Goal: Task Accomplishment & Management: Manage account settings

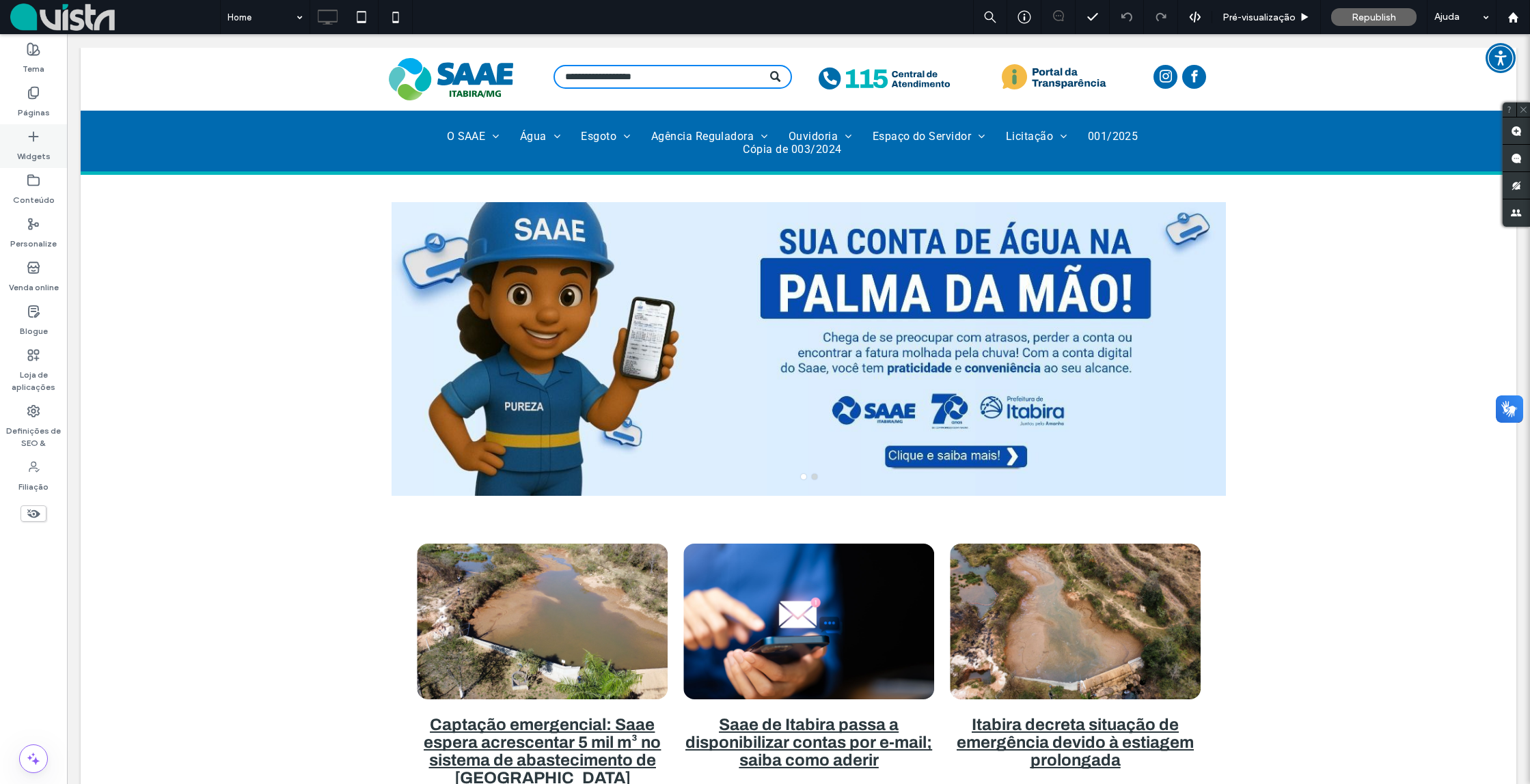
drag, startPoint x: 37, startPoint y: 104, endPoint x: 64, endPoint y: 165, distance: 66.7
click at [36, 103] on label "Páginas" at bounding box center [34, 109] width 32 height 19
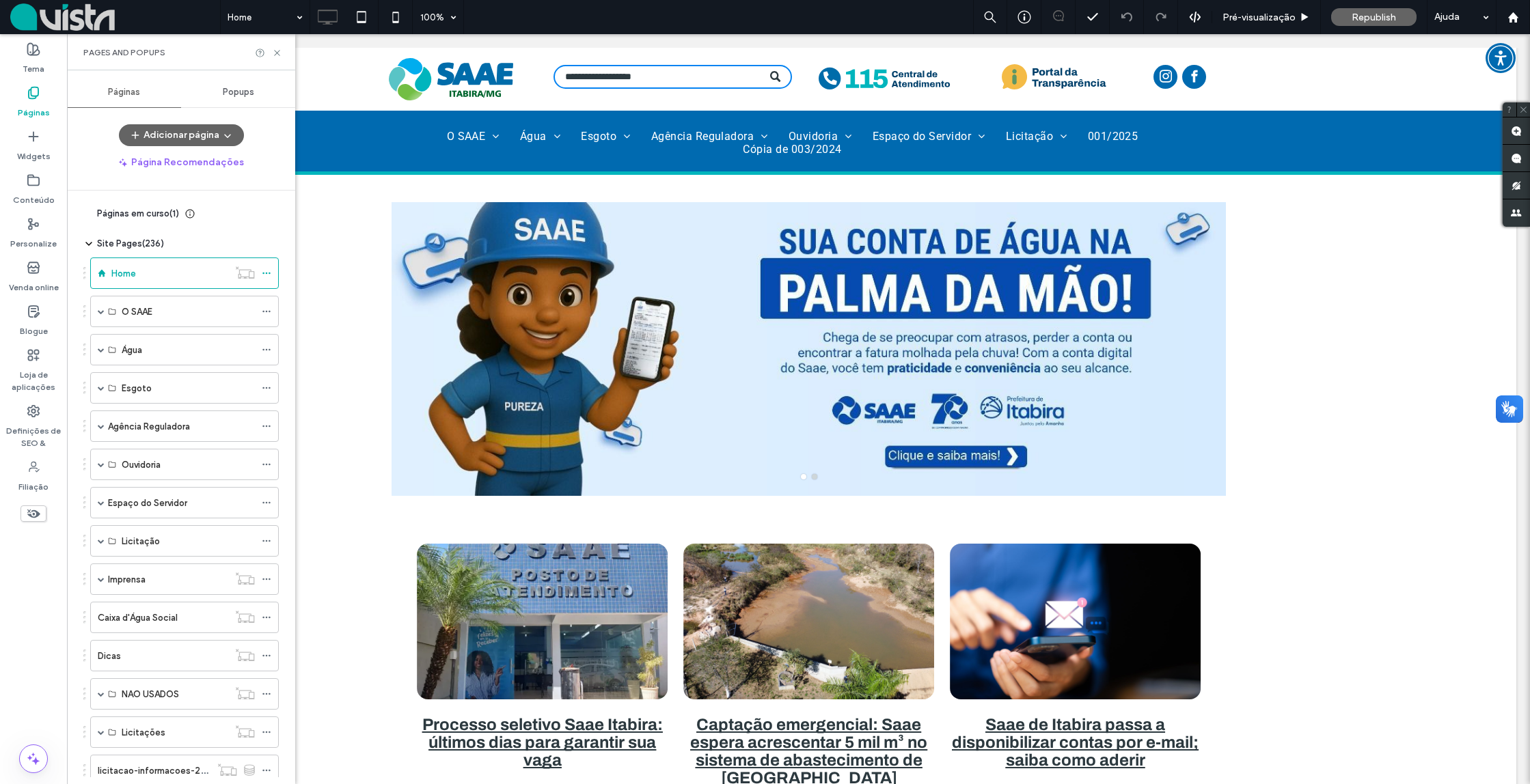
click at [87, 209] on div "Páginas em curso ( 1 )" at bounding box center [133, 214] width 98 height 14
click at [89, 210] on icon at bounding box center [89, 214] width 11 height 11
click at [89, 209] on icon at bounding box center [89, 214] width 11 height 11
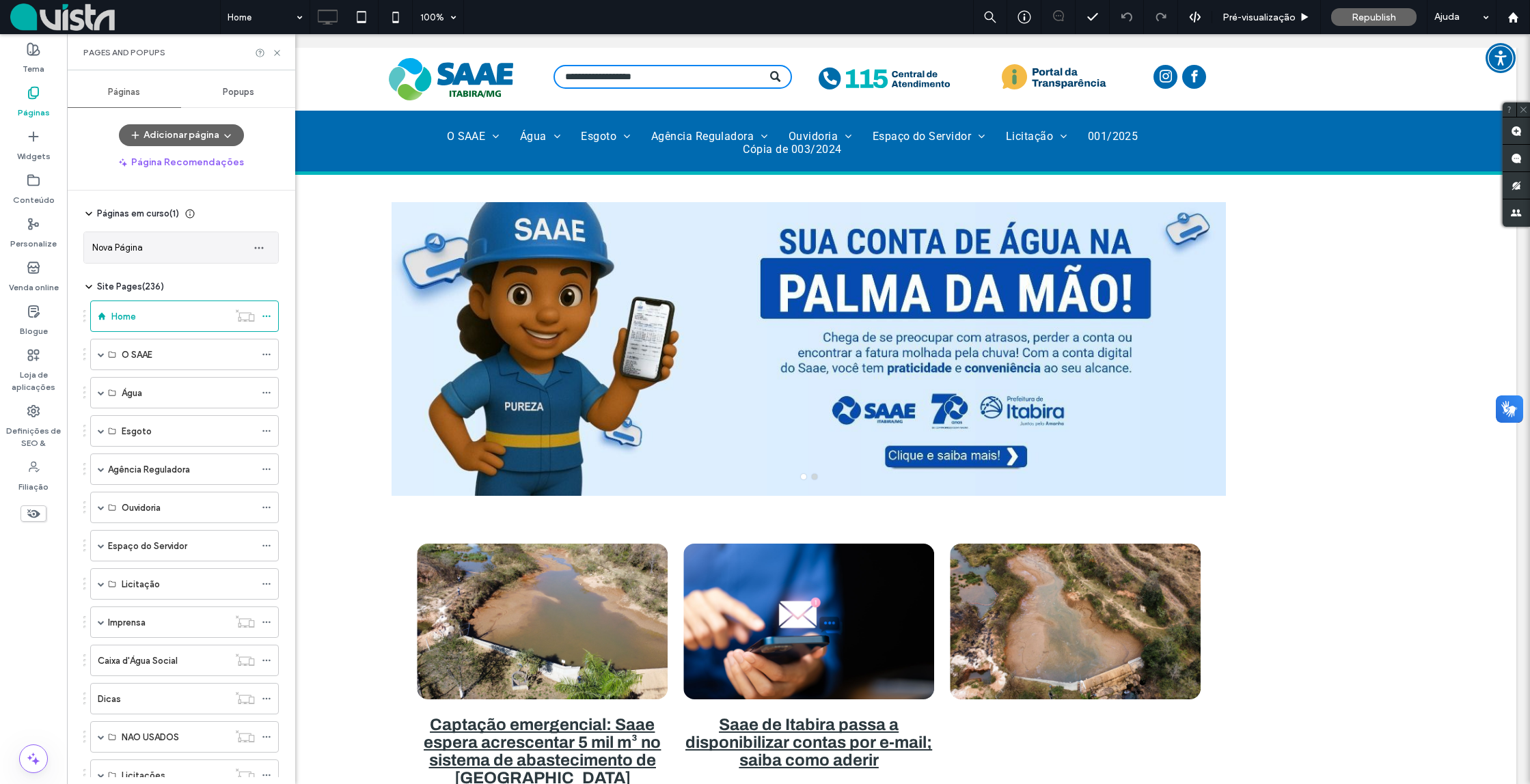
click at [120, 247] on span "Nova Página" at bounding box center [117, 247] width 51 height 10
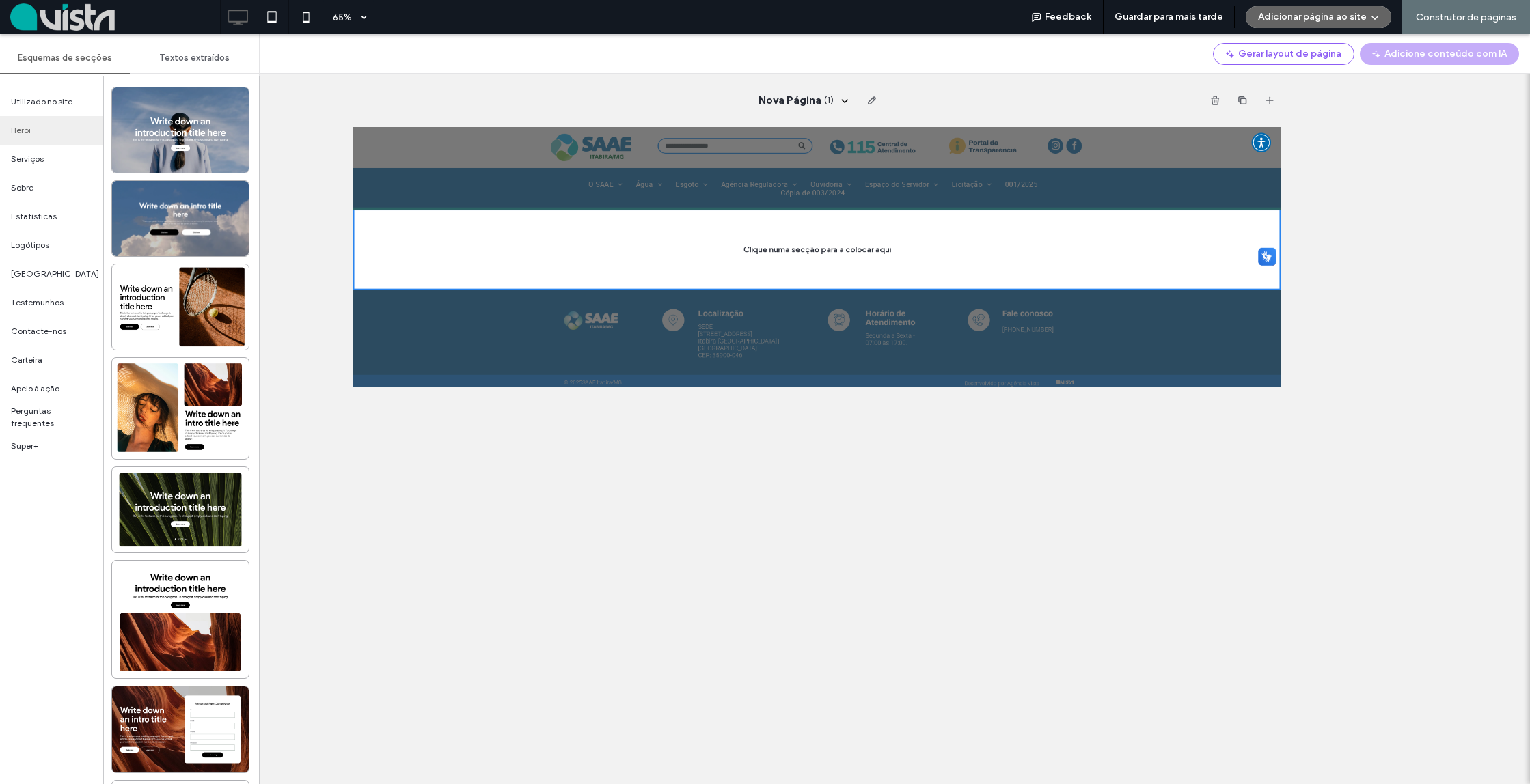
click at [212, 56] on span "Textos extraídos" at bounding box center [194, 58] width 70 height 11
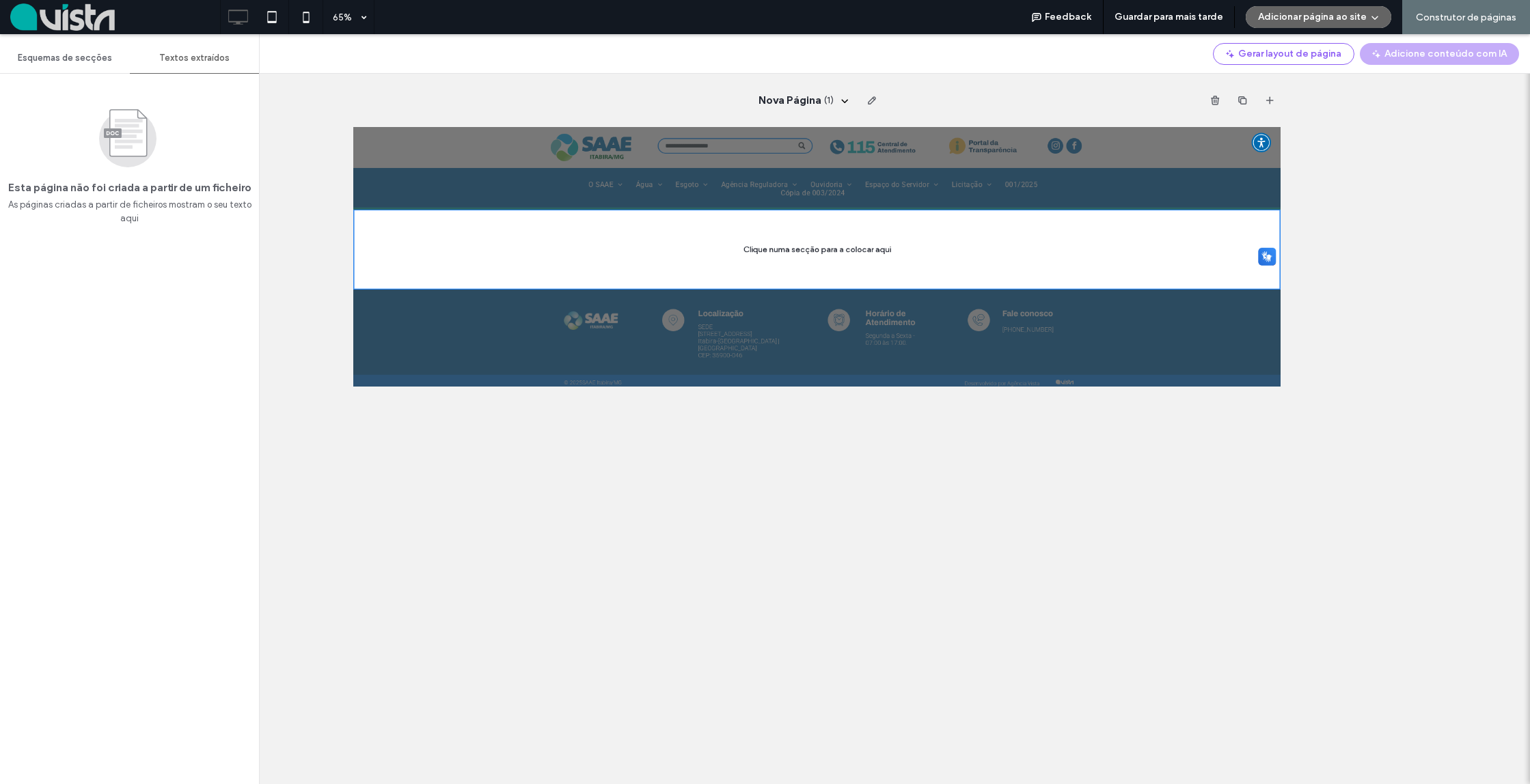
click at [111, 61] on div "Esquemas de secções" at bounding box center [64, 58] width 130 height 30
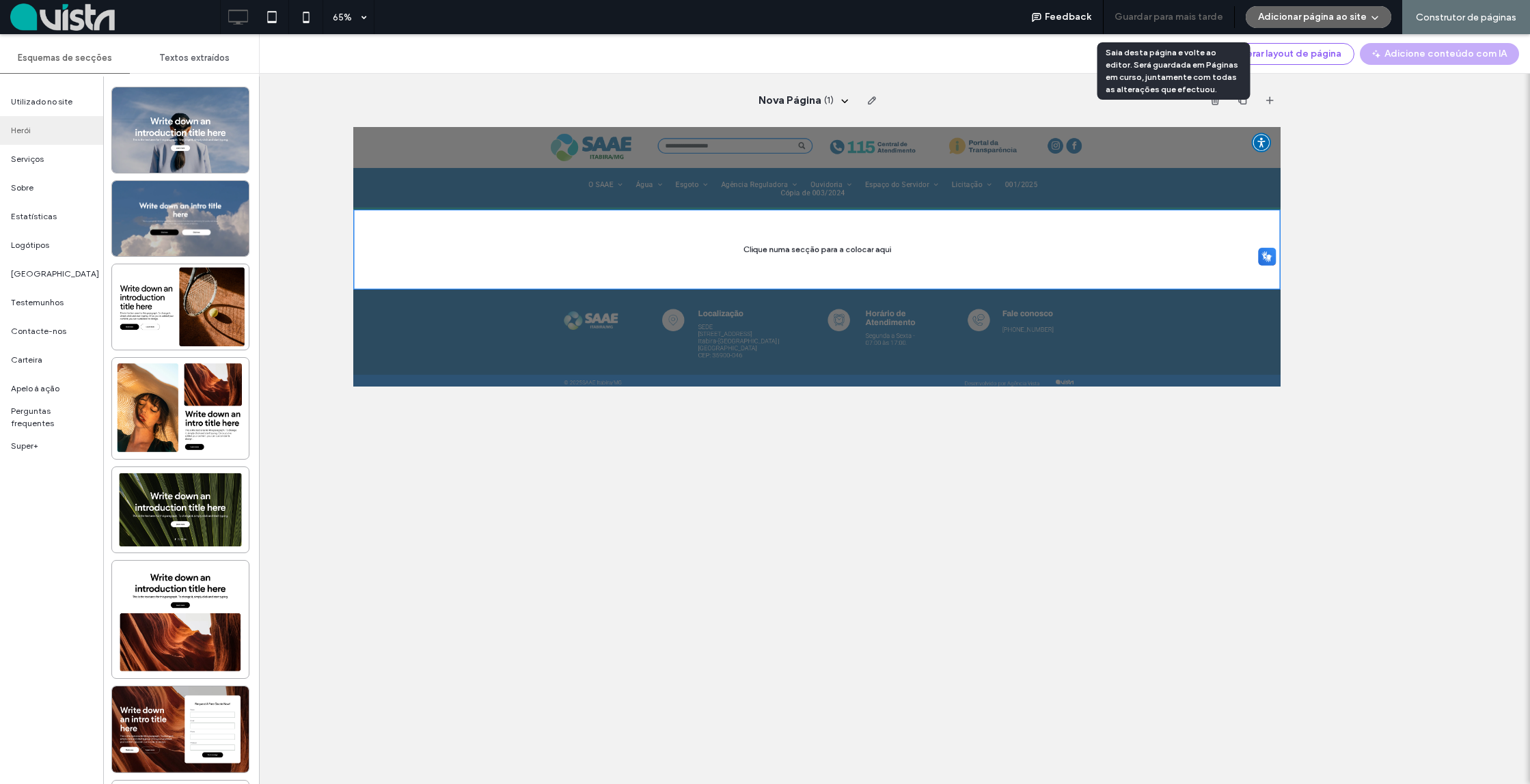
click at [1171, 20] on button "Guardar para mais tarde" at bounding box center [1169, 17] width 108 height 22
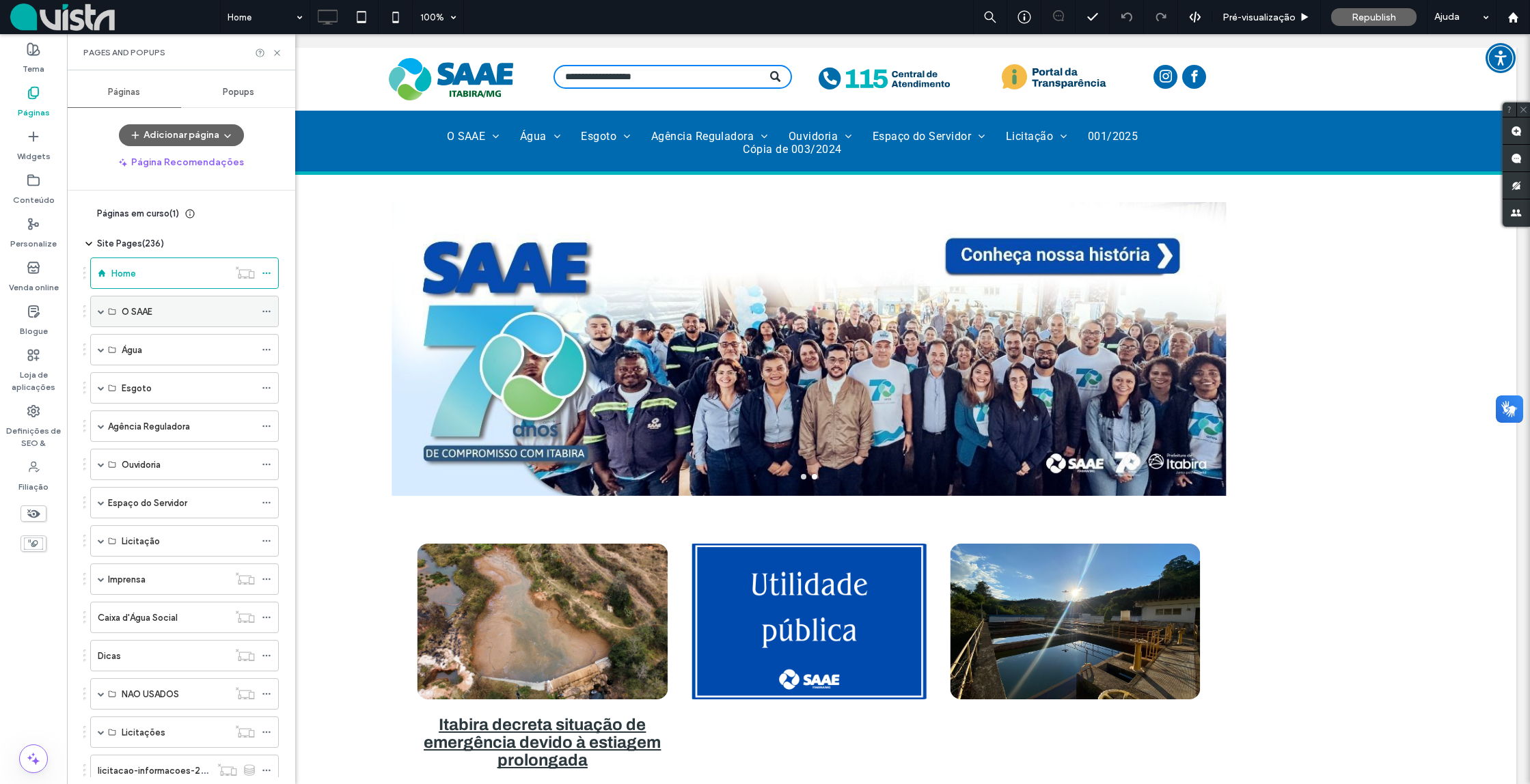
click at [100, 313] on span at bounding box center [100, 311] width 7 height 7
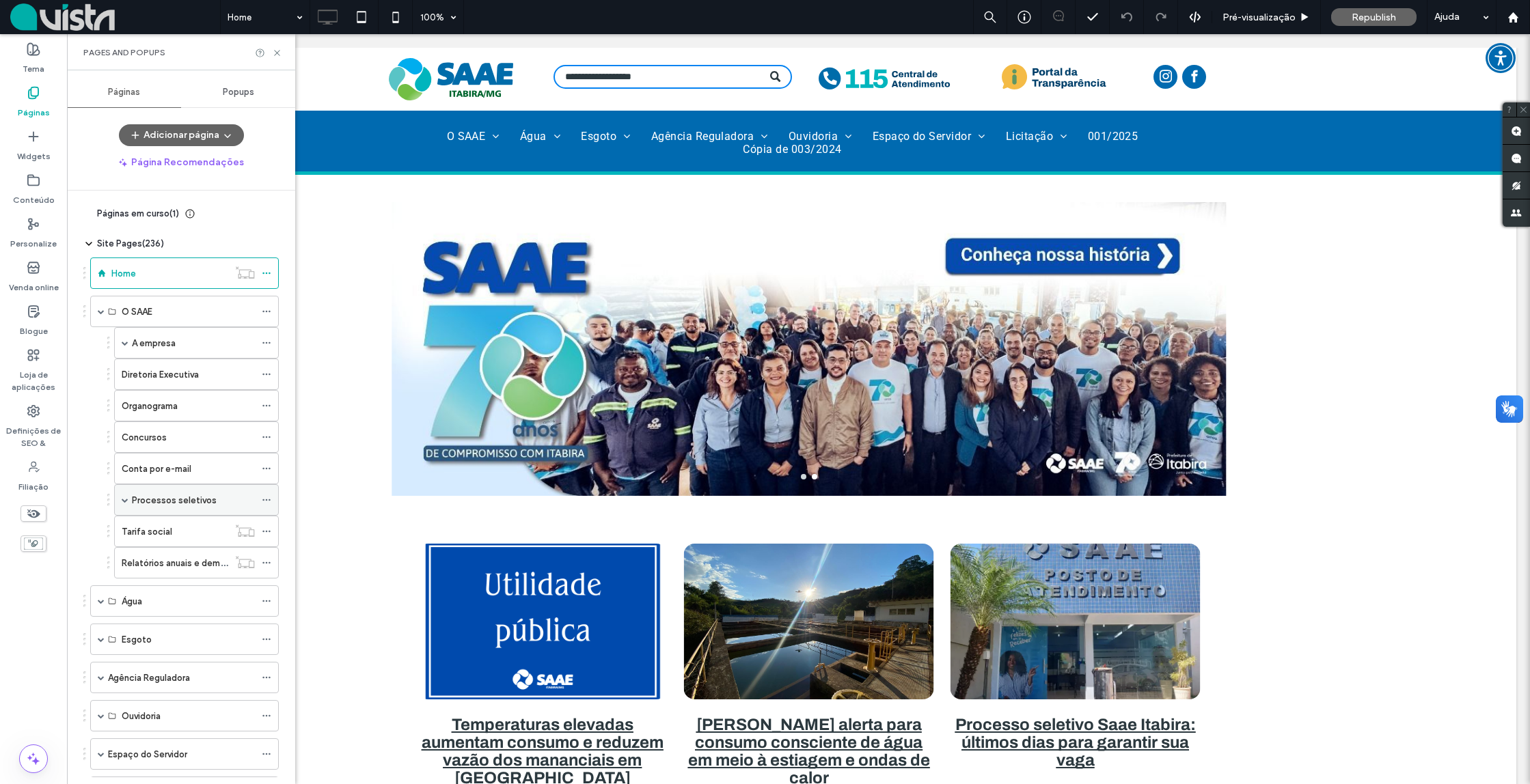
click at [128, 501] on div "Processos seletivos" at bounding box center [196, 500] width 165 height 31
click at [125, 501] on span at bounding box center [125, 499] width 7 height 7
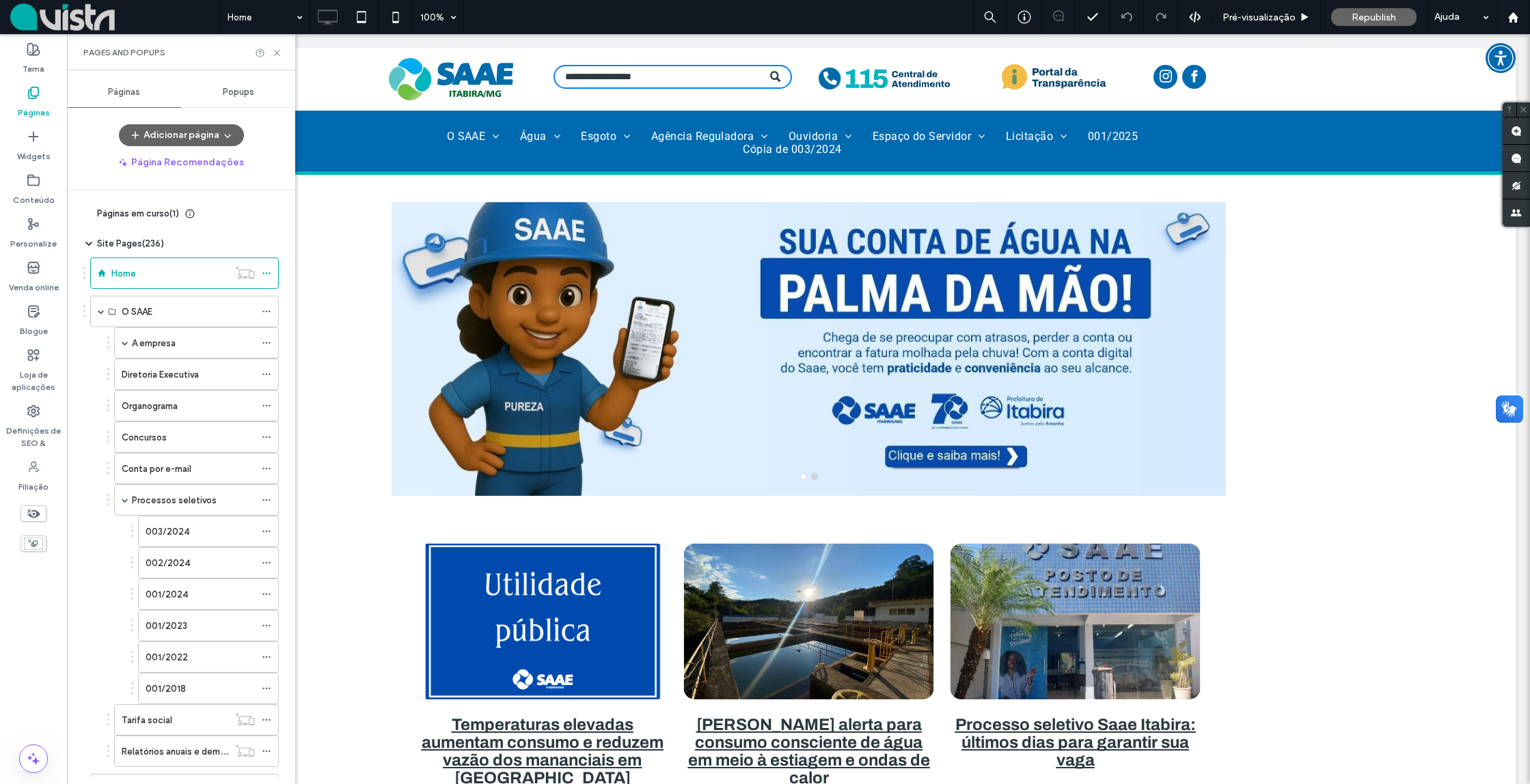
click at [179, 531] on label "003/2024" at bounding box center [168, 531] width 44 height 24
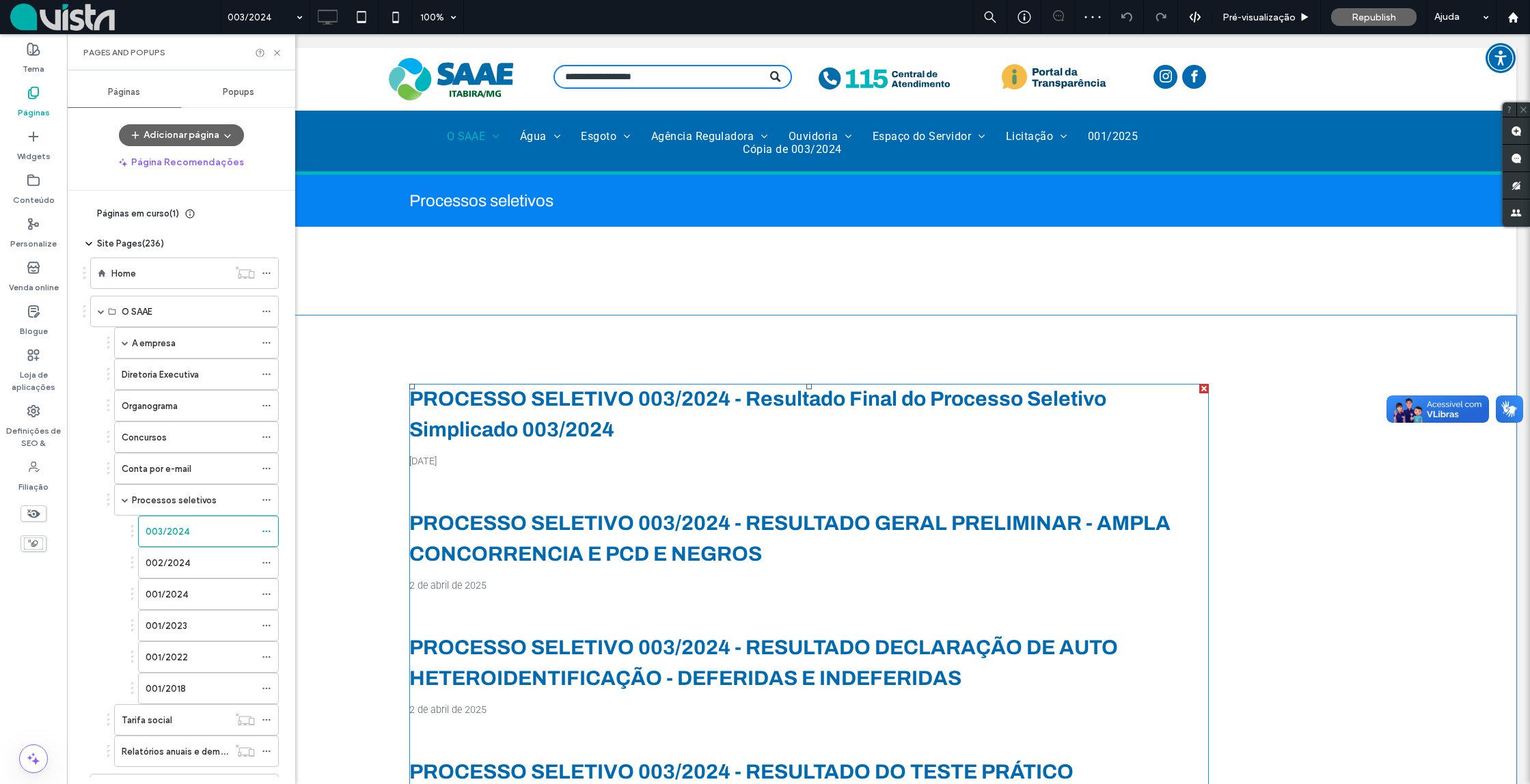
click at [685, 442] on link "PROCESSO SELETIVO 003/2024 - Resultado Final do Processo Seletivo Simplicado 00…" at bounding box center [809, 414] width 800 height 61
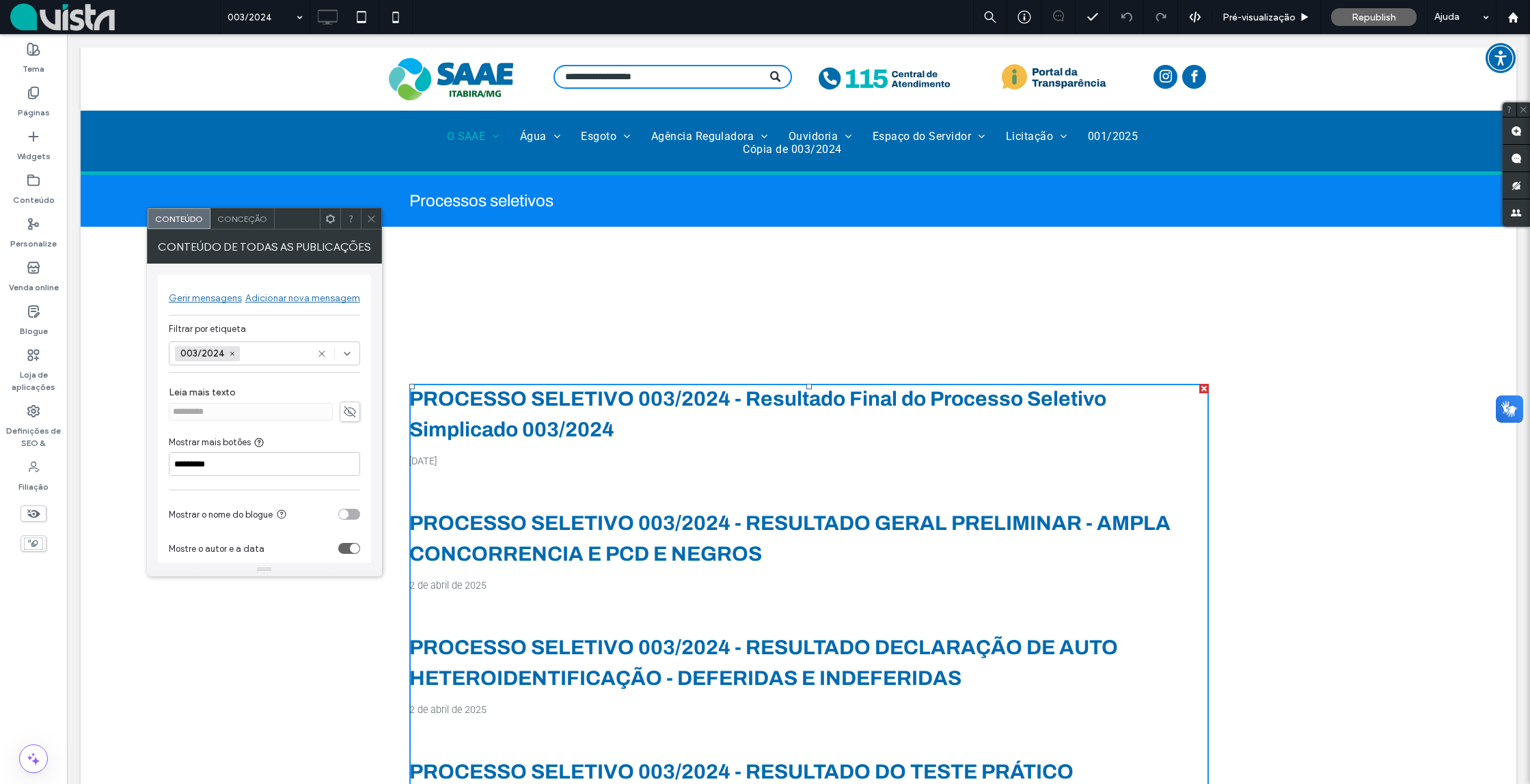
click at [371, 220] on use at bounding box center [371, 218] width 7 height 7
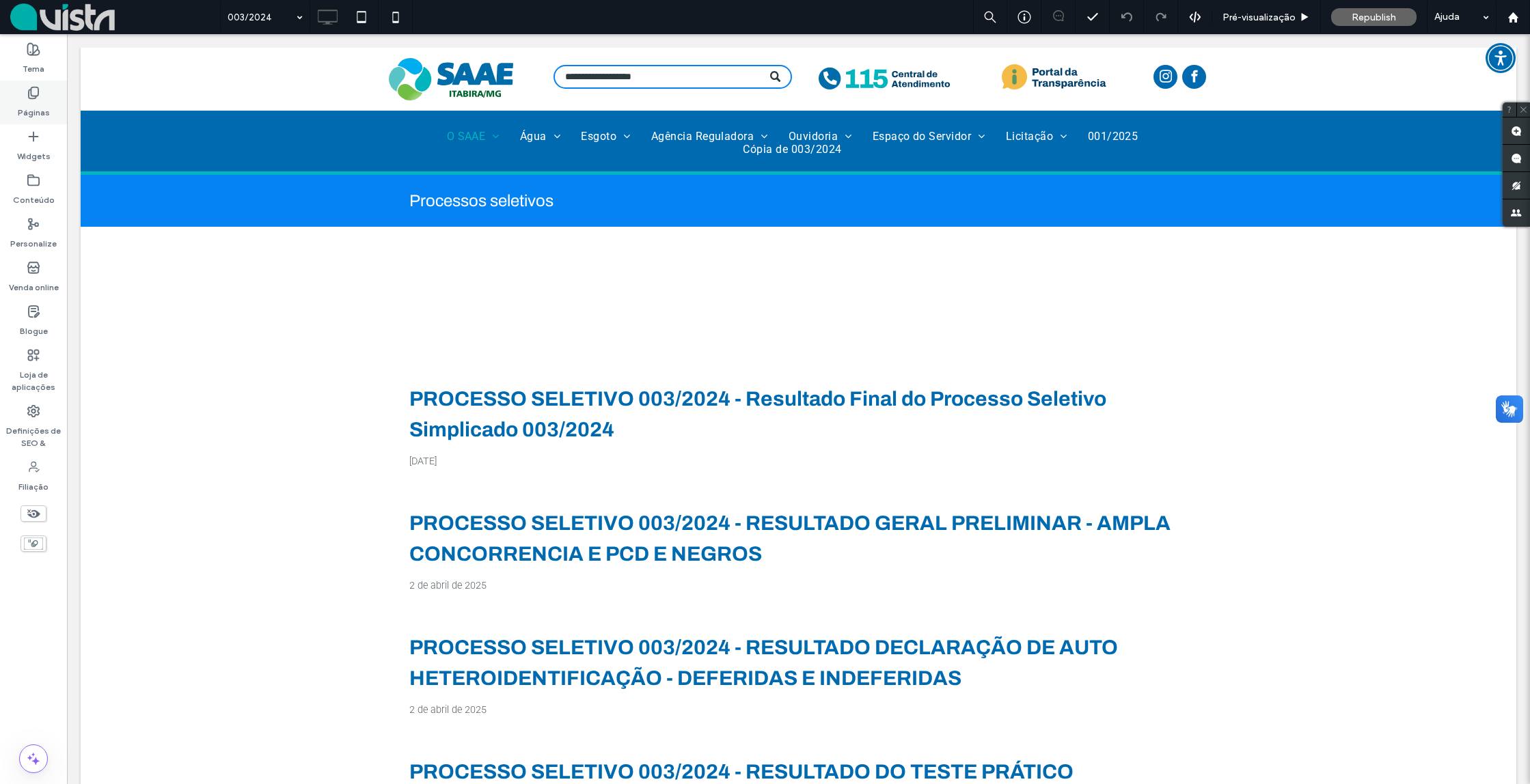
click at [31, 97] on icon at bounding box center [33, 93] width 14 height 14
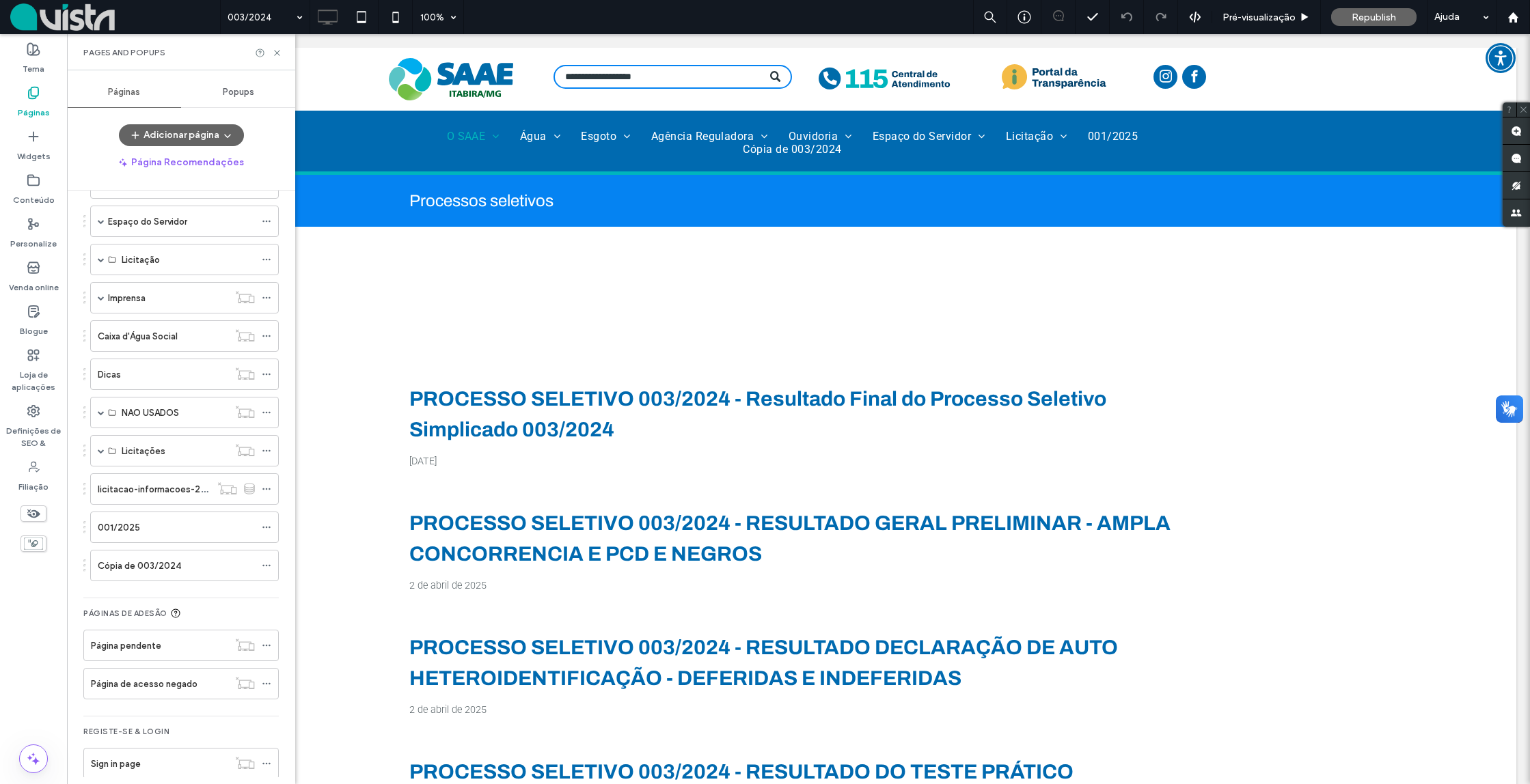
scroll to position [742, 0]
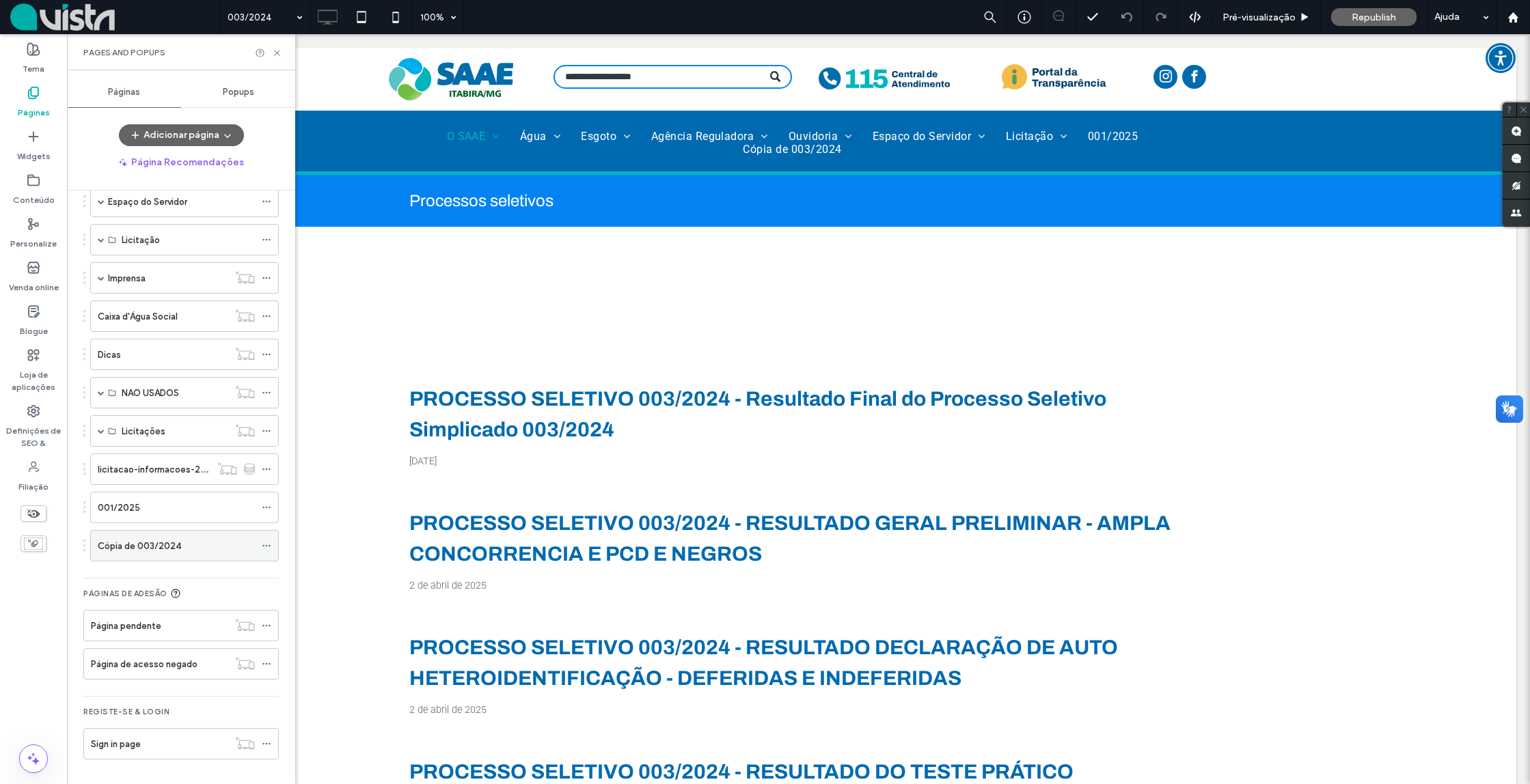
click at [263, 545] on icon at bounding box center [266, 545] width 10 height 10
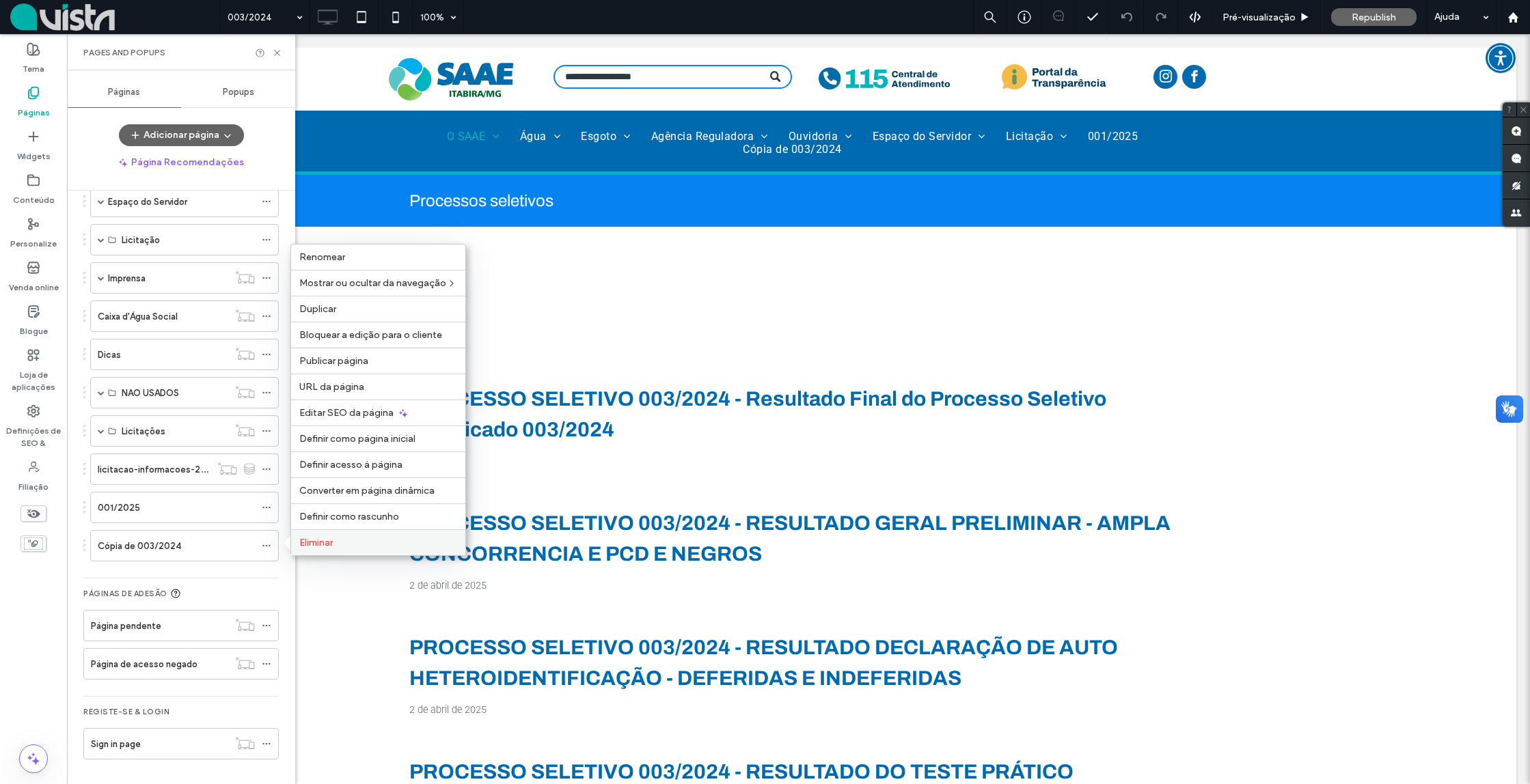
click at [315, 540] on span "Eliminar" at bounding box center [316, 542] width 34 height 12
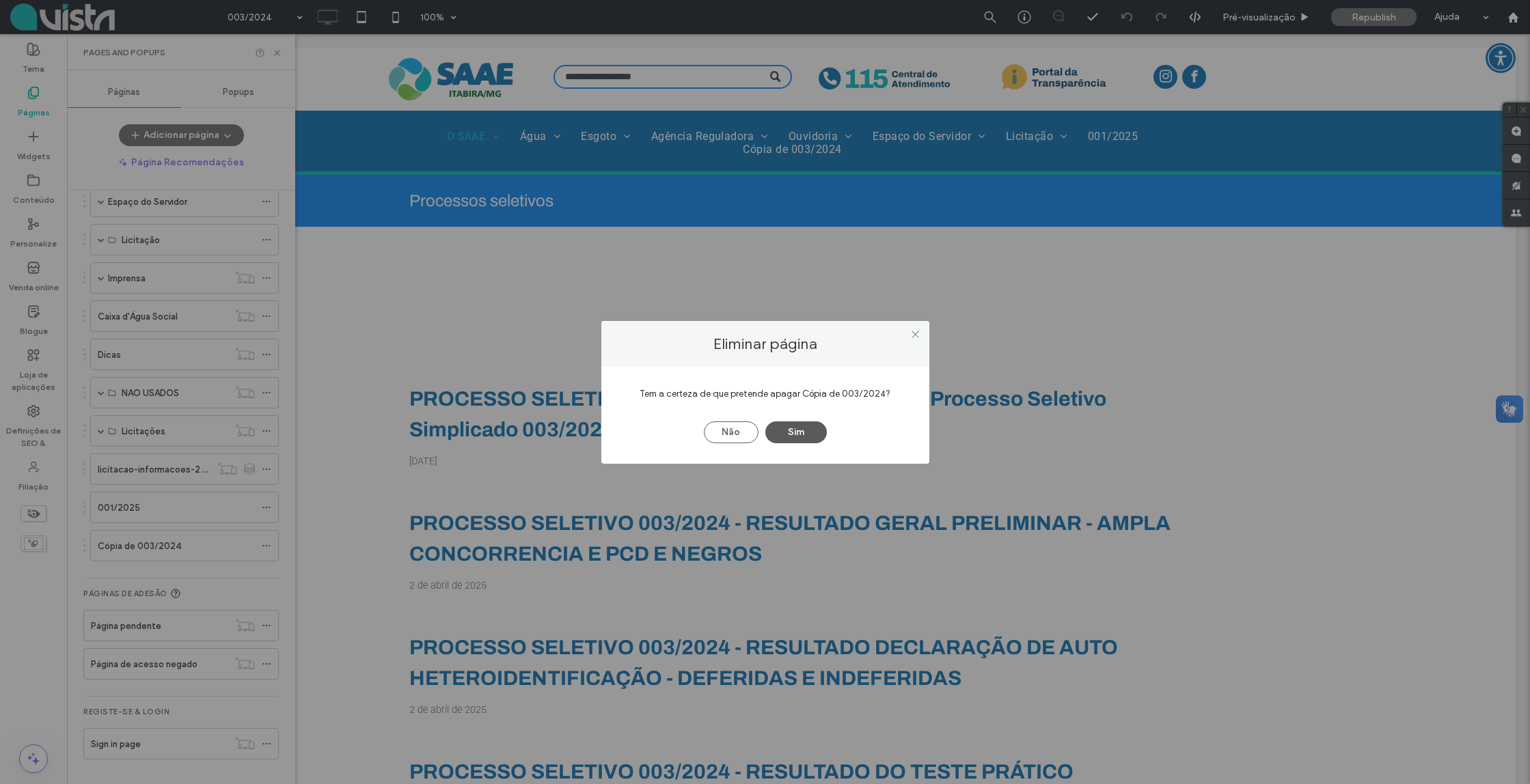
click at [798, 428] on button "Sim" at bounding box center [796, 433] width 62 height 22
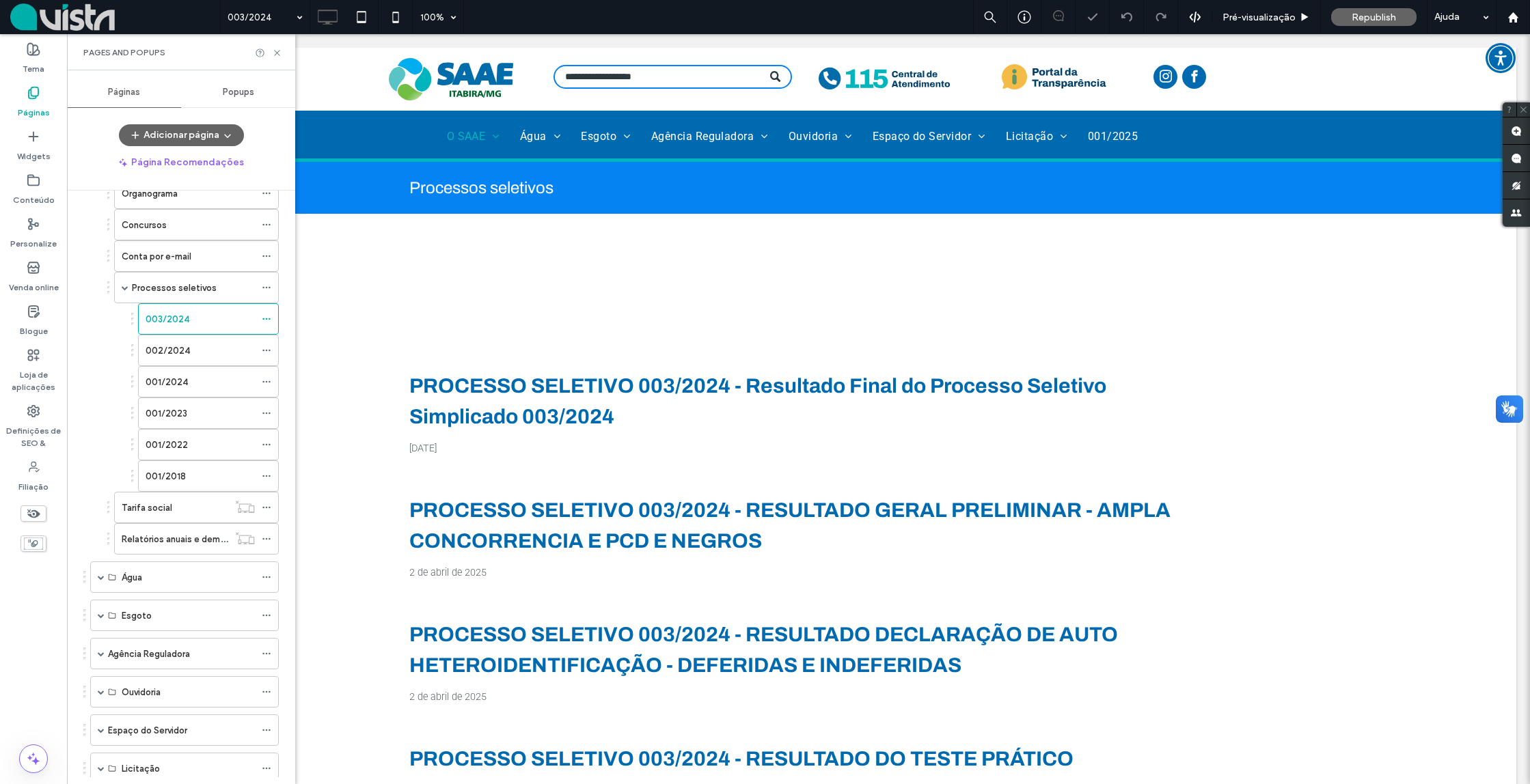
scroll to position [176, 0]
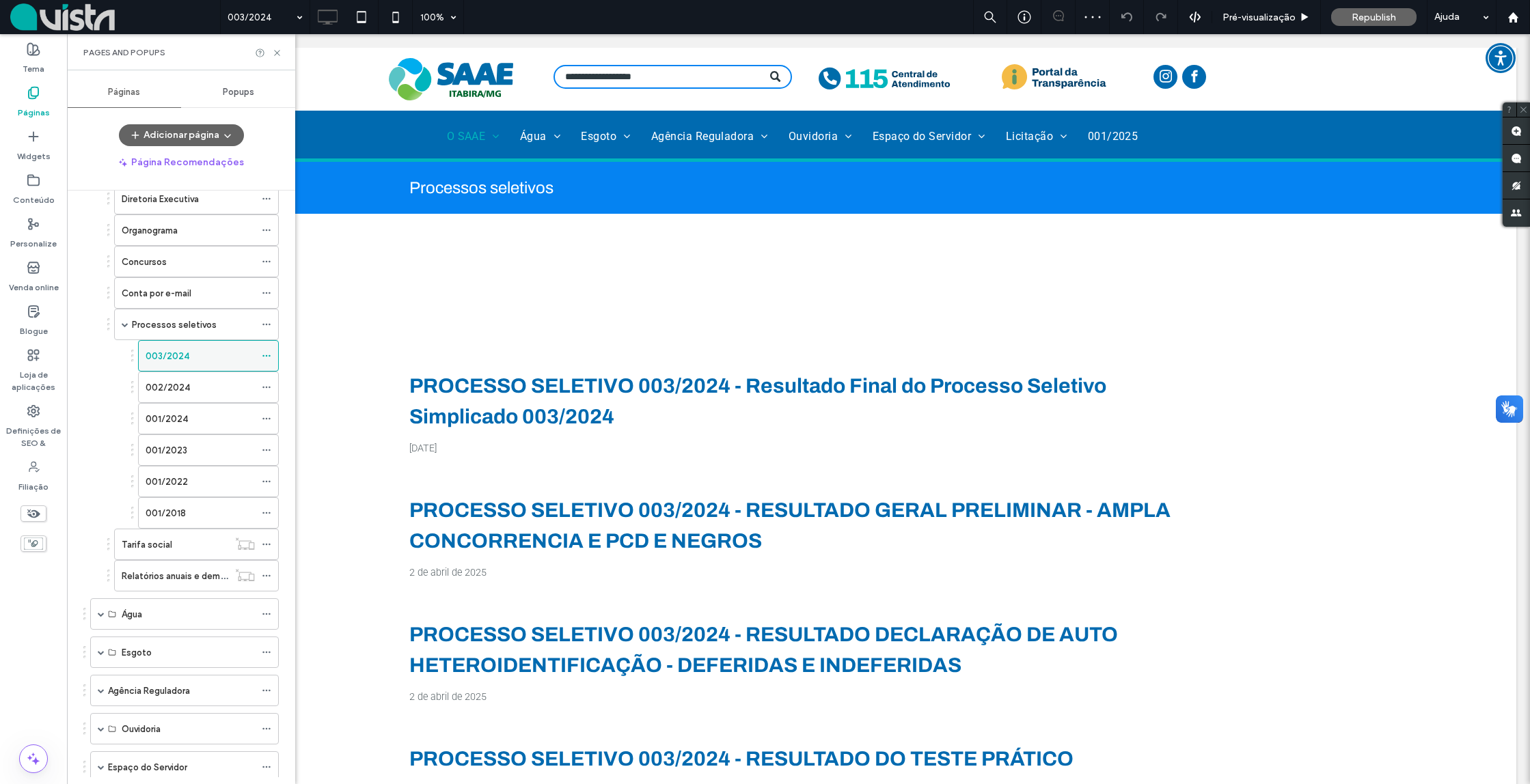
click at [267, 354] on icon at bounding box center [266, 356] width 10 height 10
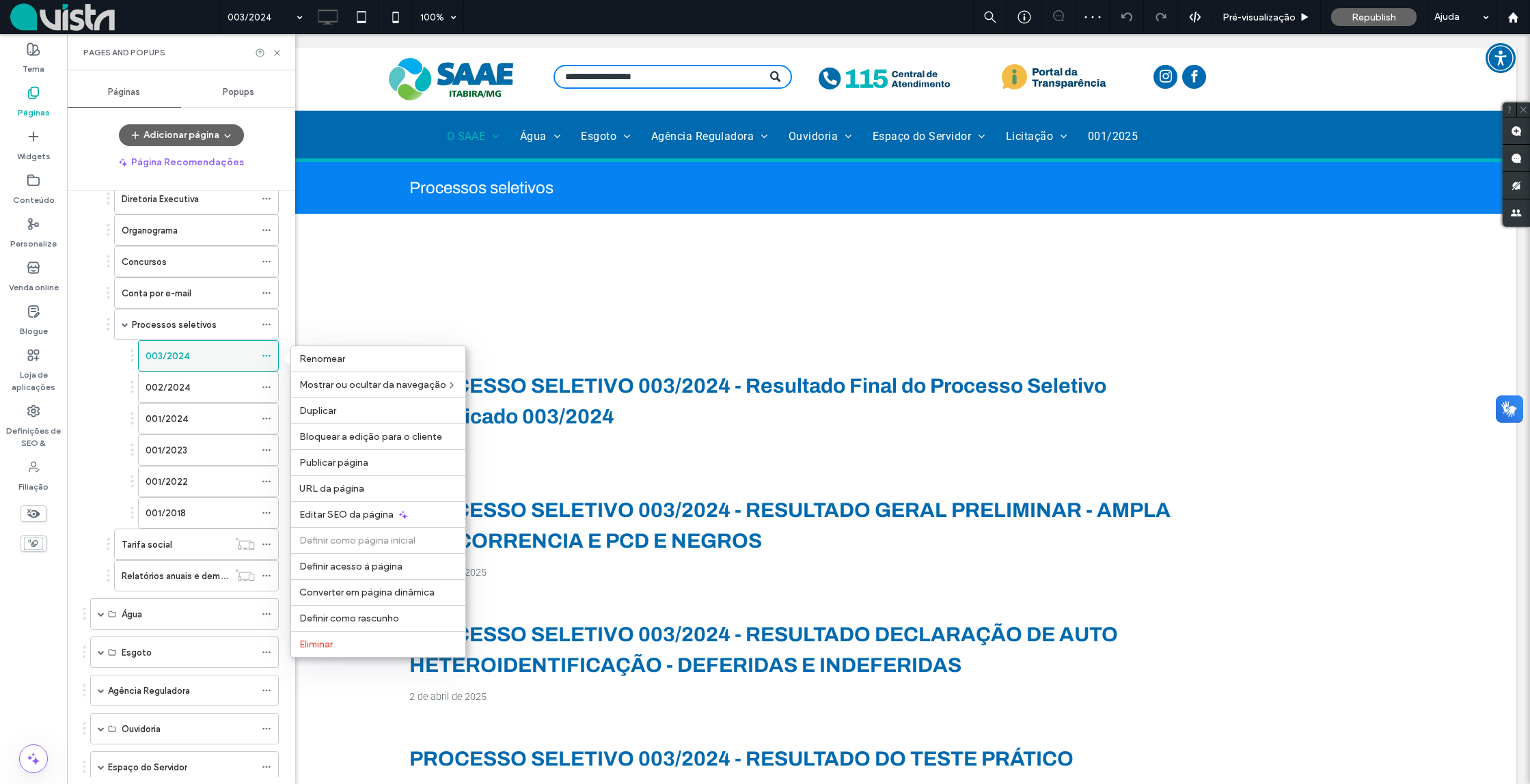
click at [239, 357] on div "003/2024" at bounding box center [200, 356] width 109 height 15
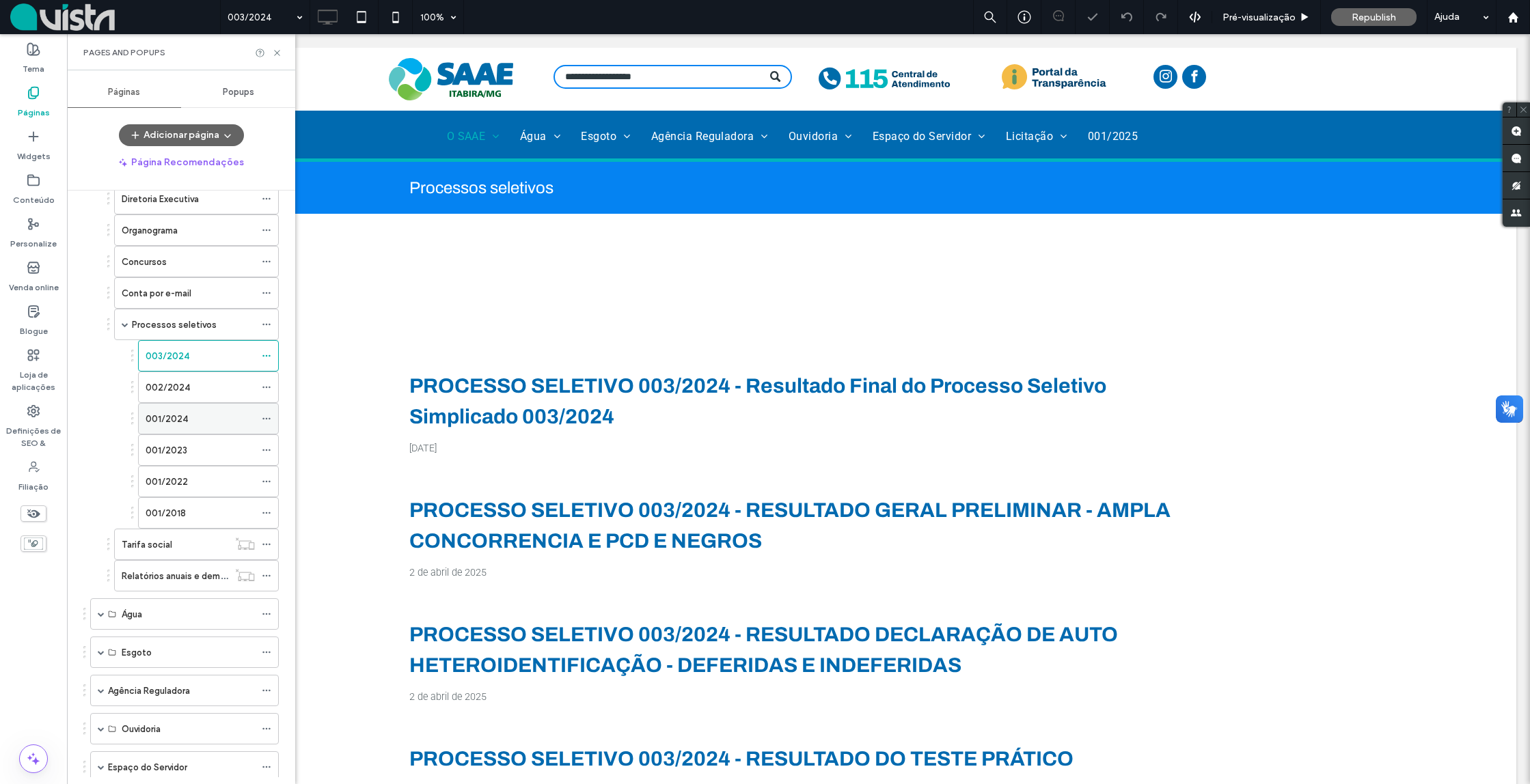
scroll to position [0, 0]
click at [268, 354] on icon at bounding box center [266, 356] width 10 height 10
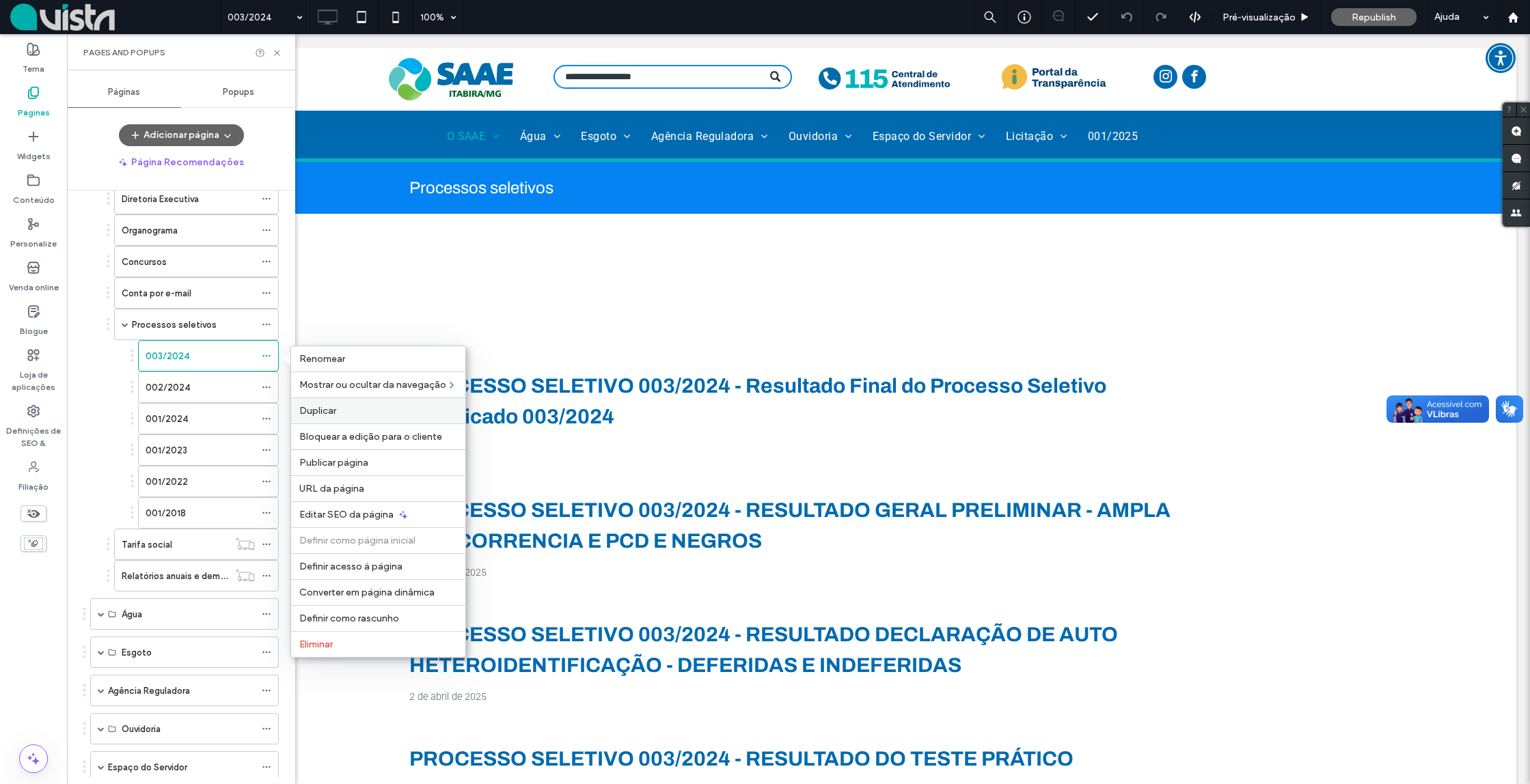
click at [328, 409] on span "Duplicar" at bounding box center [318, 411] width 37 height 12
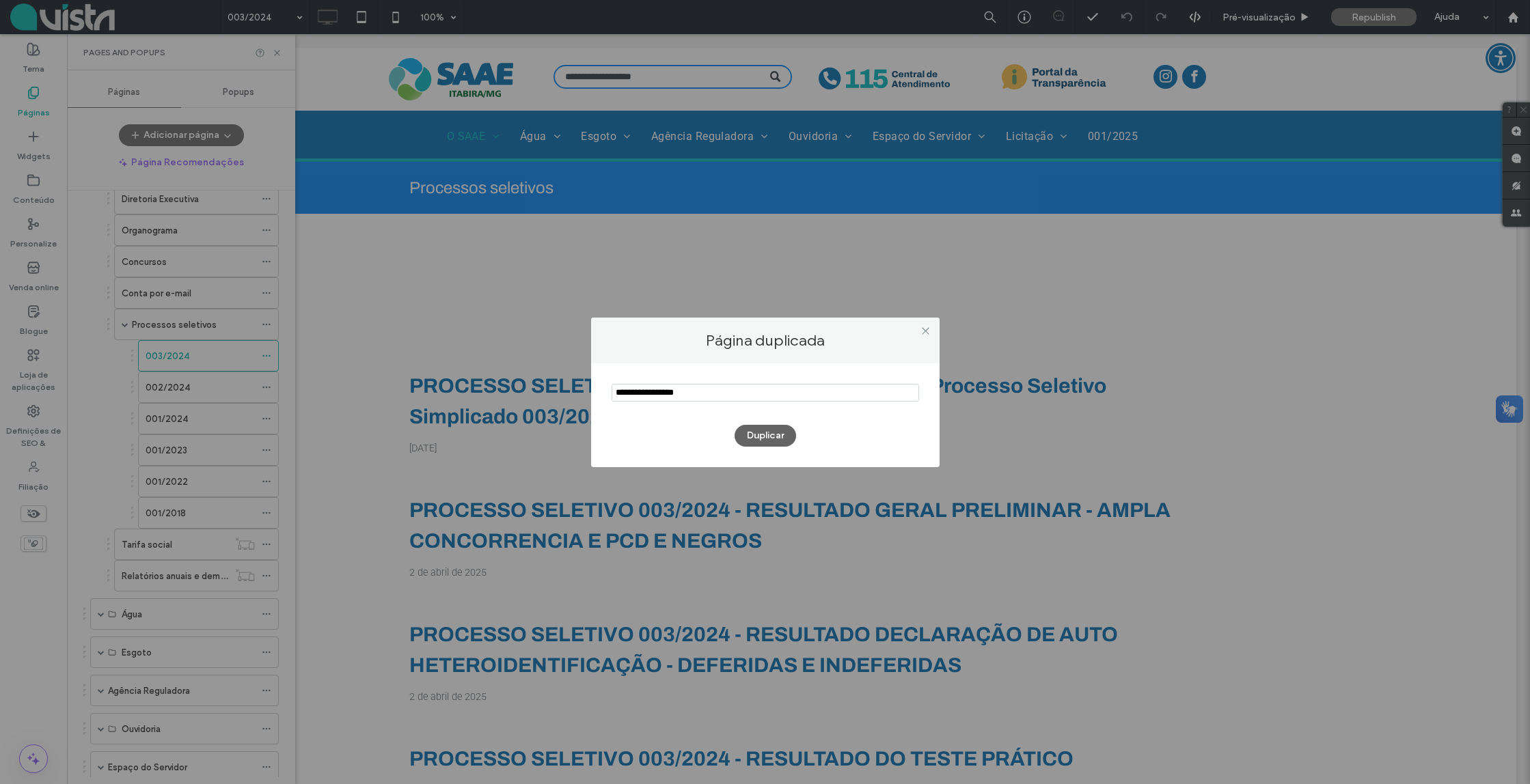
drag, startPoint x: 653, startPoint y: 391, endPoint x: 587, endPoint y: 395, distance: 66.1
click at [589, 394] on div "Página duplicada Duplicar" at bounding box center [765, 392] width 1530 height 784
drag, startPoint x: 652, startPoint y: 394, endPoint x: 678, endPoint y: 396, distance: 26.1
click at [672, 394] on input "notEmpty" at bounding box center [765, 392] width 308 height 18
click at [629, 391] on input "notEmpty" at bounding box center [765, 392] width 308 height 18
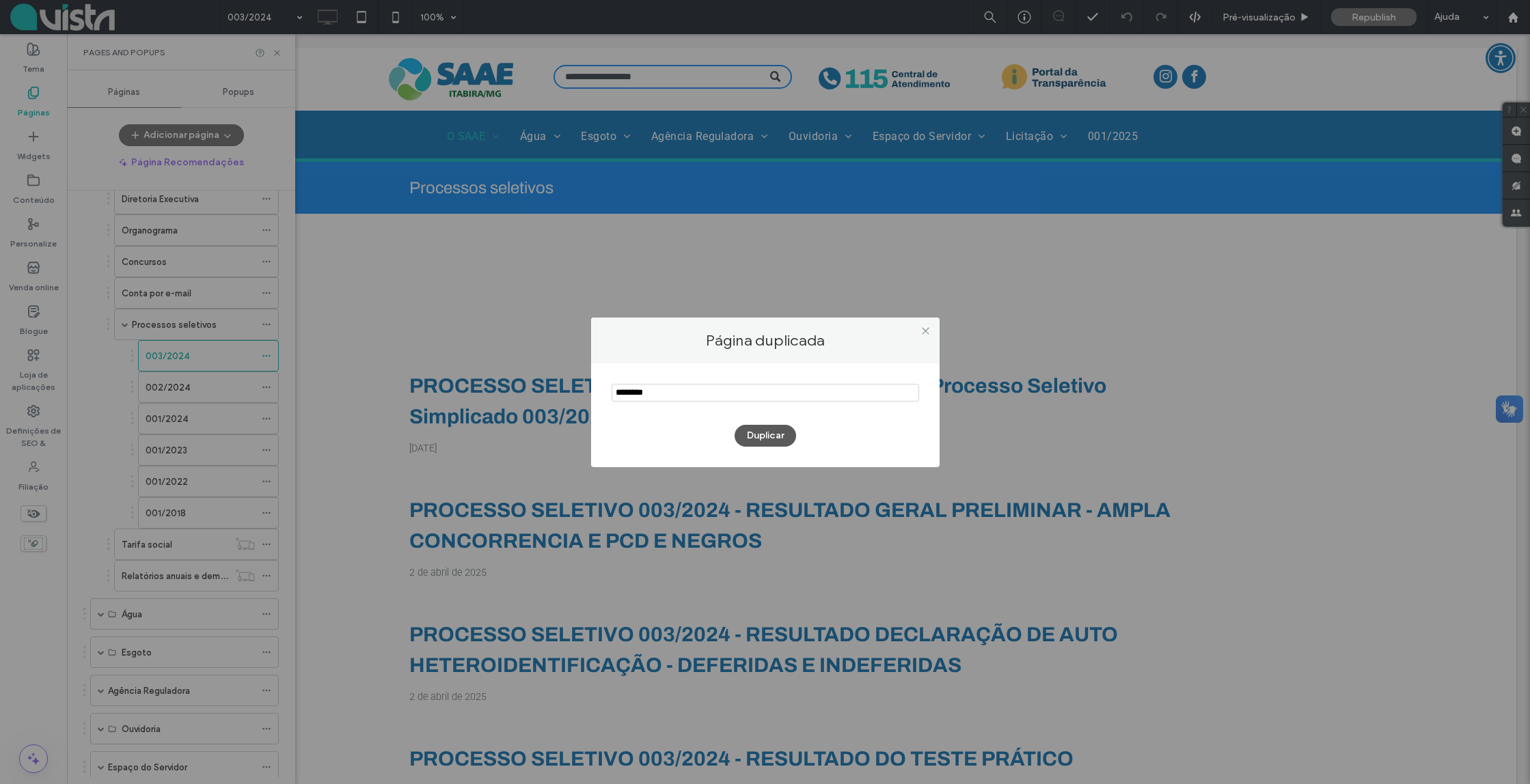
type input "********"
click at [765, 441] on button "Duplicar" at bounding box center [765, 436] width 62 height 22
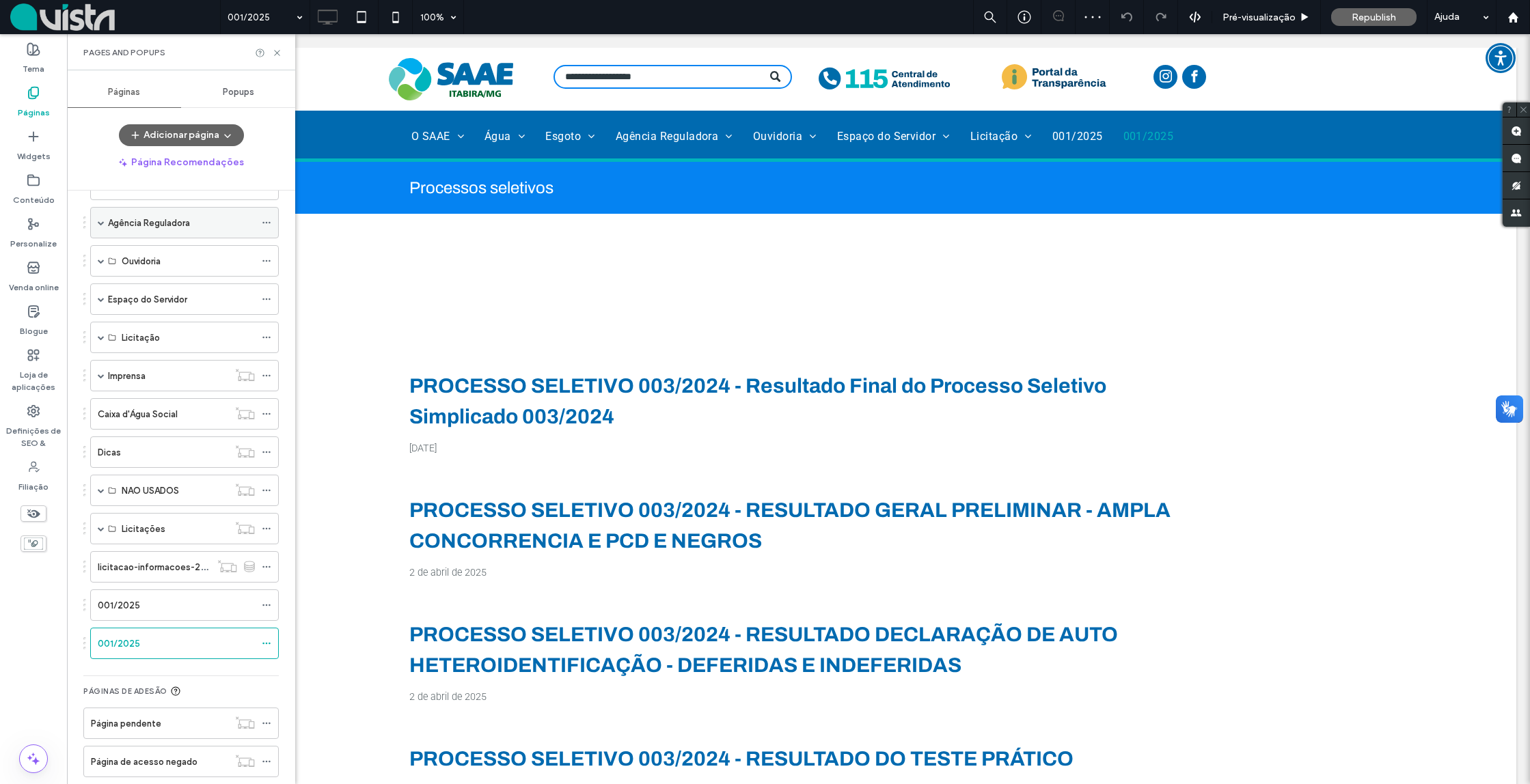
scroll to position [696, 0]
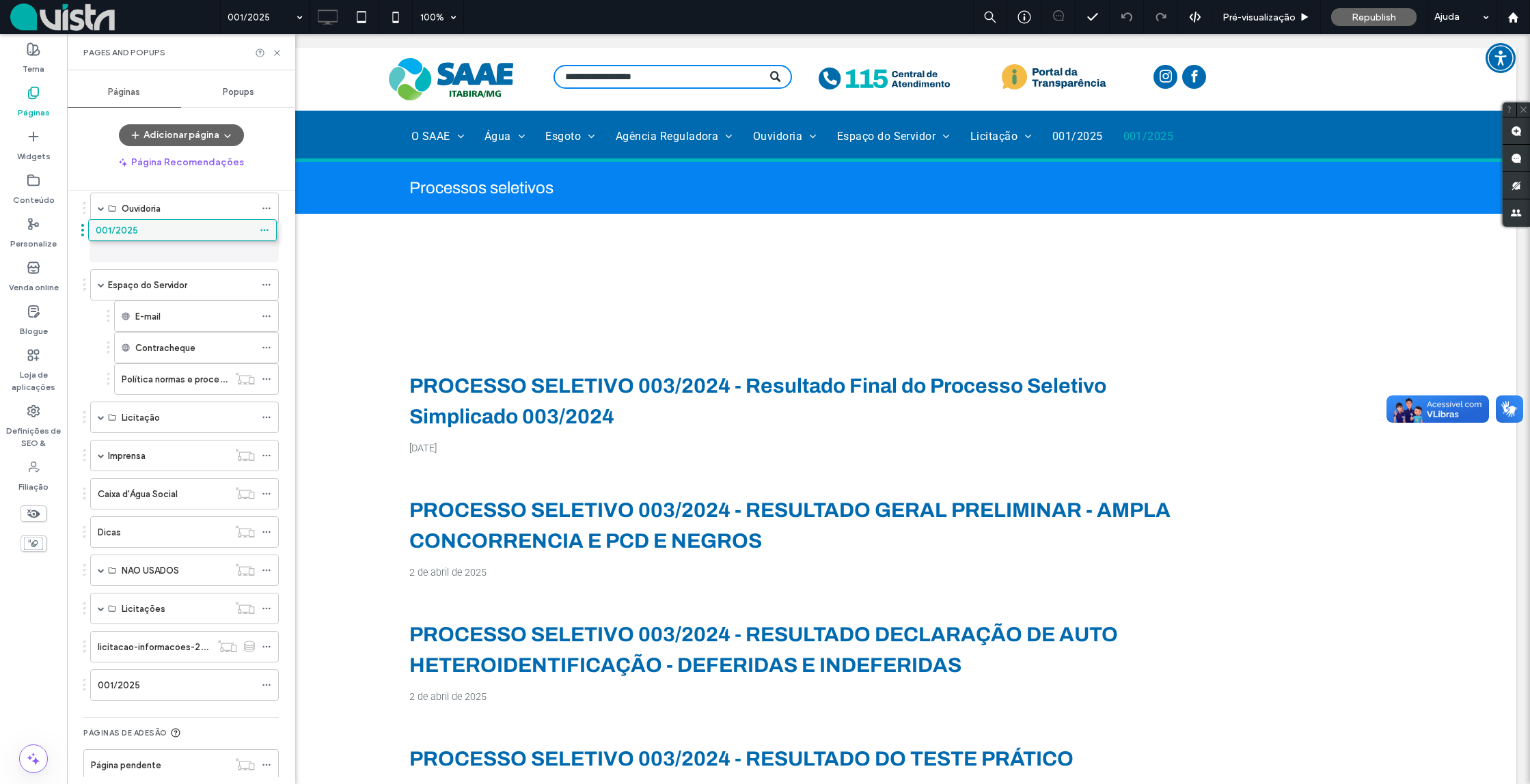
drag, startPoint x: 147, startPoint y: 594, endPoint x: 141, endPoint y: 239, distance: 355.1
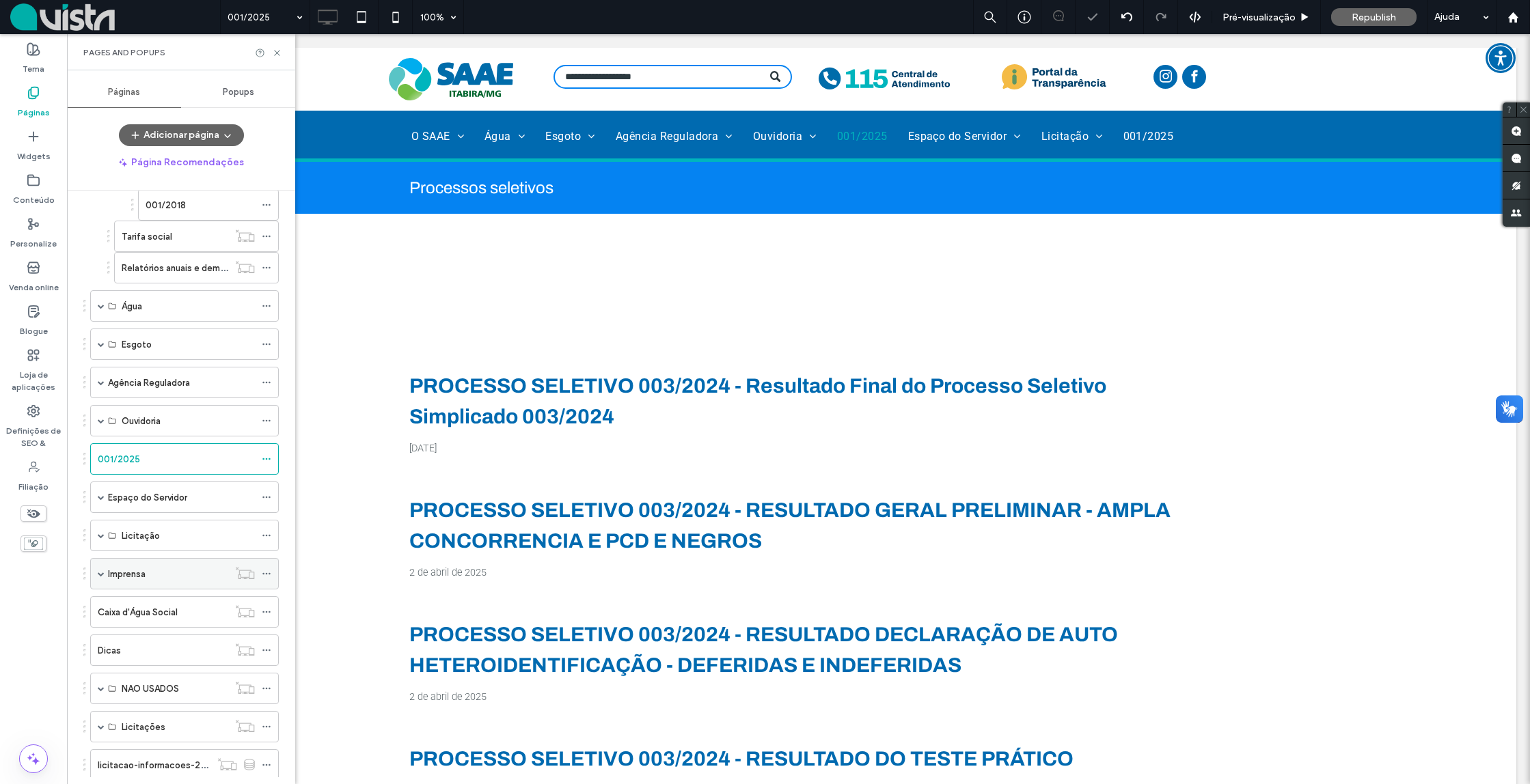
scroll to position [236, 0]
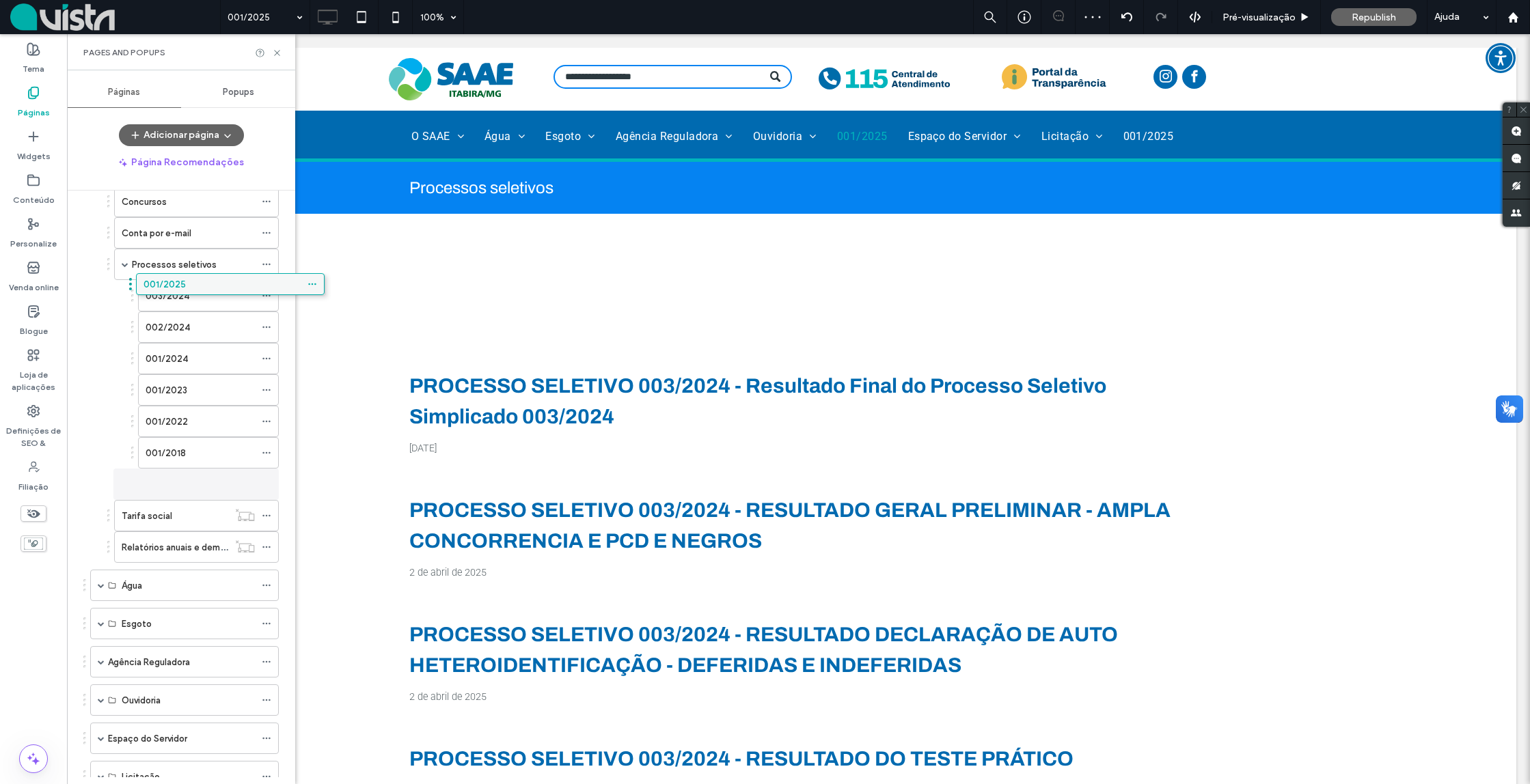
drag, startPoint x: 135, startPoint y: 702, endPoint x: 179, endPoint y: 287, distance: 417.3
drag, startPoint x: 164, startPoint y: 481, endPoint x: 189, endPoint y: 286, distance: 196.6
drag, startPoint x: 173, startPoint y: 473, endPoint x: 181, endPoint y: 285, distance: 188.2
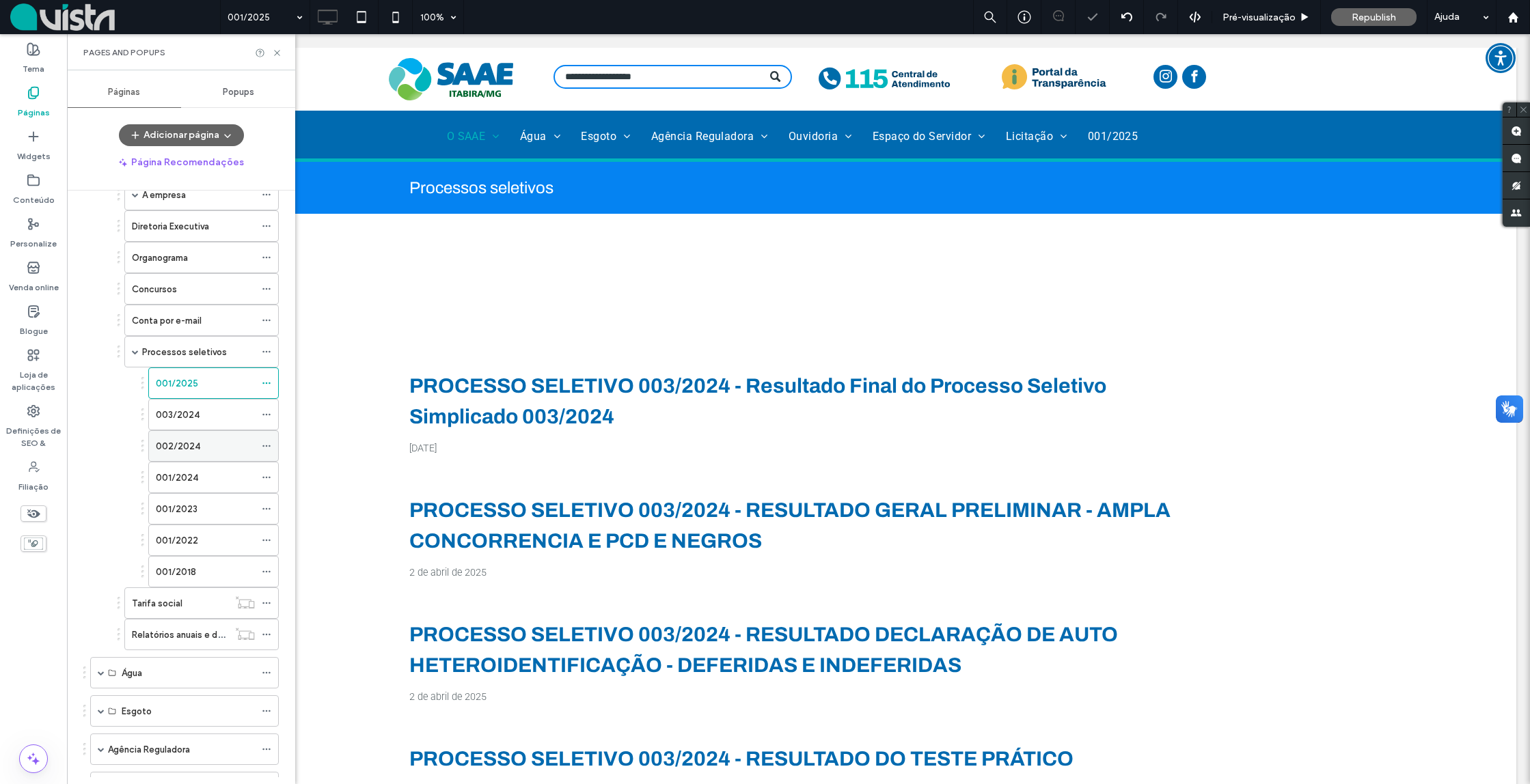
scroll to position [130, 0]
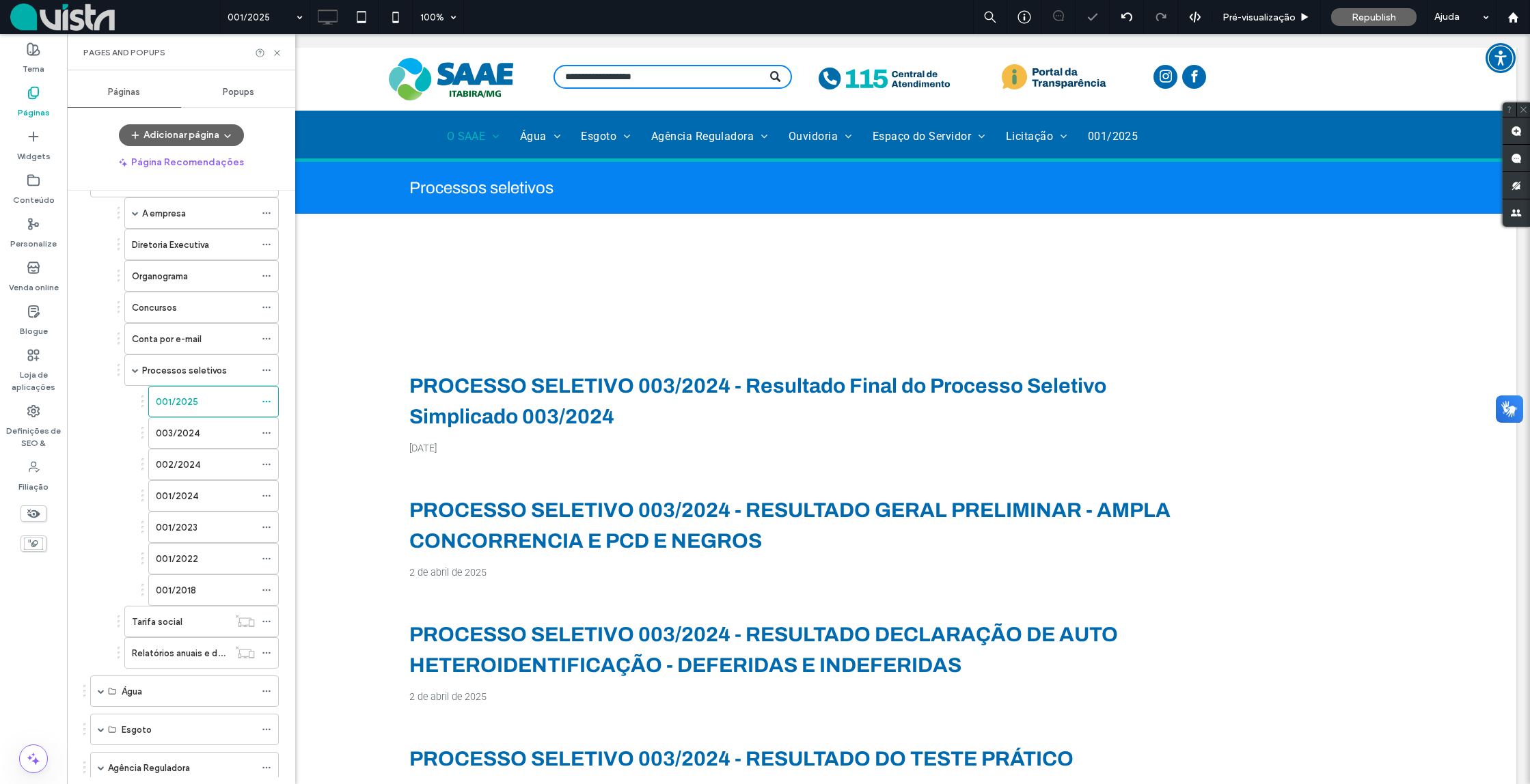
click at [202, 406] on div "001/2025" at bounding box center [205, 402] width 99 height 15
click at [619, 446] on div "[DATE]" at bounding box center [809, 449] width 800 height 12
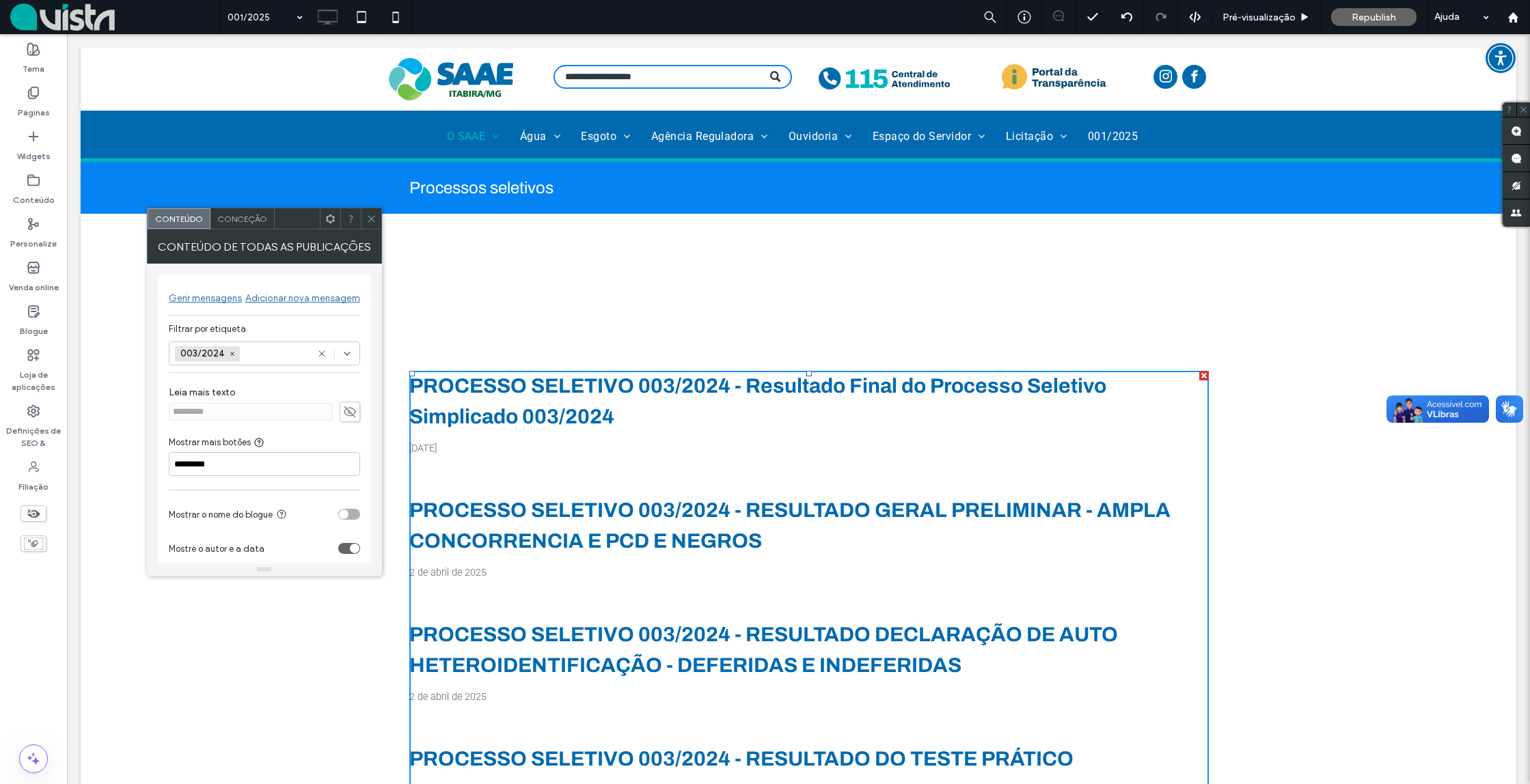
click at [372, 219] on icon at bounding box center [371, 219] width 10 height 10
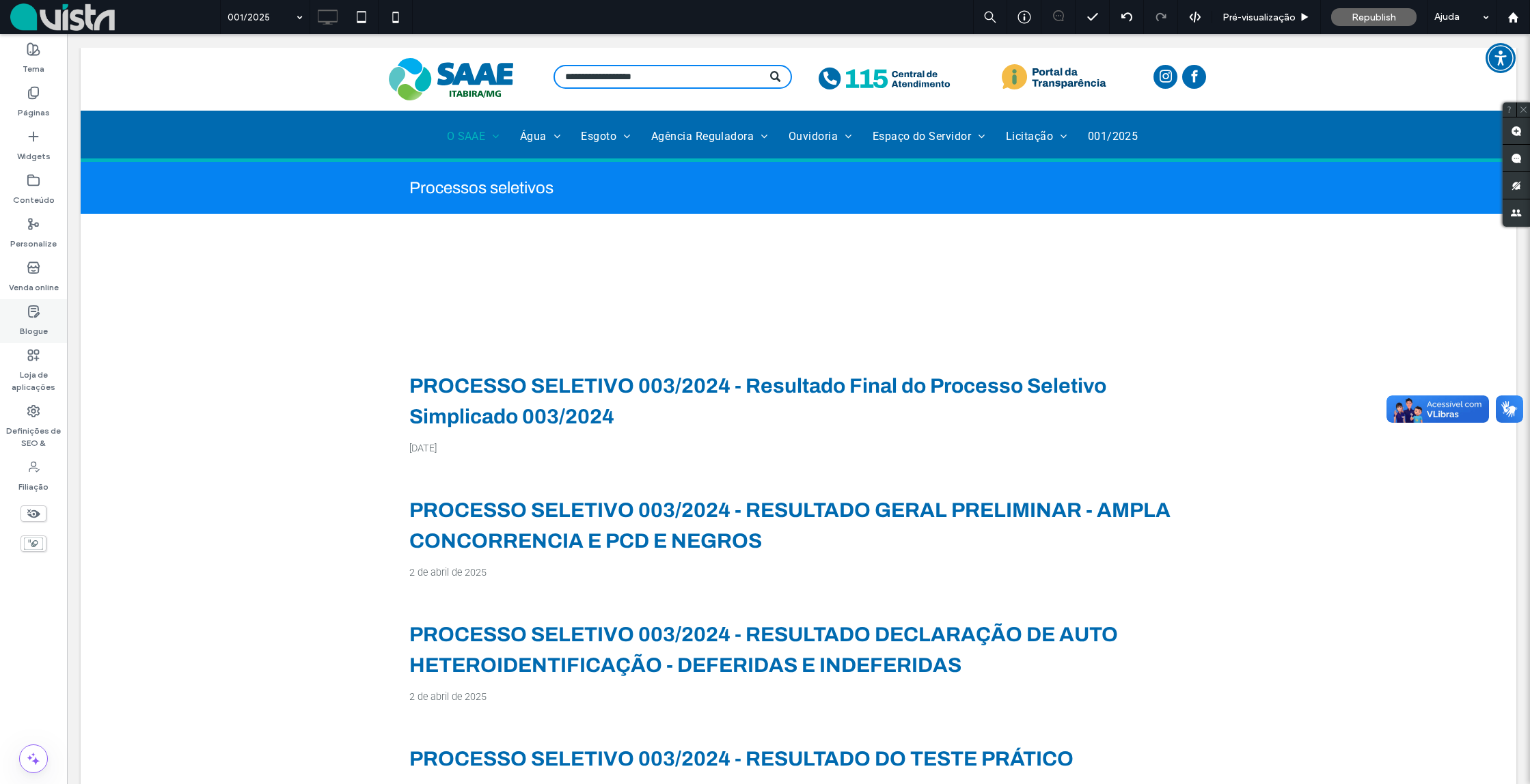
drag, startPoint x: 29, startPoint y: 322, endPoint x: 66, endPoint y: 328, distance: 37.5
click at [30, 322] on label "Blogue" at bounding box center [34, 328] width 28 height 19
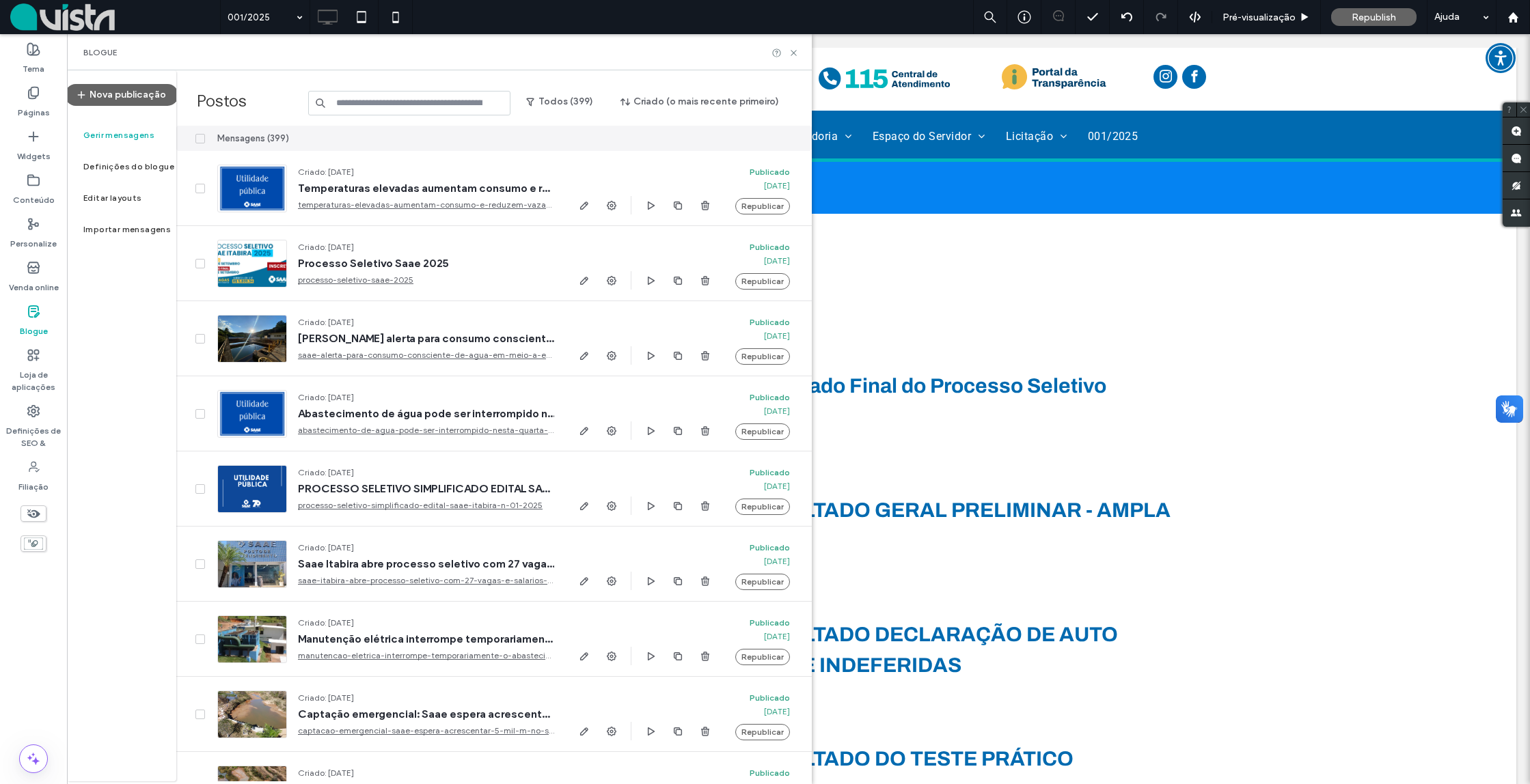
click at [415, 102] on input at bounding box center [409, 103] width 203 height 25
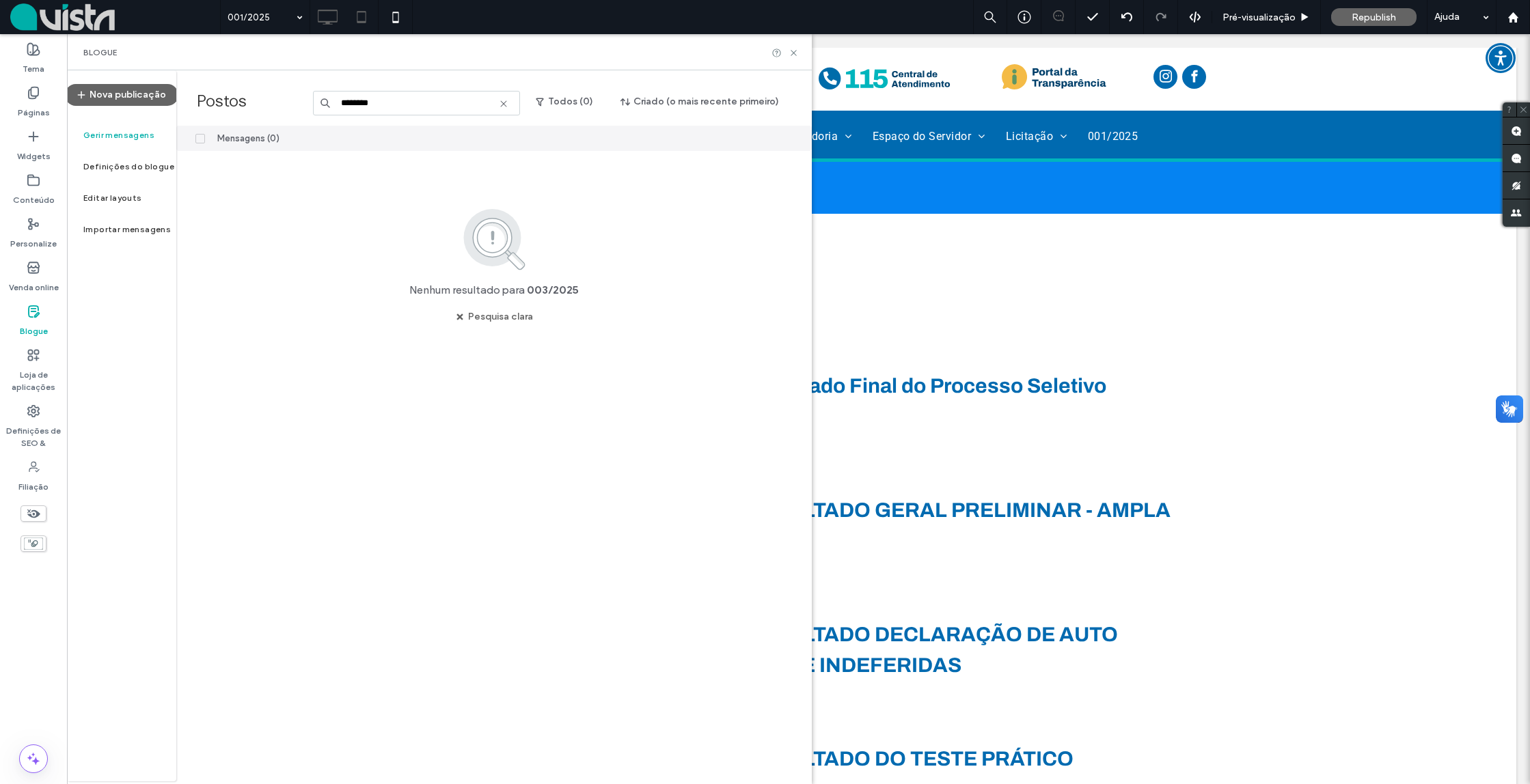
drag, startPoint x: 374, startPoint y: 108, endPoint x: 368, endPoint y: 33, distance: 75.2
click at [403, 104] on input "********" at bounding box center [417, 103] width 208 height 25
type input "********"
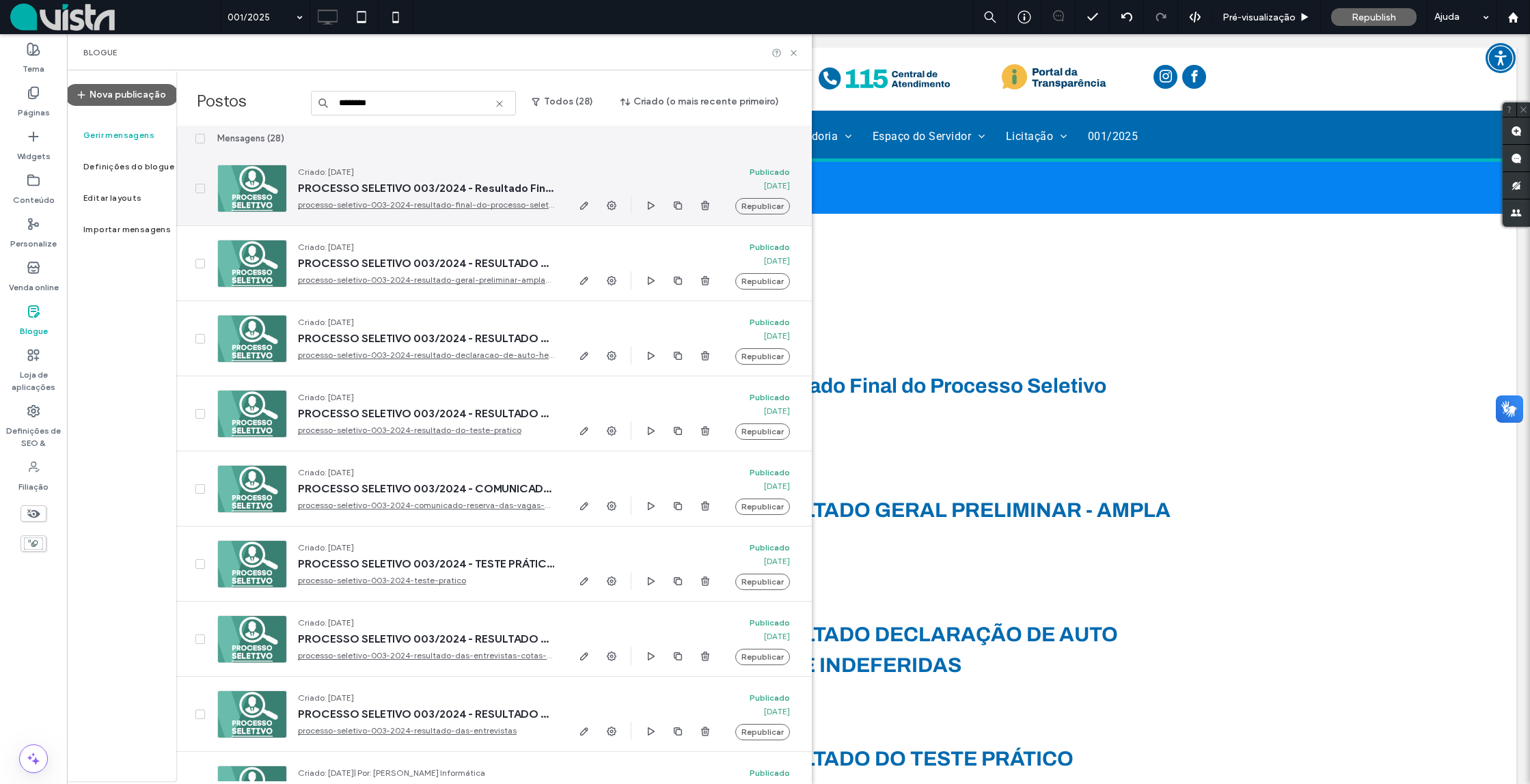
click at [584, 206] on icon "button" at bounding box center [584, 205] width 11 height 11
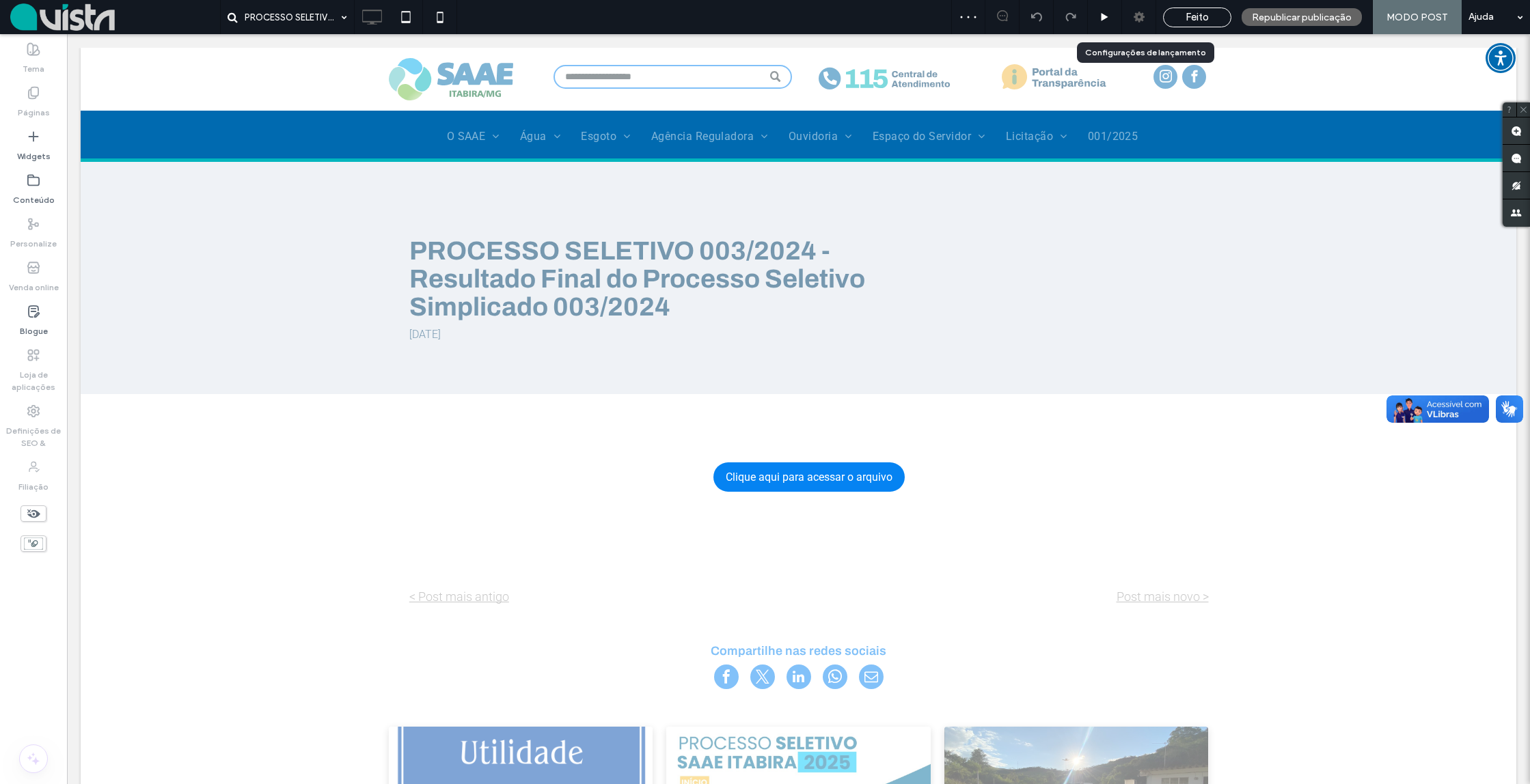
click at [1140, 18] on icon at bounding box center [1139, 17] width 14 height 14
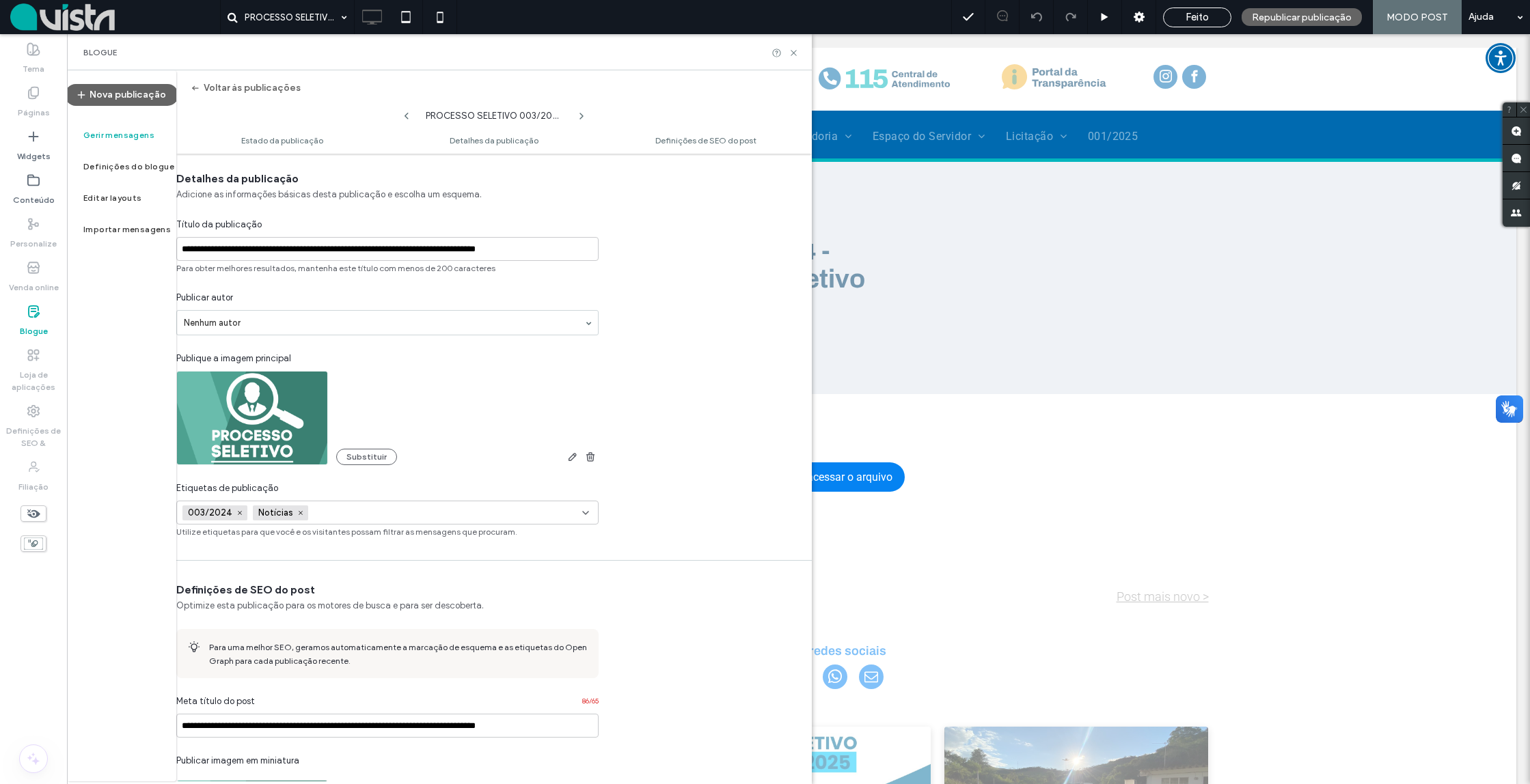
scroll to position [239, 14]
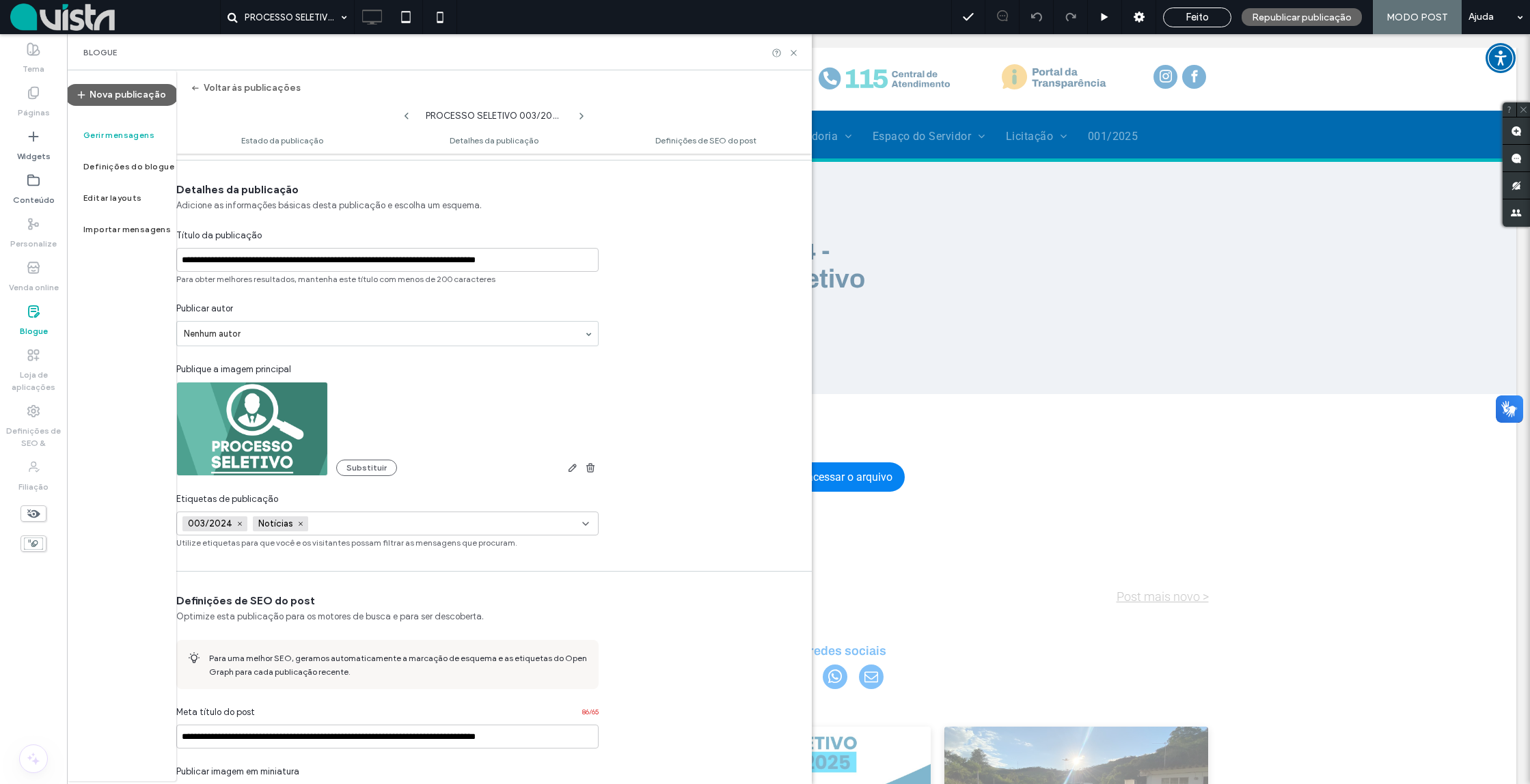
drag, startPoint x: 322, startPoint y: 523, endPoint x: 332, endPoint y: 526, distance: 10.4
click at [322, 523] on input at bounding box center [360, 523] width 94 height 11
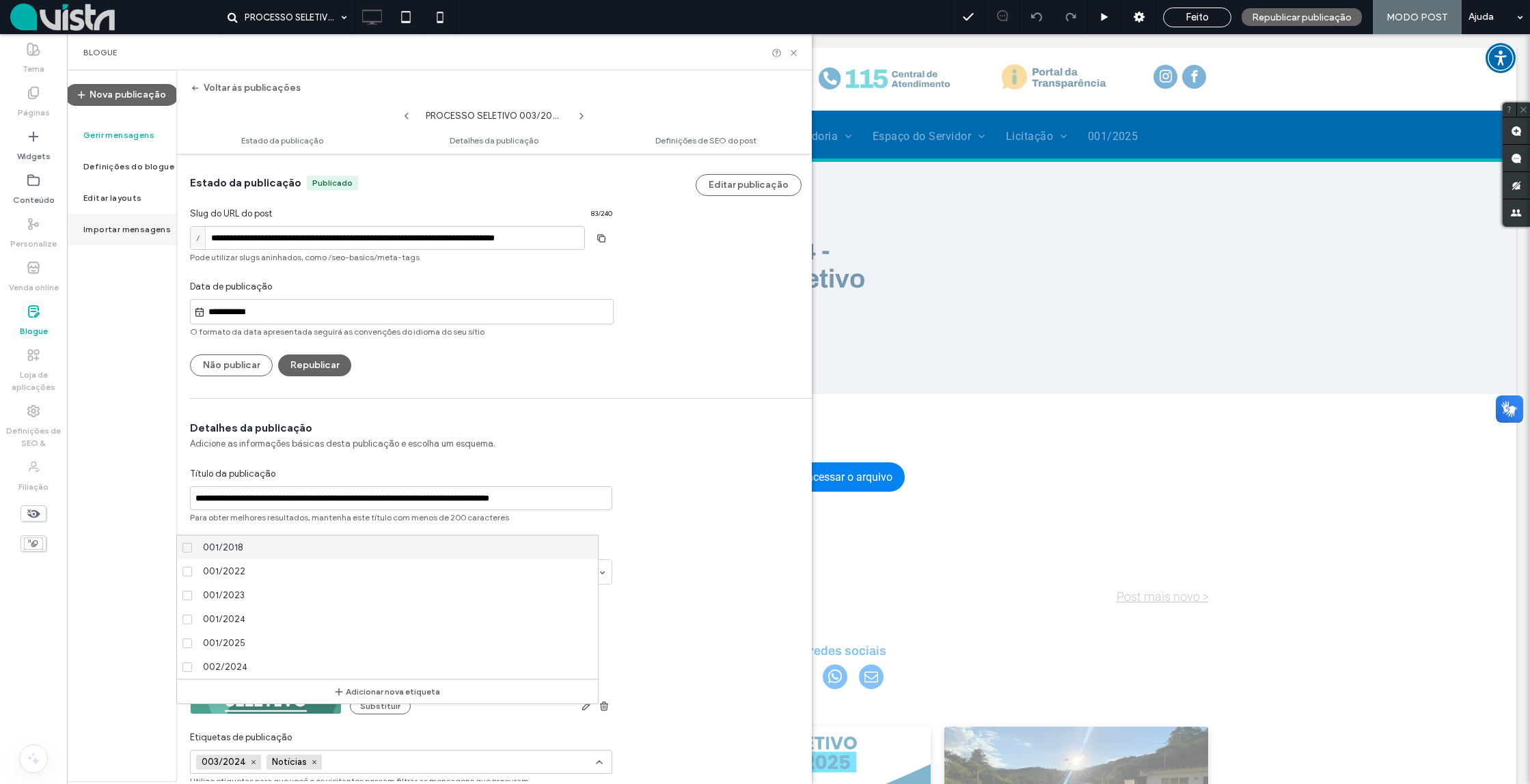
scroll to position [239, 14]
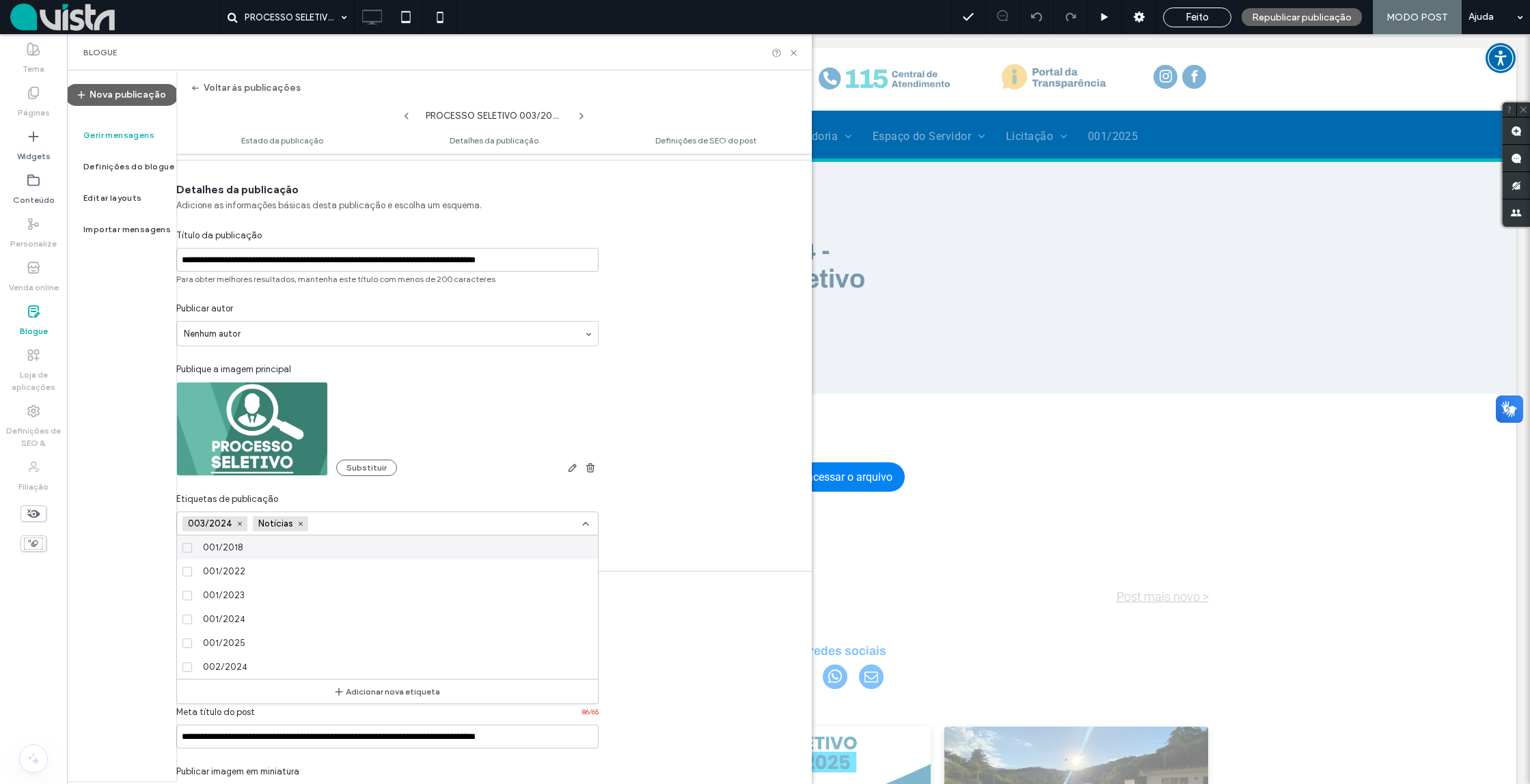
click at [28, 316] on icon at bounding box center [33, 311] width 14 height 14
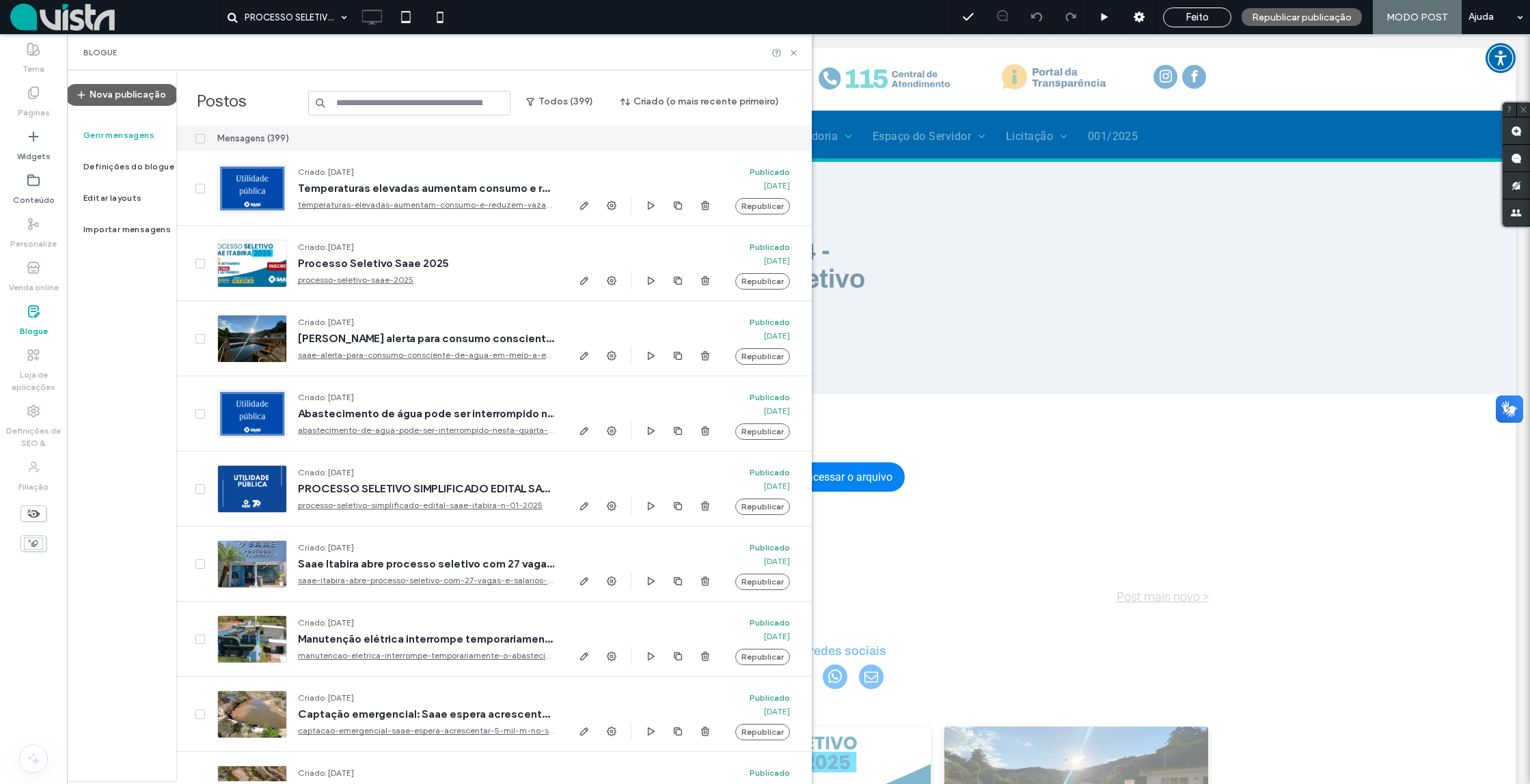
click at [393, 108] on input at bounding box center [409, 103] width 203 height 25
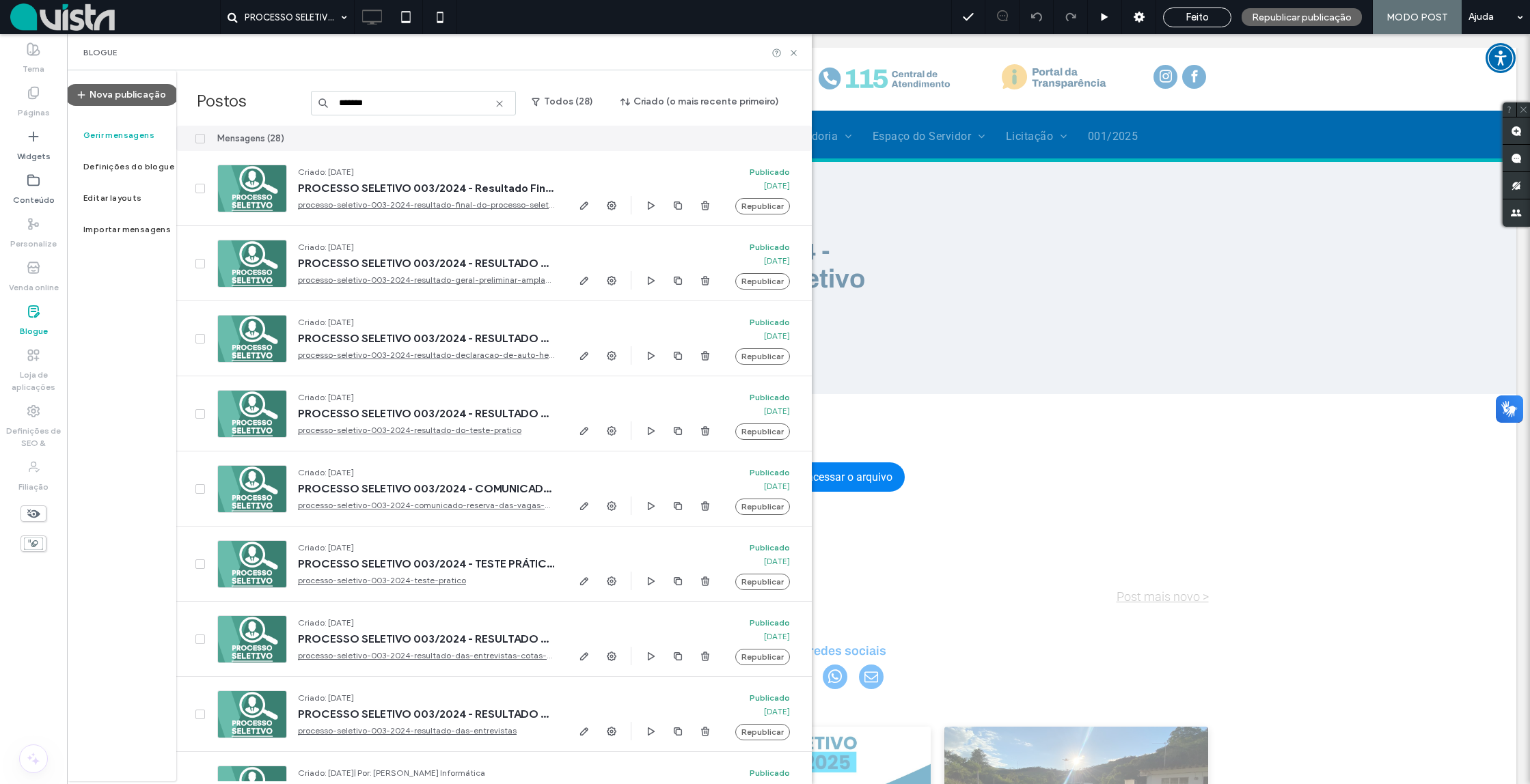
type input "*******"
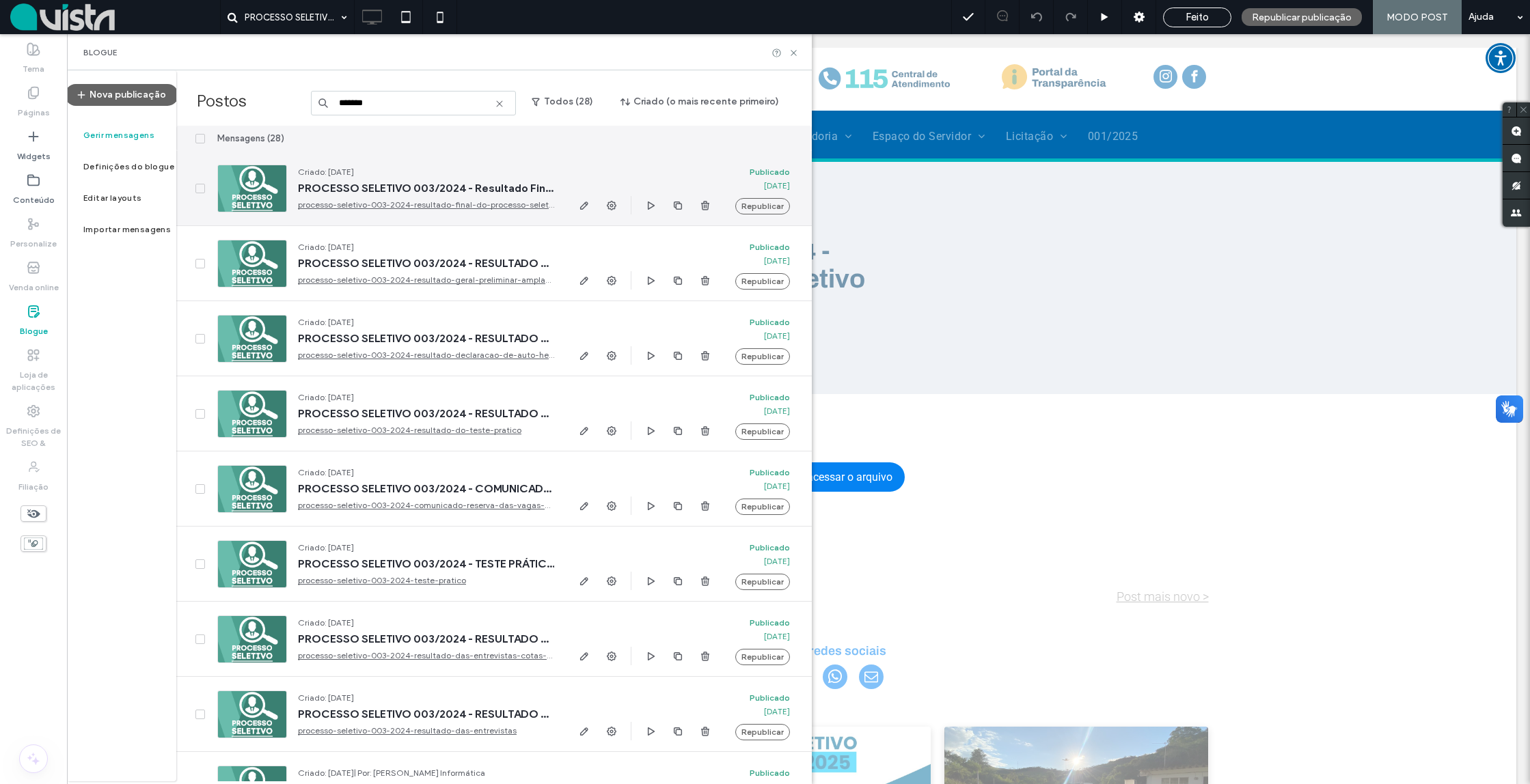
scroll to position [0, 0]
click at [678, 206] on icon "button" at bounding box center [677, 205] width 11 height 11
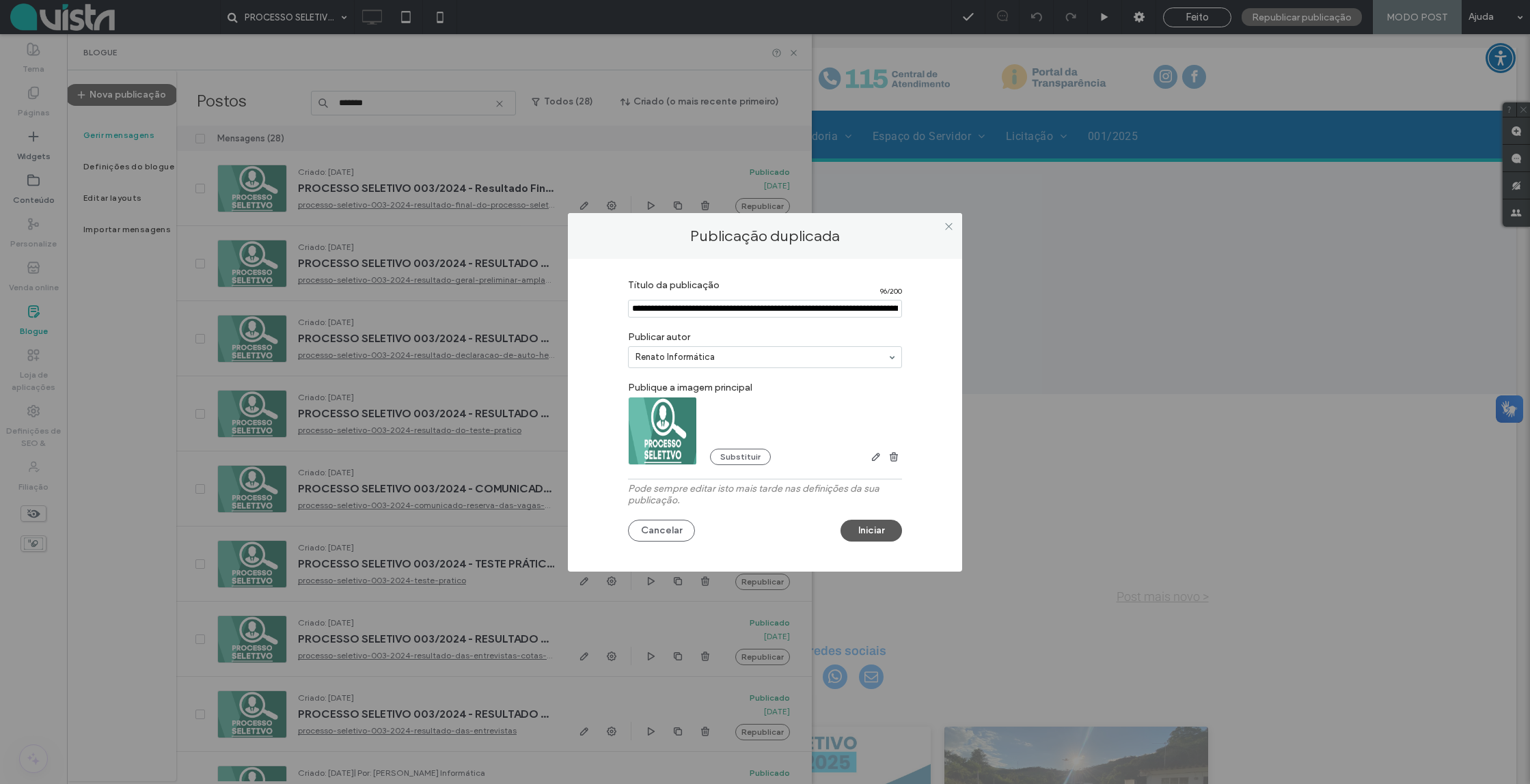
click at [869, 529] on button "Iniciar" at bounding box center [872, 531] width 62 height 22
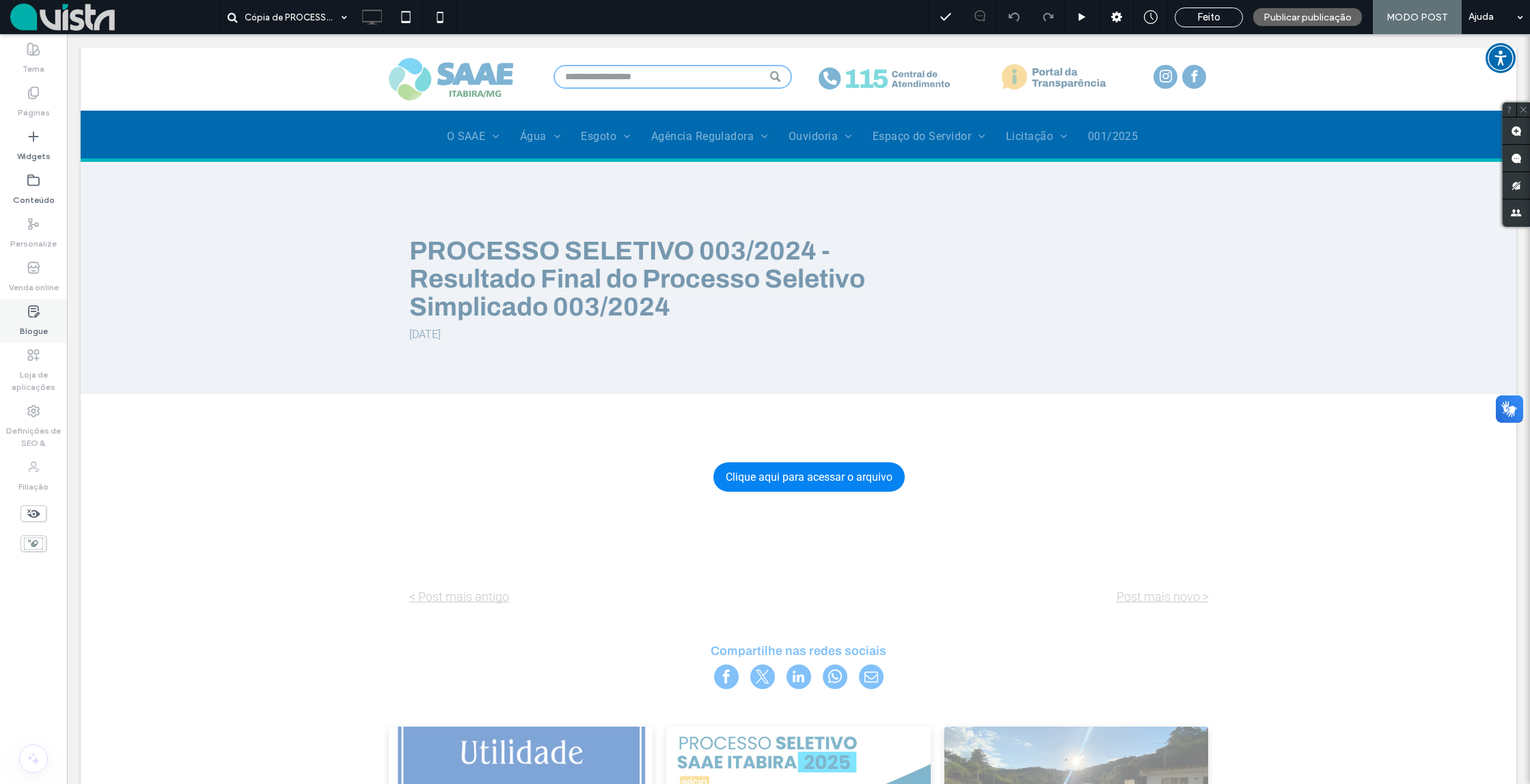
click at [36, 320] on label "Blogue" at bounding box center [34, 328] width 28 height 19
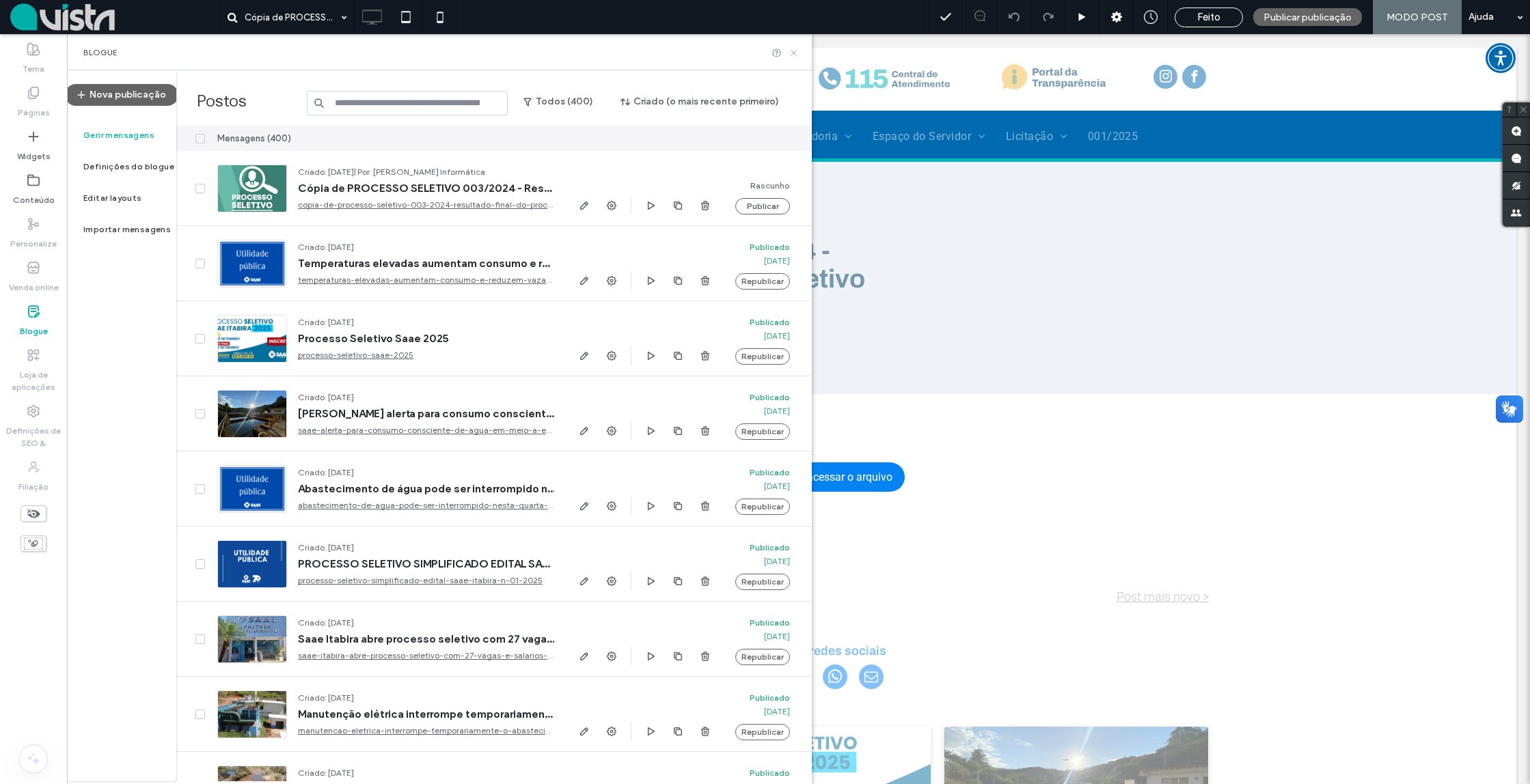
click at [795, 53] on icon at bounding box center [794, 53] width 10 height 10
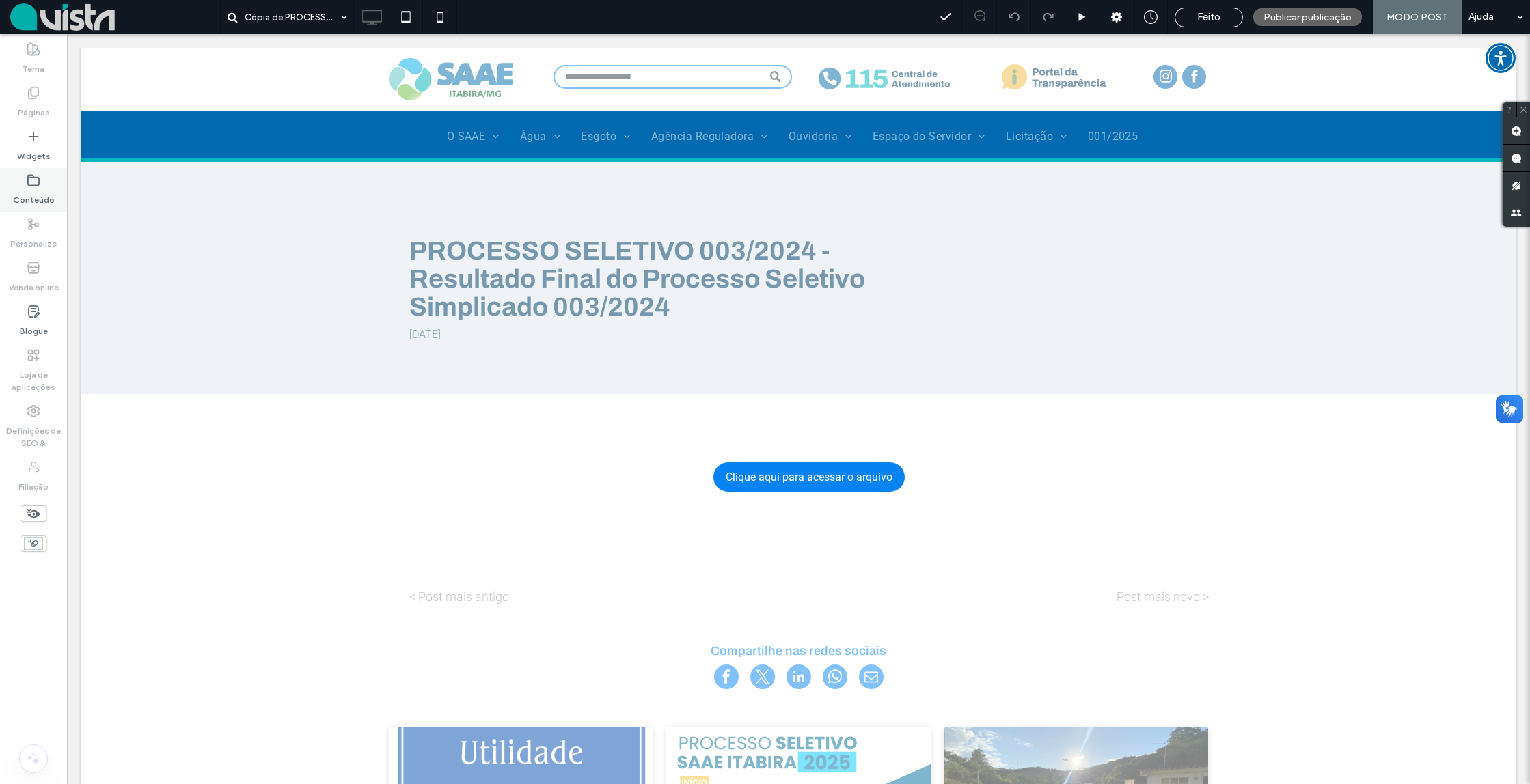
click at [32, 182] on icon at bounding box center [33, 180] width 14 height 14
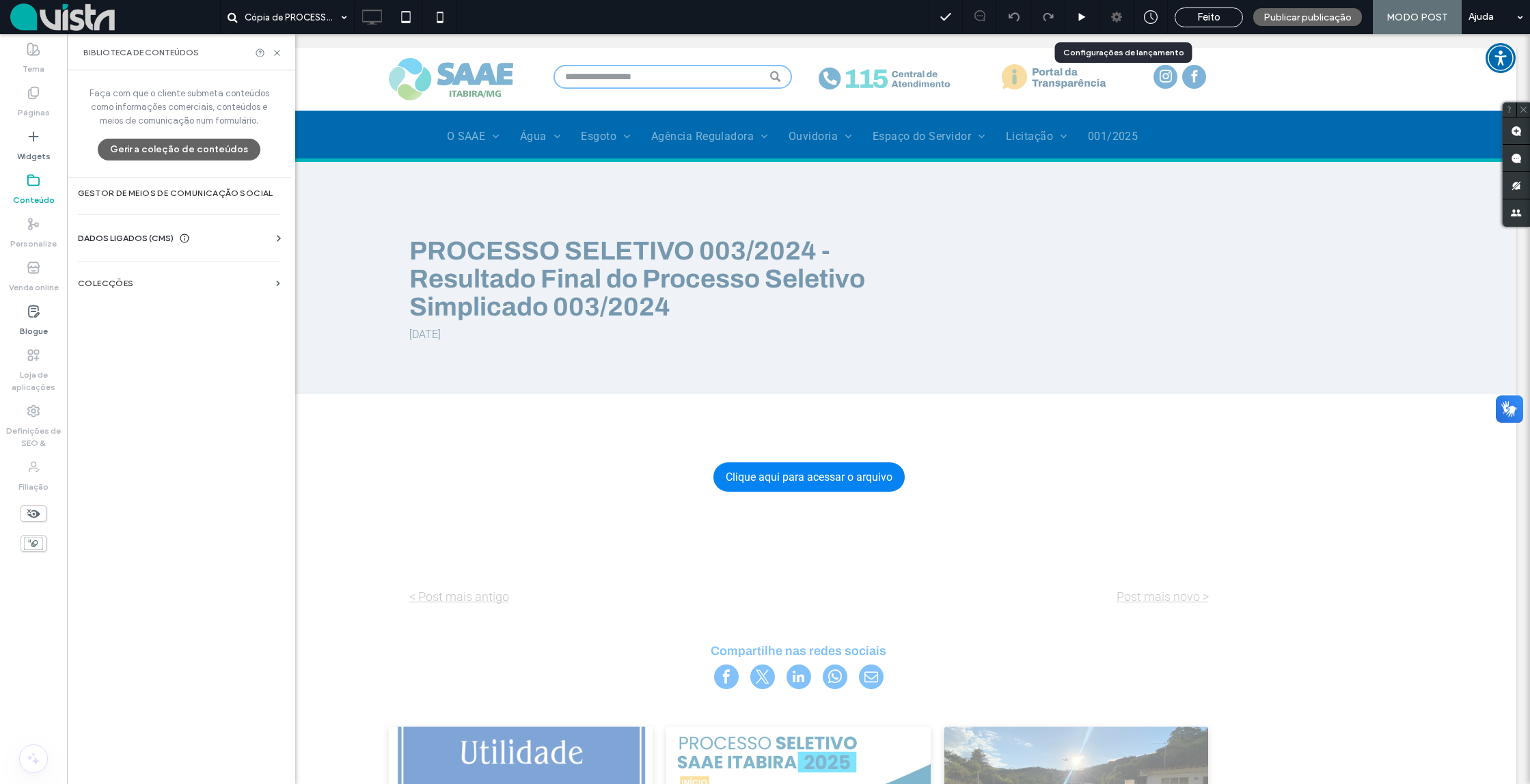
click at [1121, 15] on icon at bounding box center [1117, 17] width 14 height 14
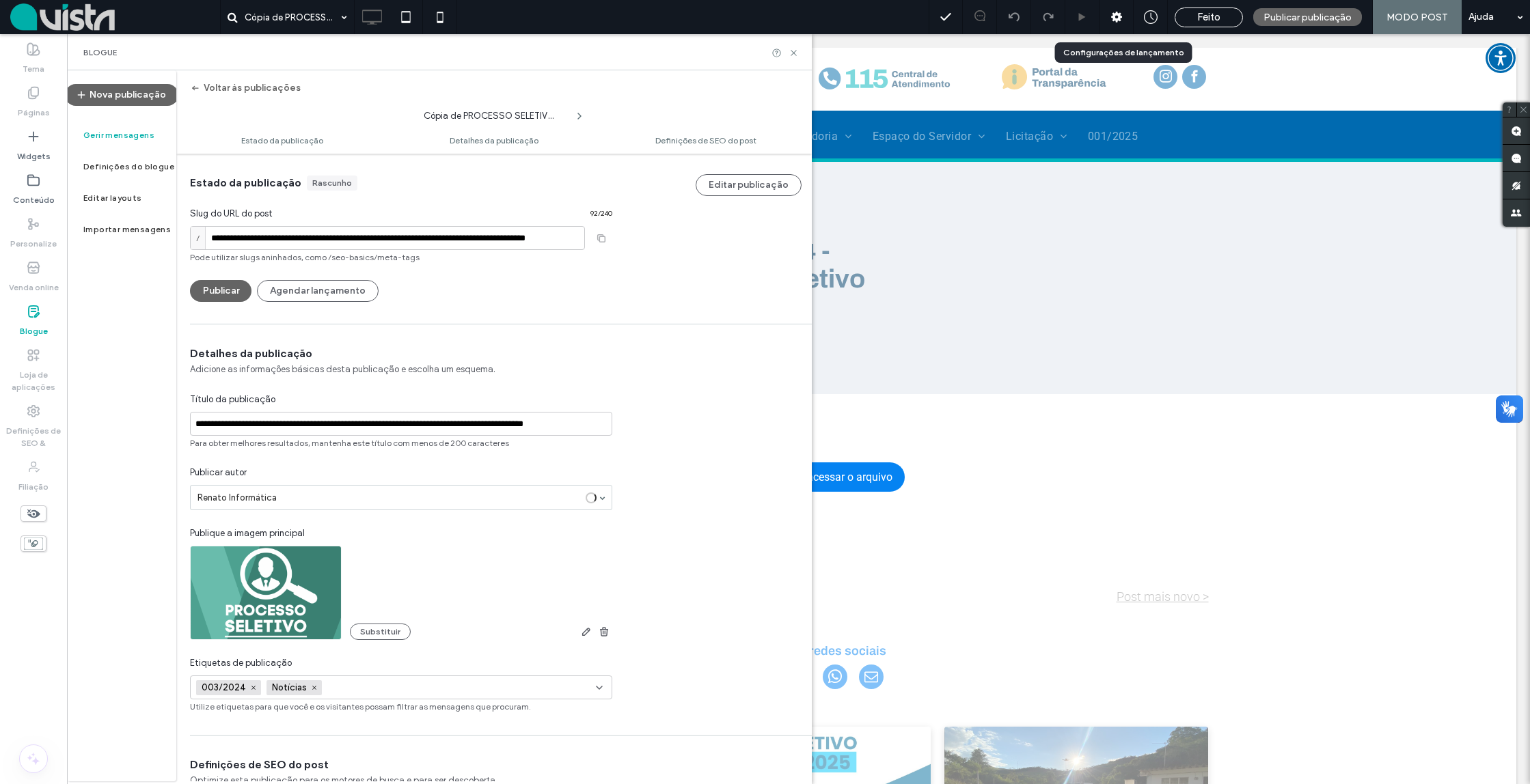
scroll to position [1, 0]
click at [259, 239] on input "**********" at bounding box center [387, 237] width 395 height 24
click at [371, 238] on input "**********" at bounding box center [387, 237] width 395 height 24
drag, startPoint x: 258, startPoint y: 239, endPoint x: 176, endPoint y: 223, distance: 83.5
click at [189, 232] on div "**********" at bounding box center [401, 227] width 450 height 149
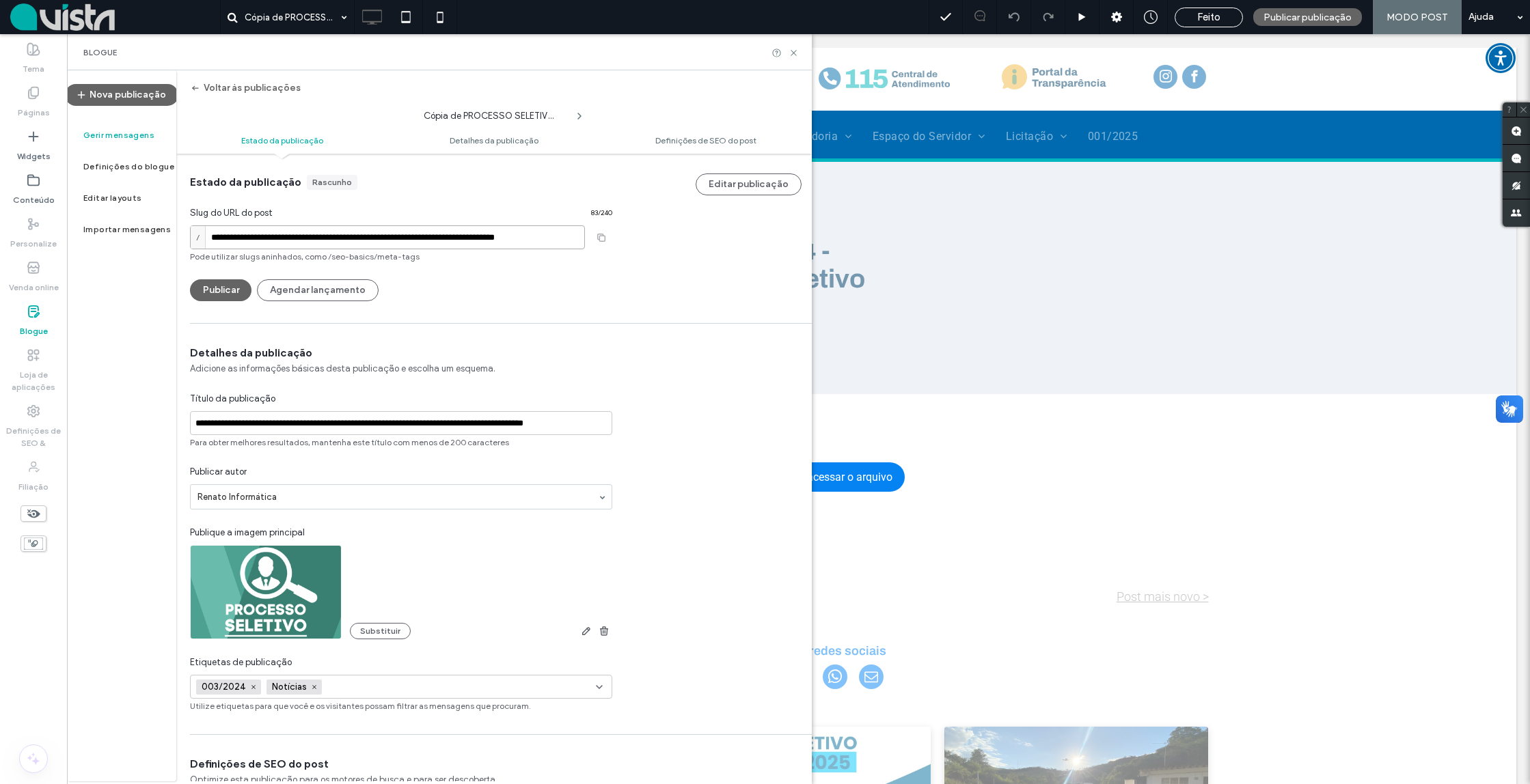
drag, startPoint x: 303, startPoint y: 239, endPoint x: 313, endPoint y: 243, distance: 10.8
click at [301, 240] on input "**********" at bounding box center [387, 237] width 395 height 24
click at [328, 236] on input "**********" at bounding box center [387, 237] width 395 height 24
drag, startPoint x: 329, startPoint y: 238, endPoint x: 663, endPoint y: 249, distance: 334.2
click at [677, 254] on div "**********" at bounding box center [494, 227] width 636 height 149
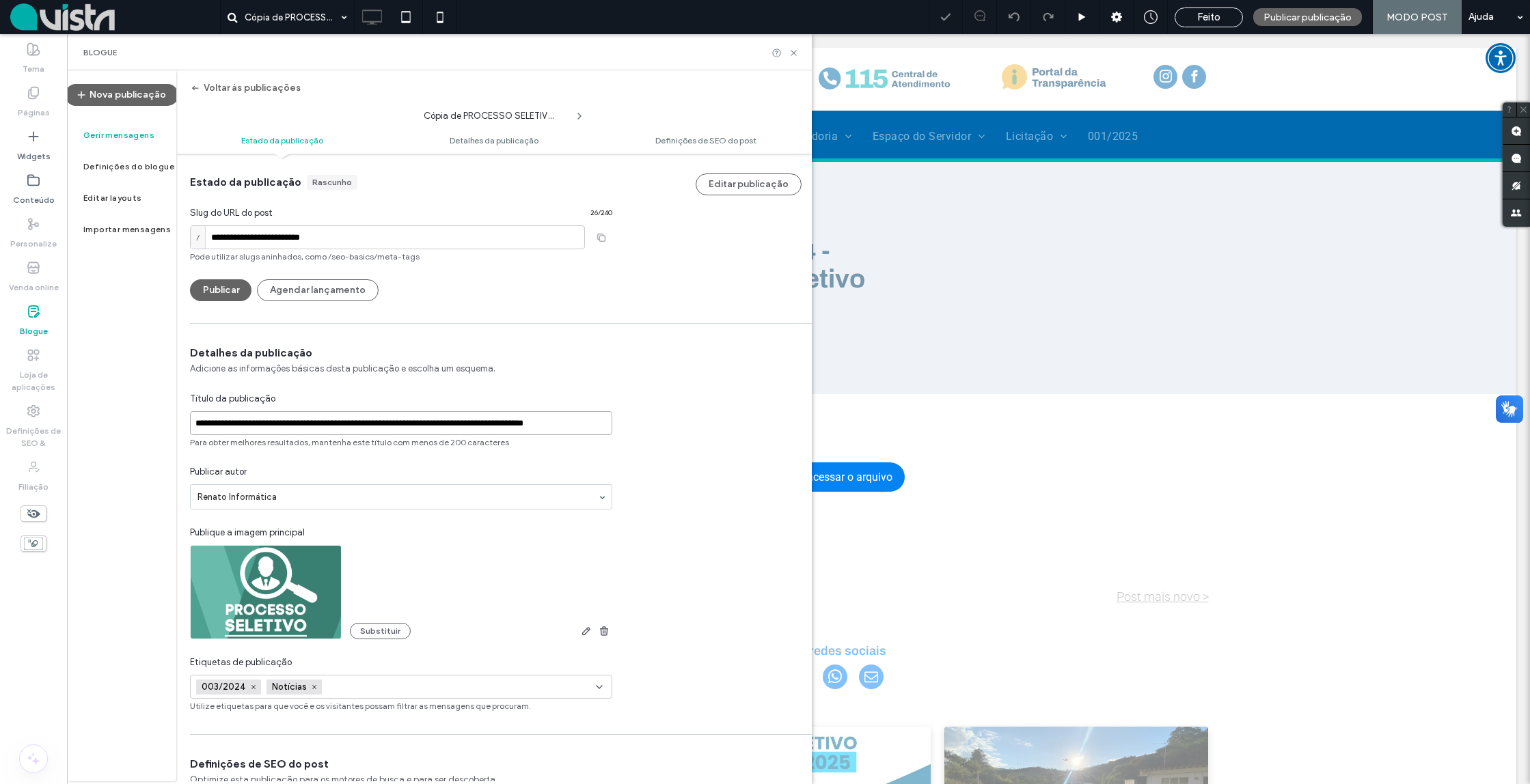
drag, startPoint x: 361, startPoint y: 424, endPoint x: 332, endPoint y: 425, distance: 29.0
click at [360, 424] on input "**********" at bounding box center [401, 423] width 423 height 24
type input "**********"
click at [237, 422] on div at bounding box center [765, 392] width 1530 height 784
drag, startPoint x: 237, startPoint y: 422, endPoint x: 245, endPoint y: 437, distance: 17.0
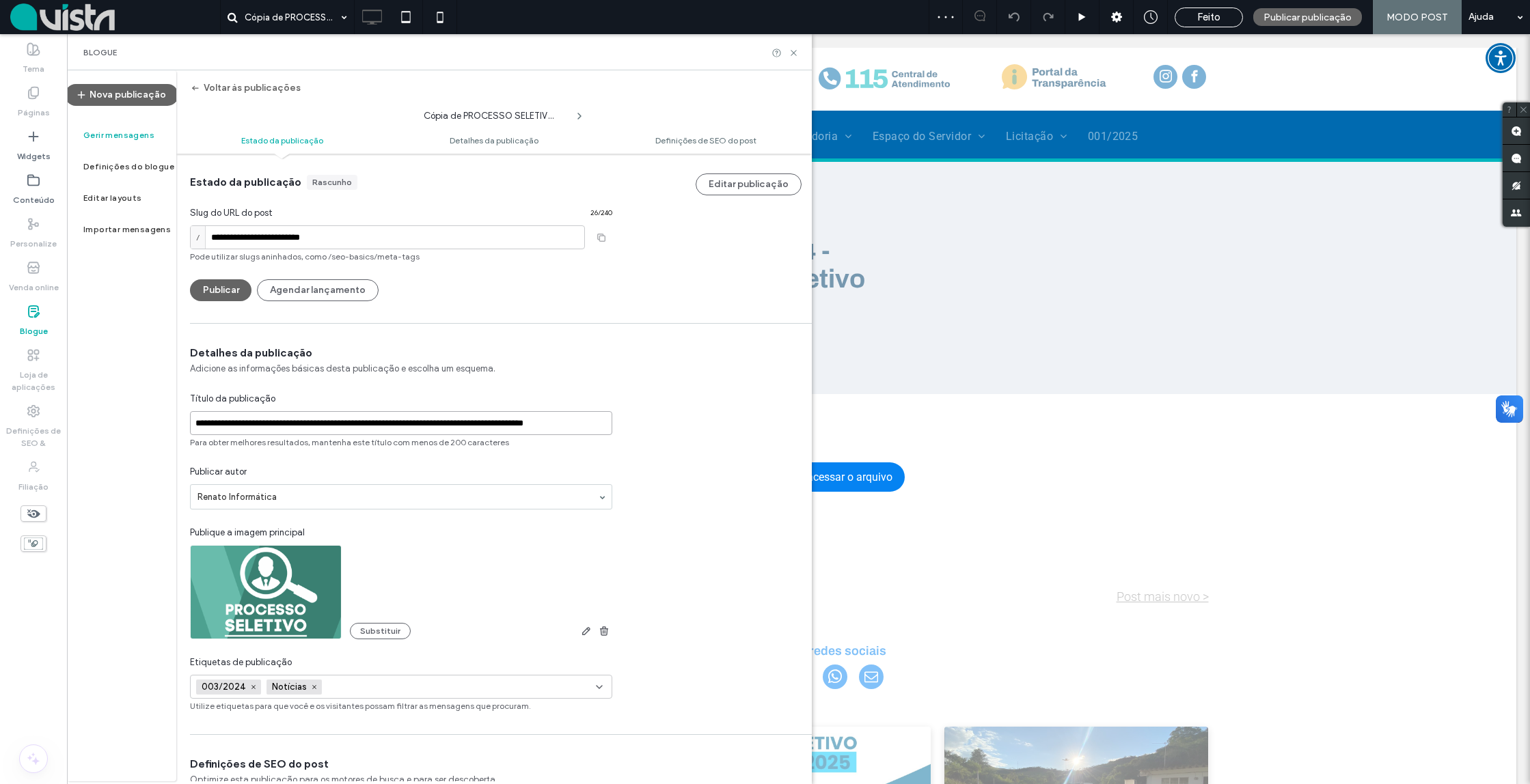
click at [235, 422] on input "**********" at bounding box center [401, 423] width 423 height 24
drag, startPoint x: 234, startPoint y: 422, endPoint x: 185, endPoint y: 423, distance: 49.0
click at [185, 423] on div "**********" at bounding box center [401, 529] width 450 height 367
click at [291, 421] on input "**********" at bounding box center [401, 423] width 423 height 24
drag, startPoint x: 299, startPoint y: 422, endPoint x: 305, endPoint y: 424, distance: 6.3
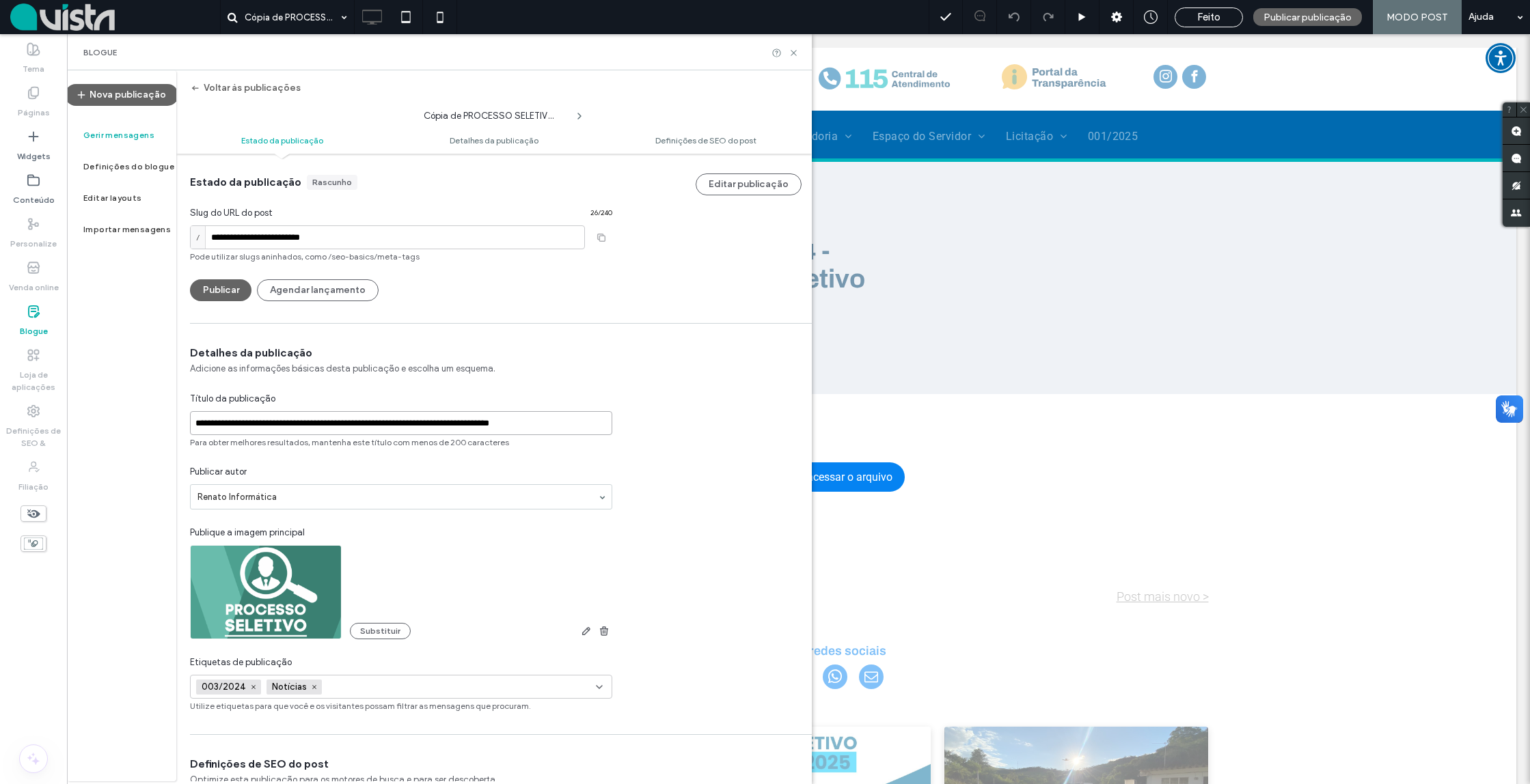
click at [303, 422] on input "**********" at bounding box center [401, 423] width 423 height 24
drag, startPoint x: 303, startPoint y: 422, endPoint x: 311, endPoint y: 424, distance: 8.2
click at [309, 424] on input "**********" at bounding box center [401, 423] width 423 height 24
drag, startPoint x: 322, startPoint y: 426, endPoint x: 340, endPoint y: 426, distance: 18.0
click at [327, 425] on input "**********" at bounding box center [401, 423] width 423 height 24
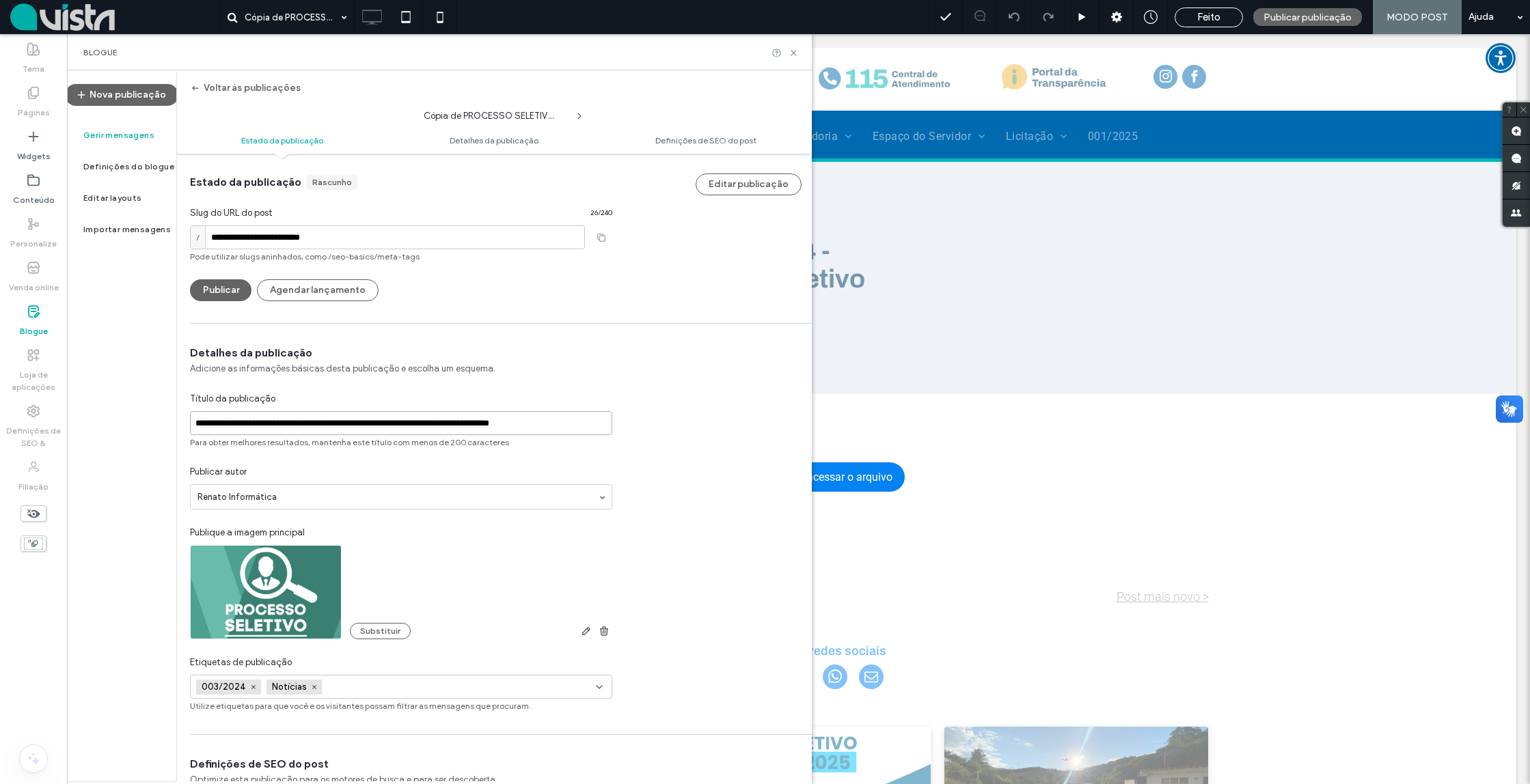
drag, startPoint x: 349, startPoint y: 425, endPoint x: 647, endPoint y: 432, distance: 298.1
click at [643, 433] on div "**********" at bounding box center [494, 529] width 636 height 367
type input "**********"
drag, startPoint x: 680, startPoint y: 438, endPoint x: 617, endPoint y: 468, distance: 69.8
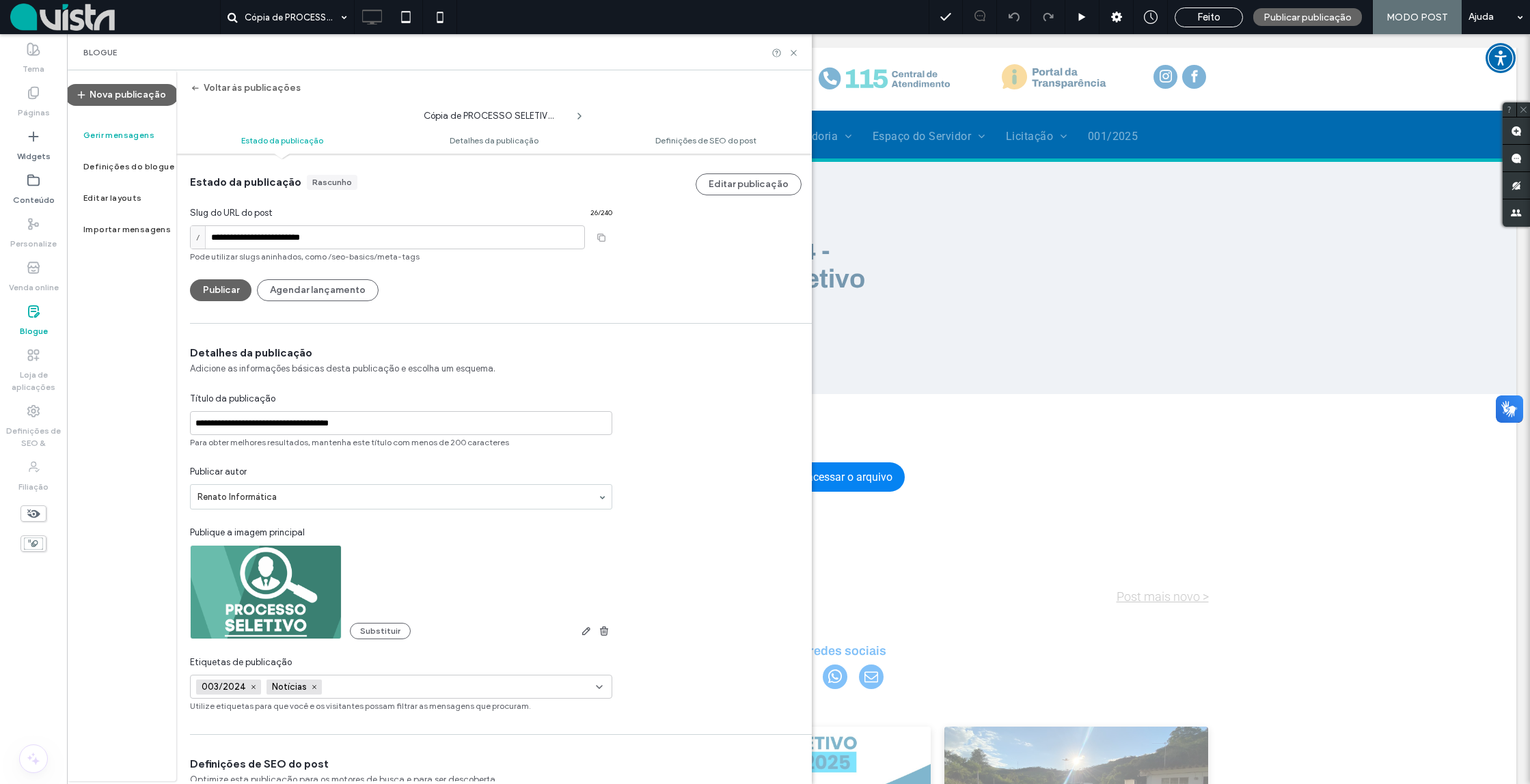
click at [679, 438] on div "**********" at bounding box center [494, 529] width 636 height 367
click at [561, 490] on div at bounding box center [765, 392] width 1530 height 784
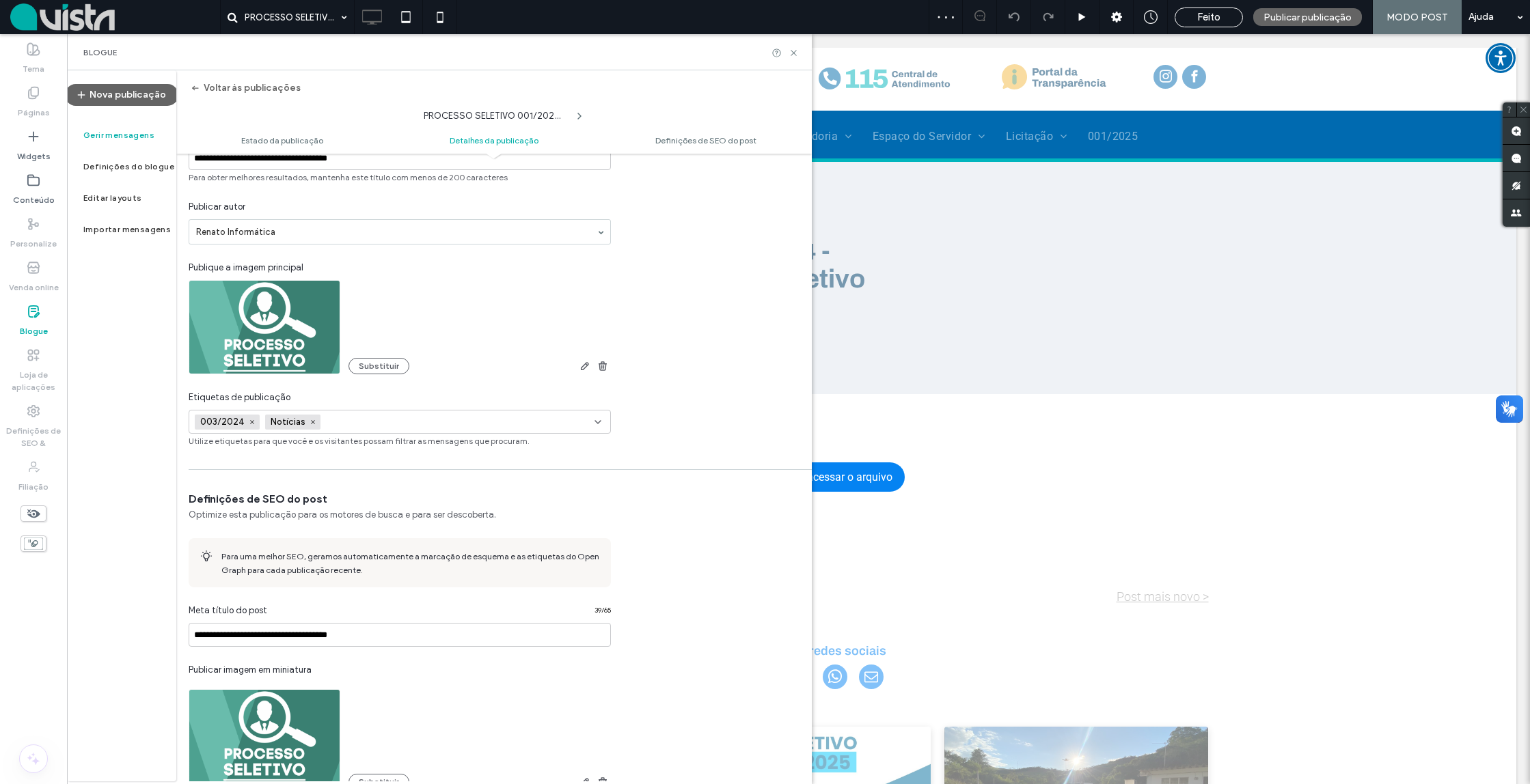
scroll to position [269, 1]
click at [249, 419] on icon at bounding box center [252, 419] width 7 height 7
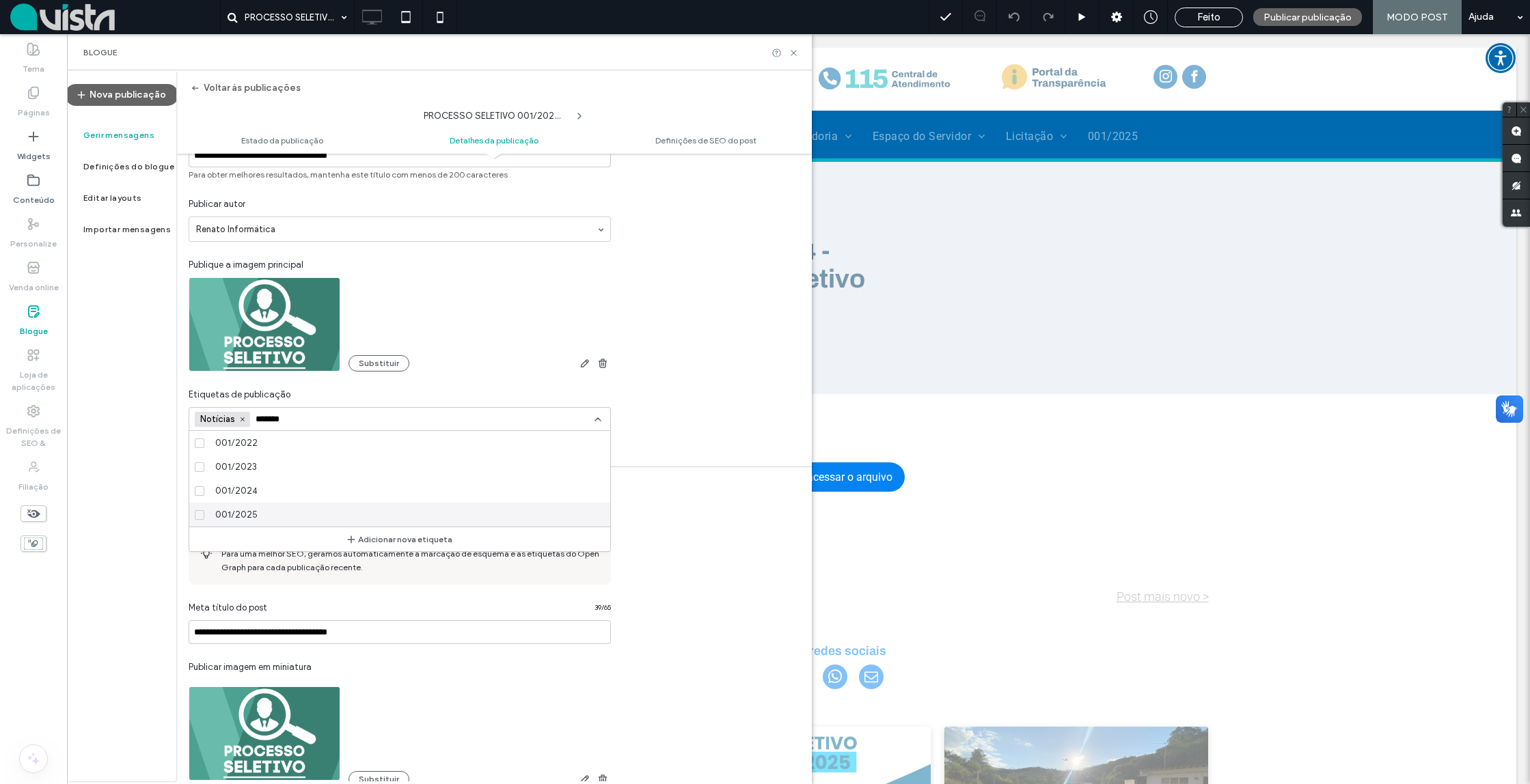
type input "*******"
click at [250, 514] on span "001/2025" at bounding box center [237, 515] width 42 height 14
drag, startPoint x: 344, startPoint y: 419, endPoint x: 363, endPoint y: 418, distance: 19.0
click at [343, 419] on input "*******" at bounding box center [371, 419] width 94 height 11
drag, startPoint x: 361, startPoint y: 416, endPoint x: 348, endPoint y: 424, distance: 15.3
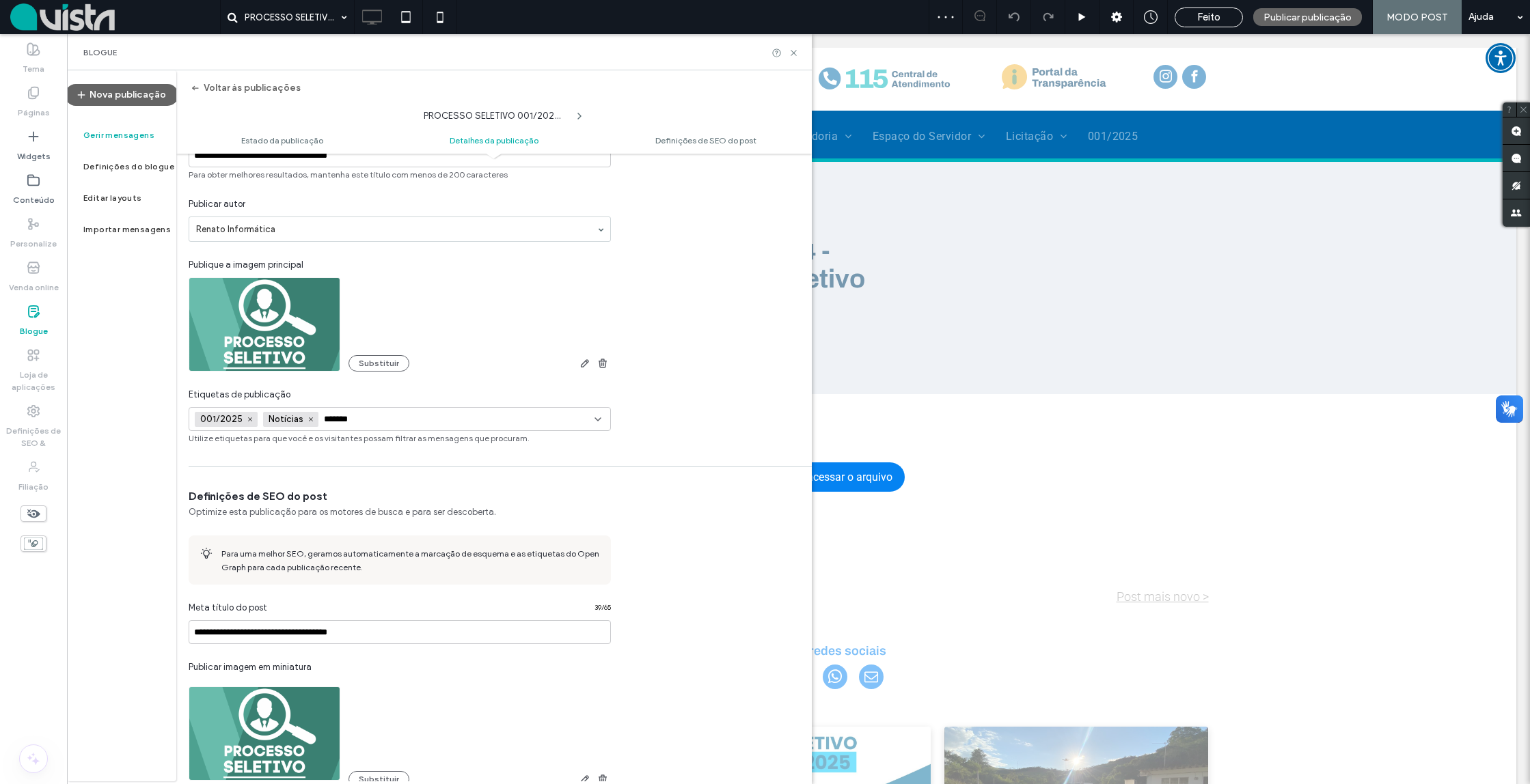
click at [324, 423] on input "*******" at bounding box center [371, 419] width 94 height 11
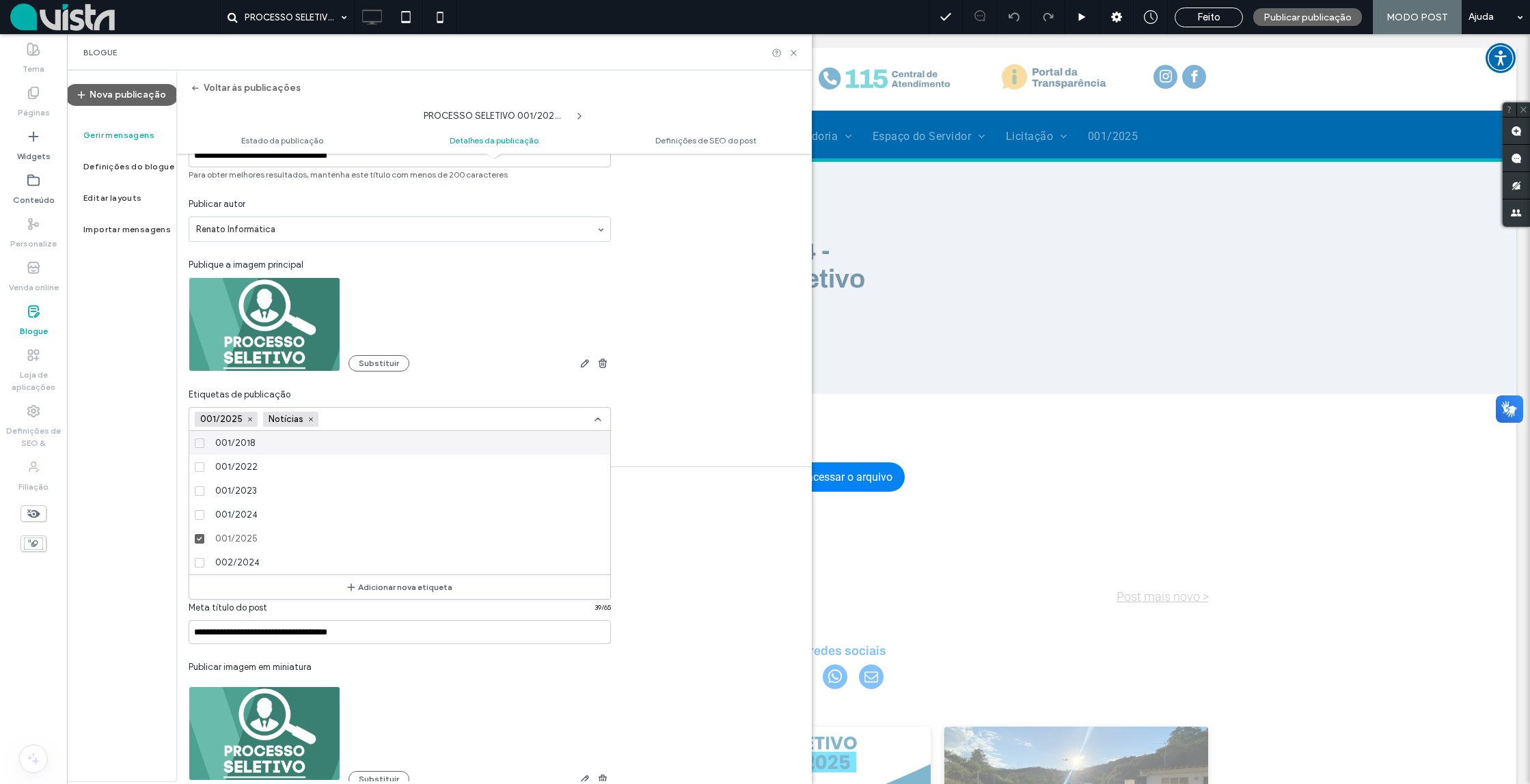
click at [710, 393] on div "**********" at bounding box center [493, 261] width 636 height 367
click at [675, 353] on div "**********" at bounding box center [493, 261] width 636 height 367
click at [734, 92] on header "Voltar às publicações PROCESSO SELETIVO 001/2025 - xxxxxxxxx Estado da publicaç…" at bounding box center [494, 112] width 636 height 83
click at [35, 189] on label "Conteúdo" at bounding box center [34, 197] width 42 height 19
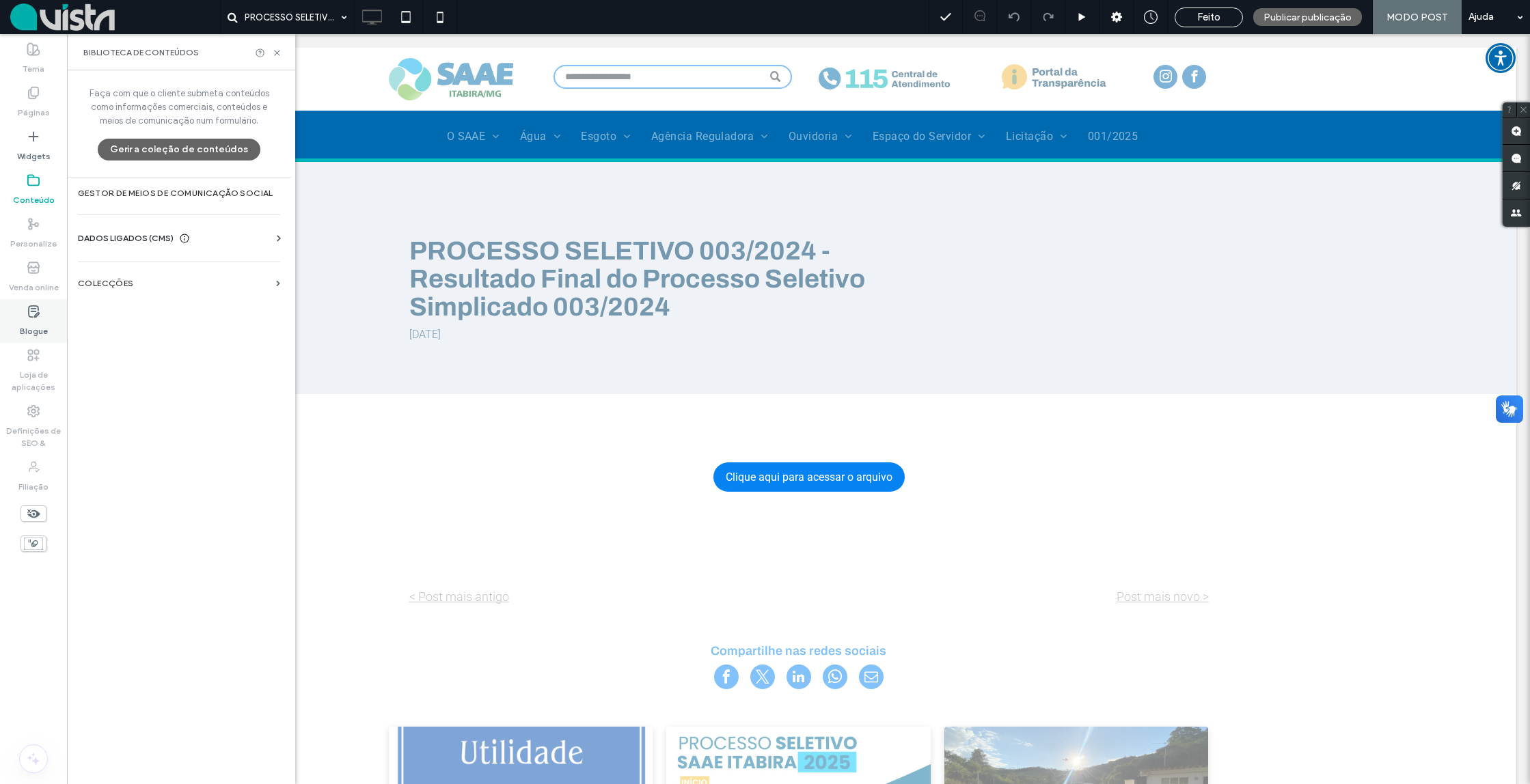
drag, startPoint x: 31, startPoint y: 314, endPoint x: 37, endPoint y: 320, distance: 8.5
click at [30, 315] on icon at bounding box center [33, 311] width 14 height 14
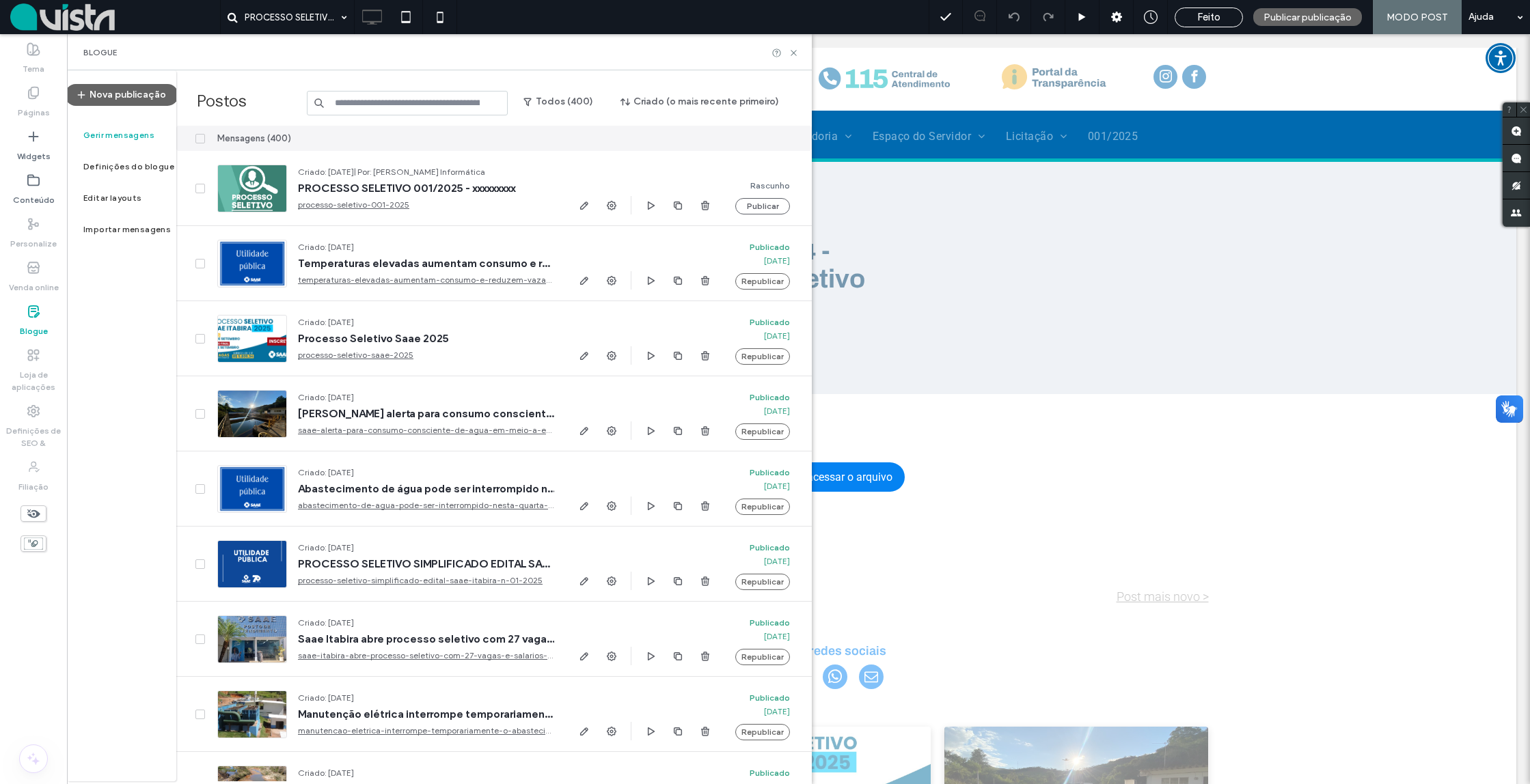
click at [403, 102] on input at bounding box center [407, 103] width 201 height 25
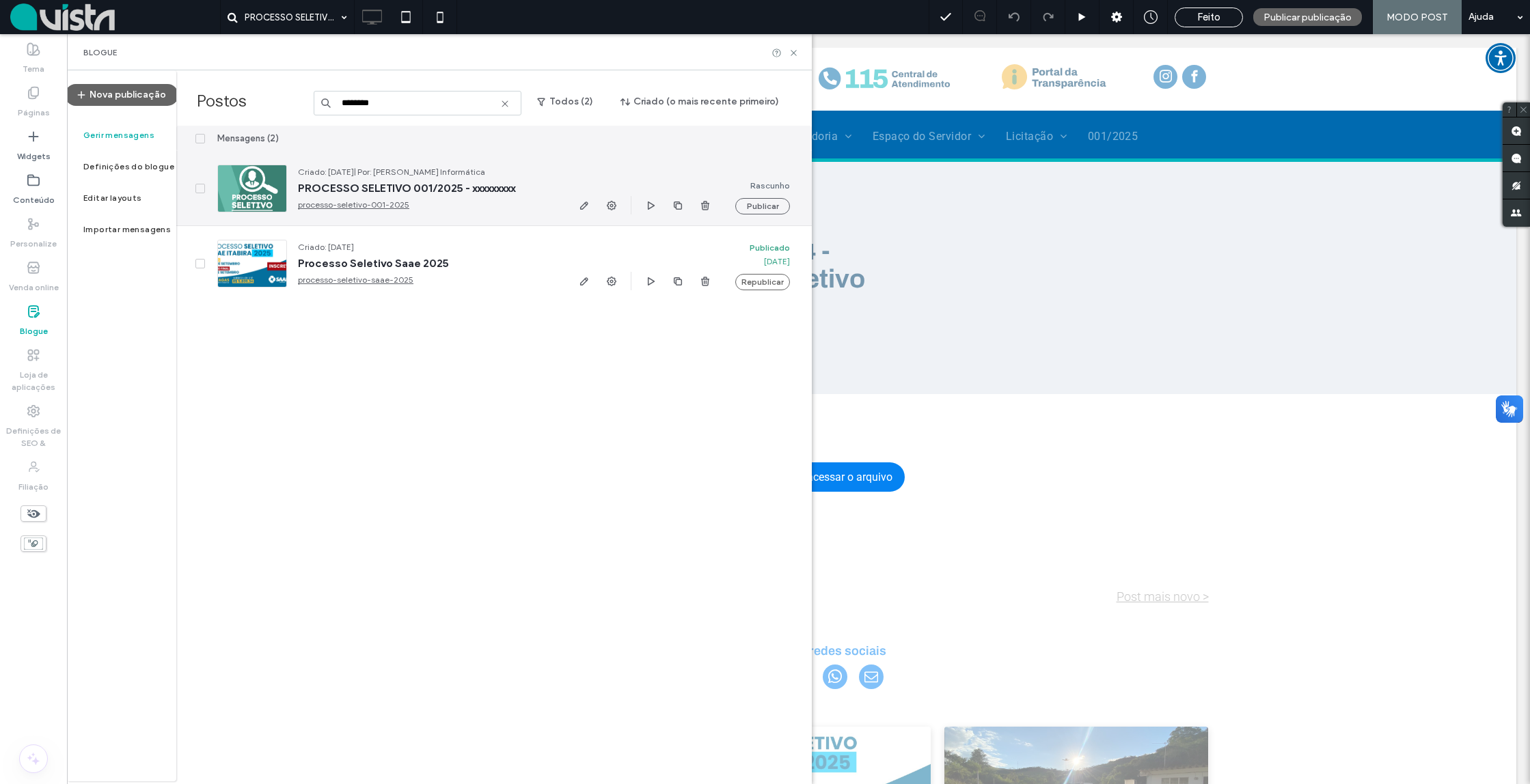
type input "********"
click at [202, 188] on icon at bounding box center [200, 189] width 5 height 4
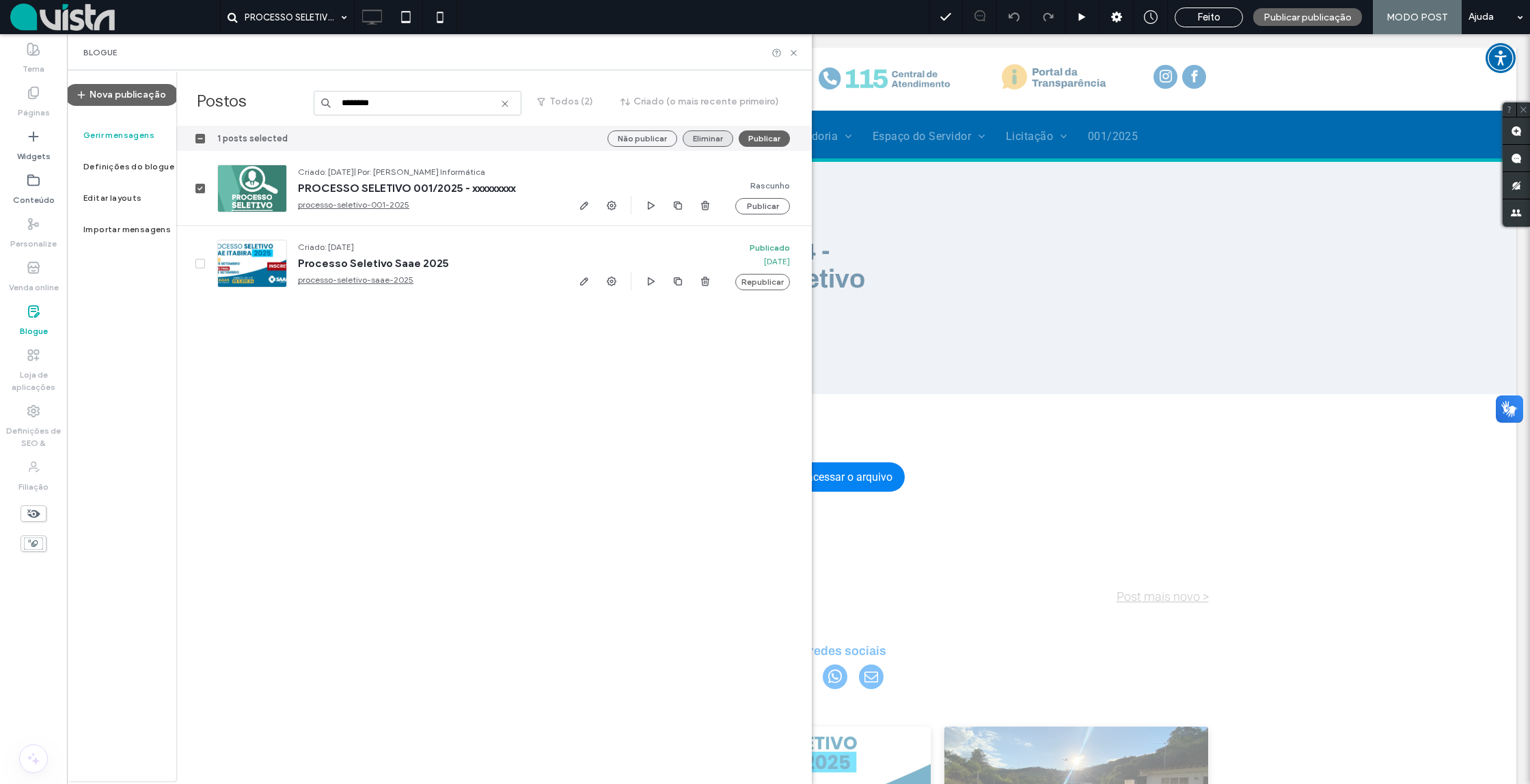
click at [713, 138] on button "Eliminar" at bounding box center [708, 138] width 51 height 16
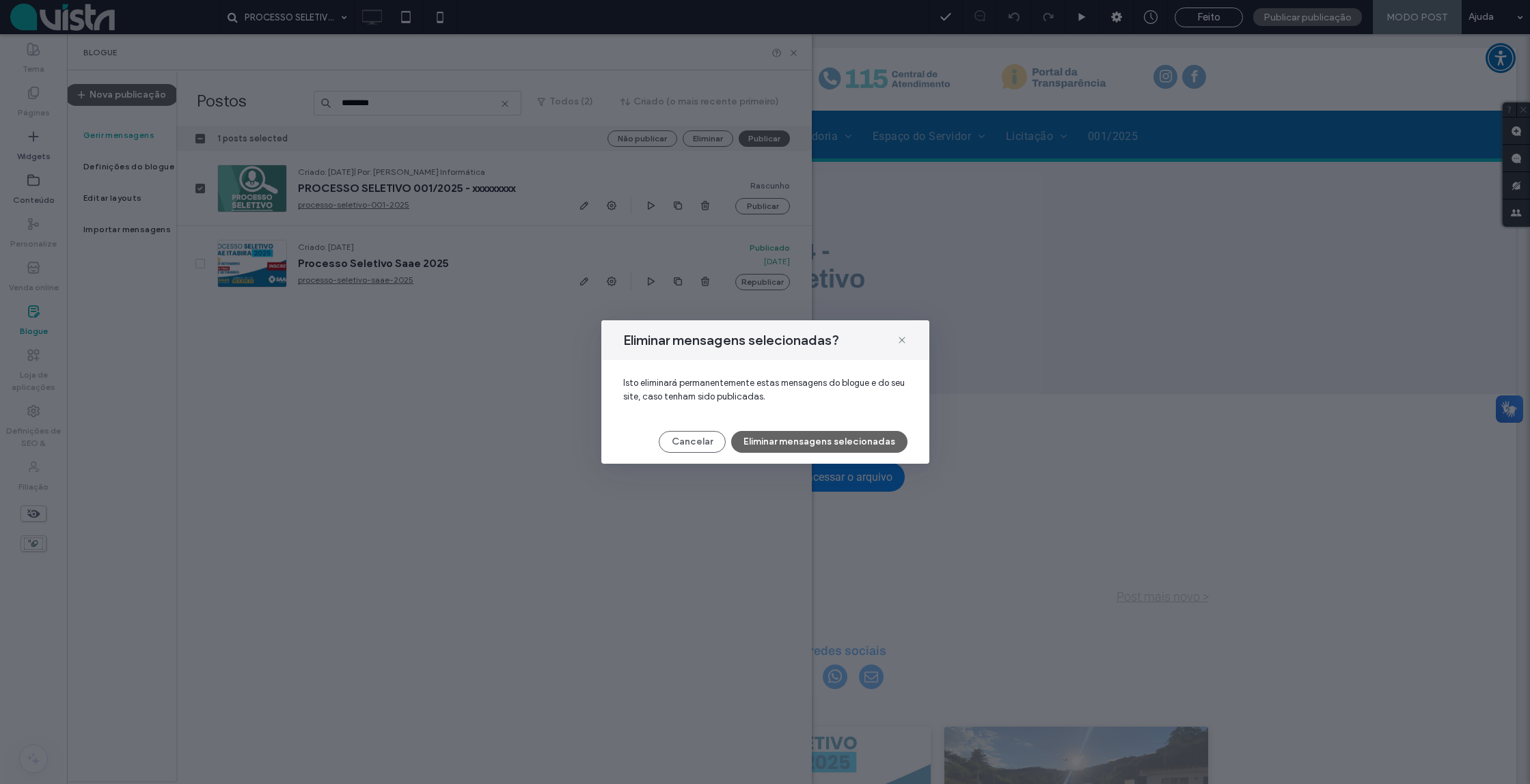
click at [804, 438] on button "Eliminar mensagens selecionadas" at bounding box center [820, 442] width 177 height 22
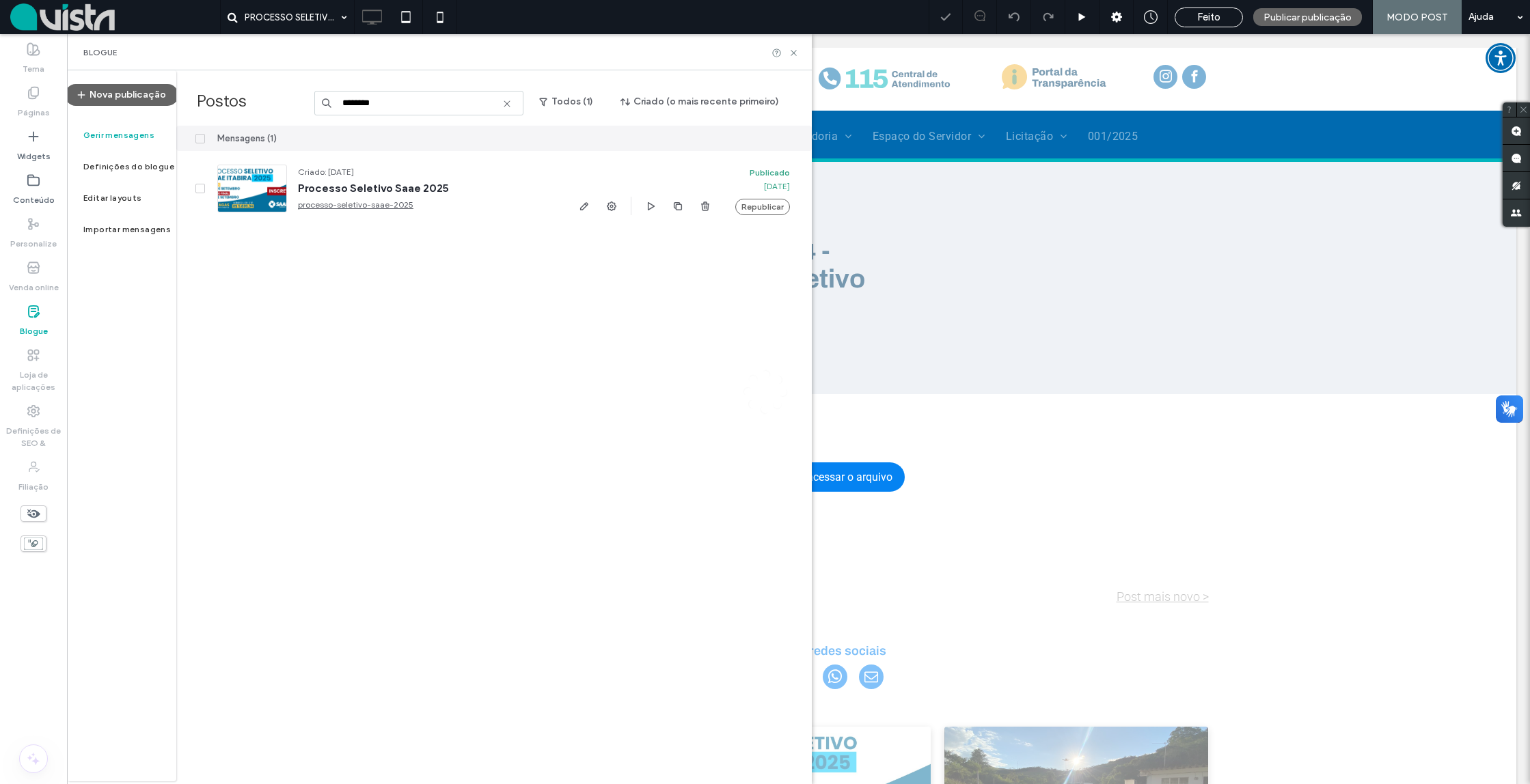
click at [584, 207] on div at bounding box center [765, 392] width 1530 height 784
click at [584, 204] on div at bounding box center [765, 392] width 1530 height 784
click at [584, 209] on div at bounding box center [765, 392] width 1530 height 784
drag, startPoint x: 206, startPoint y: 187, endPoint x: 215, endPoint y: 188, distance: 9.1
click at [207, 187] on div at bounding box center [765, 392] width 1530 height 784
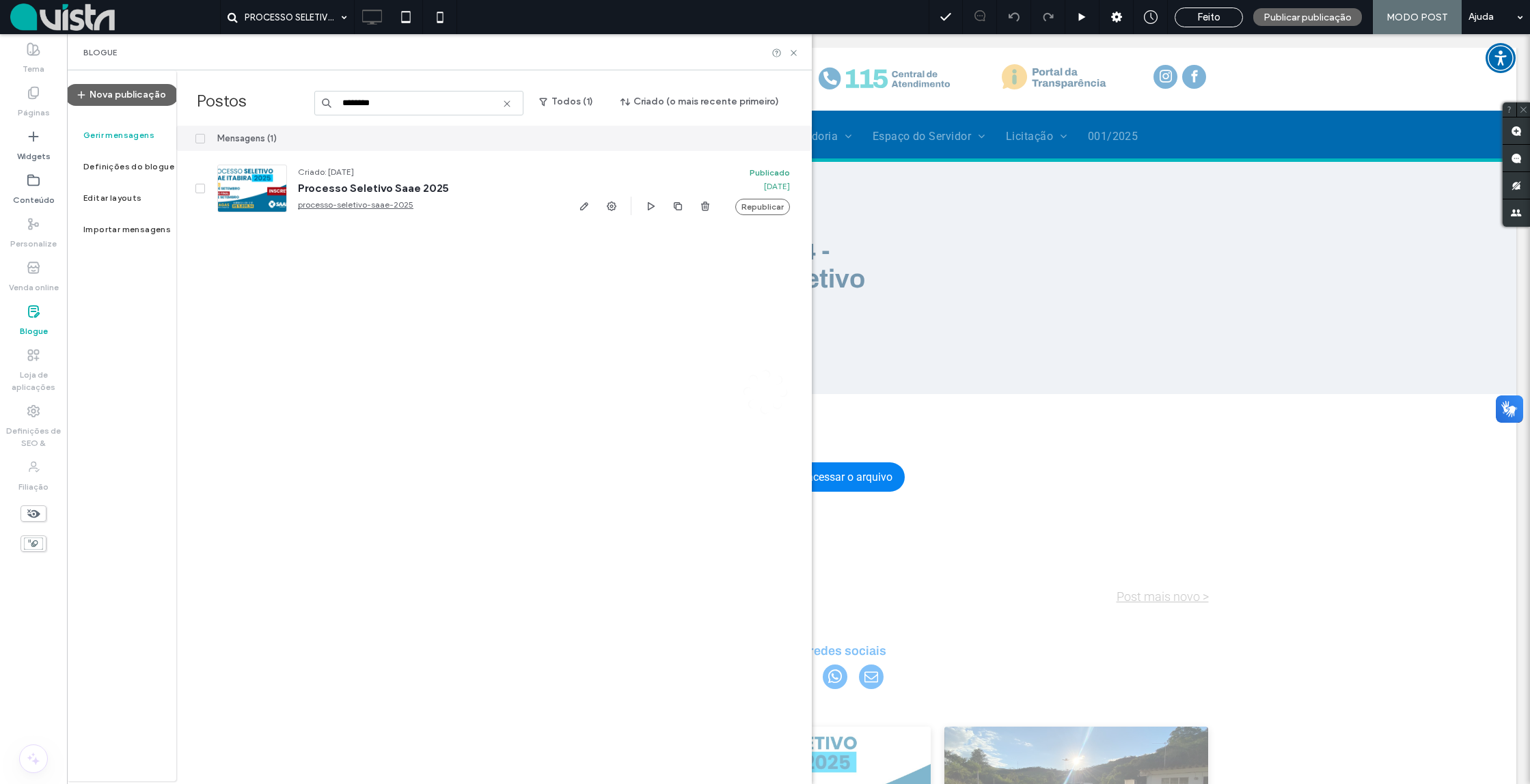
drag, startPoint x: 240, startPoint y: 193, endPoint x: 232, endPoint y: 186, distance: 10.6
click at [239, 192] on div at bounding box center [765, 392] width 1530 height 784
click at [144, 169] on div at bounding box center [765, 392] width 1530 height 784
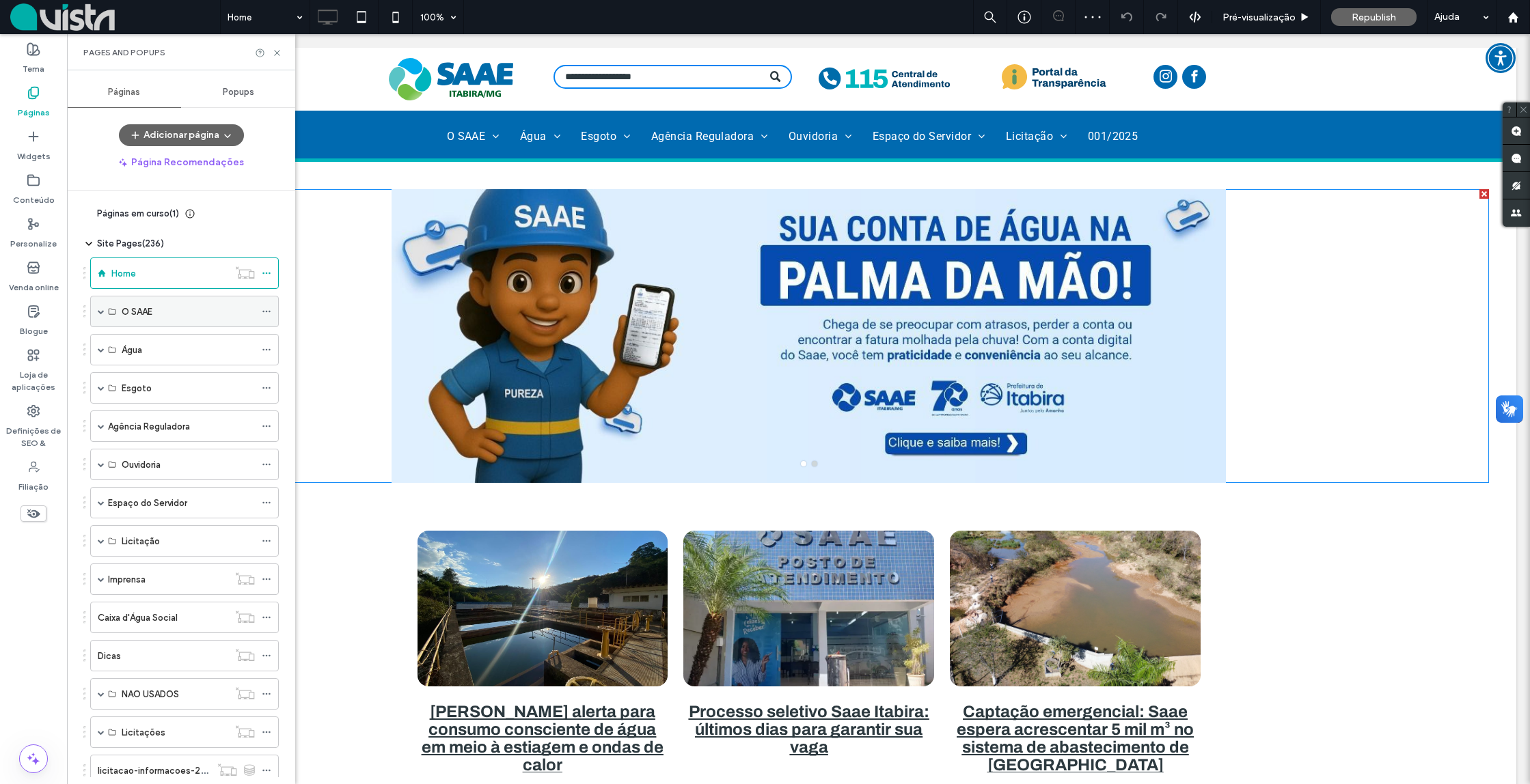
click at [99, 313] on span at bounding box center [100, 311] width 7 height 7
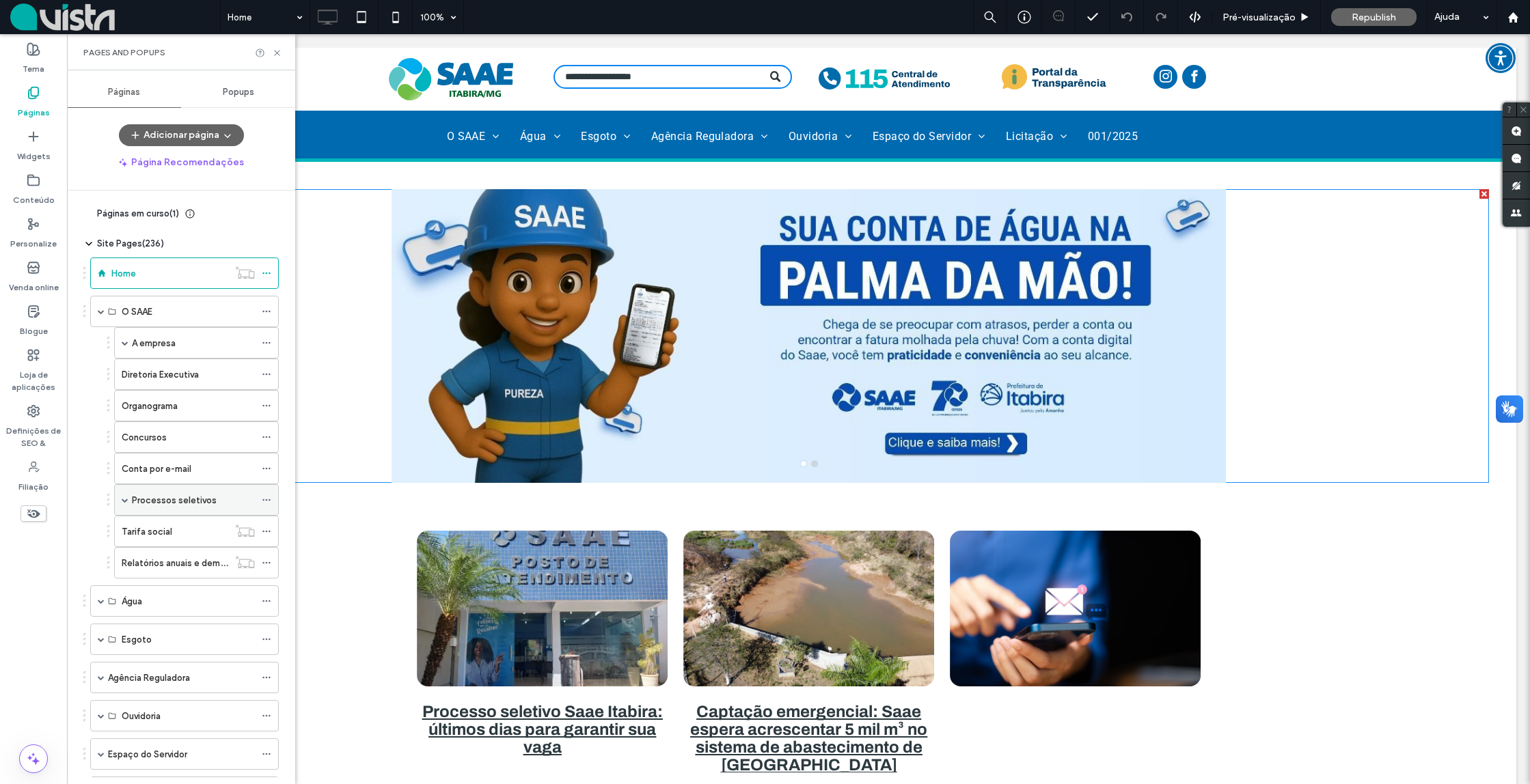
click at [128, 499] on div "Processos seletivos" at bounding box center [196, 500] width 165 height 31
click at [127, 501] on span at bounding box center [125, 499] width 7 height 7
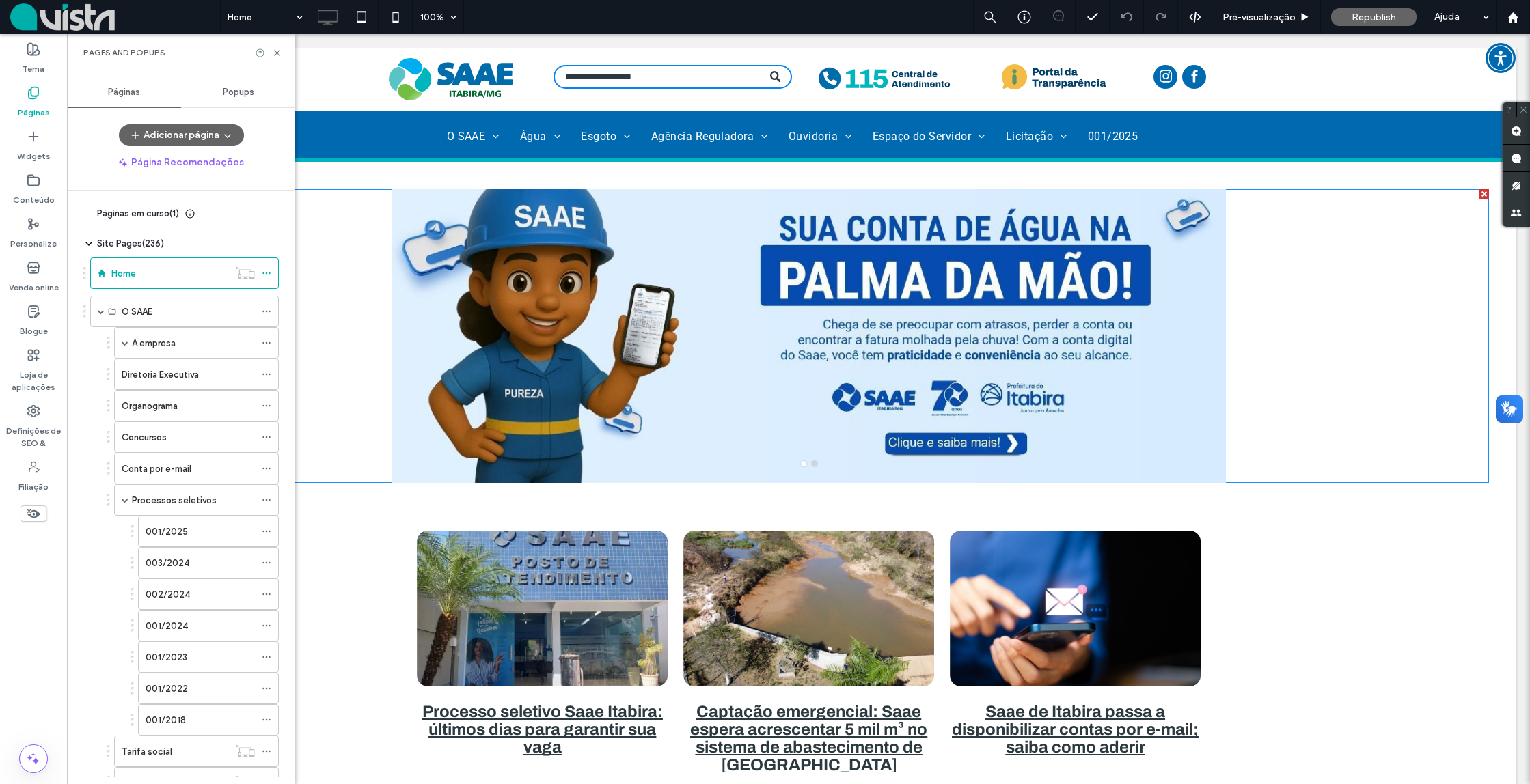
click at [169, 533] on label "001/2025" at bounding box center [167, 531] width 42 height 24
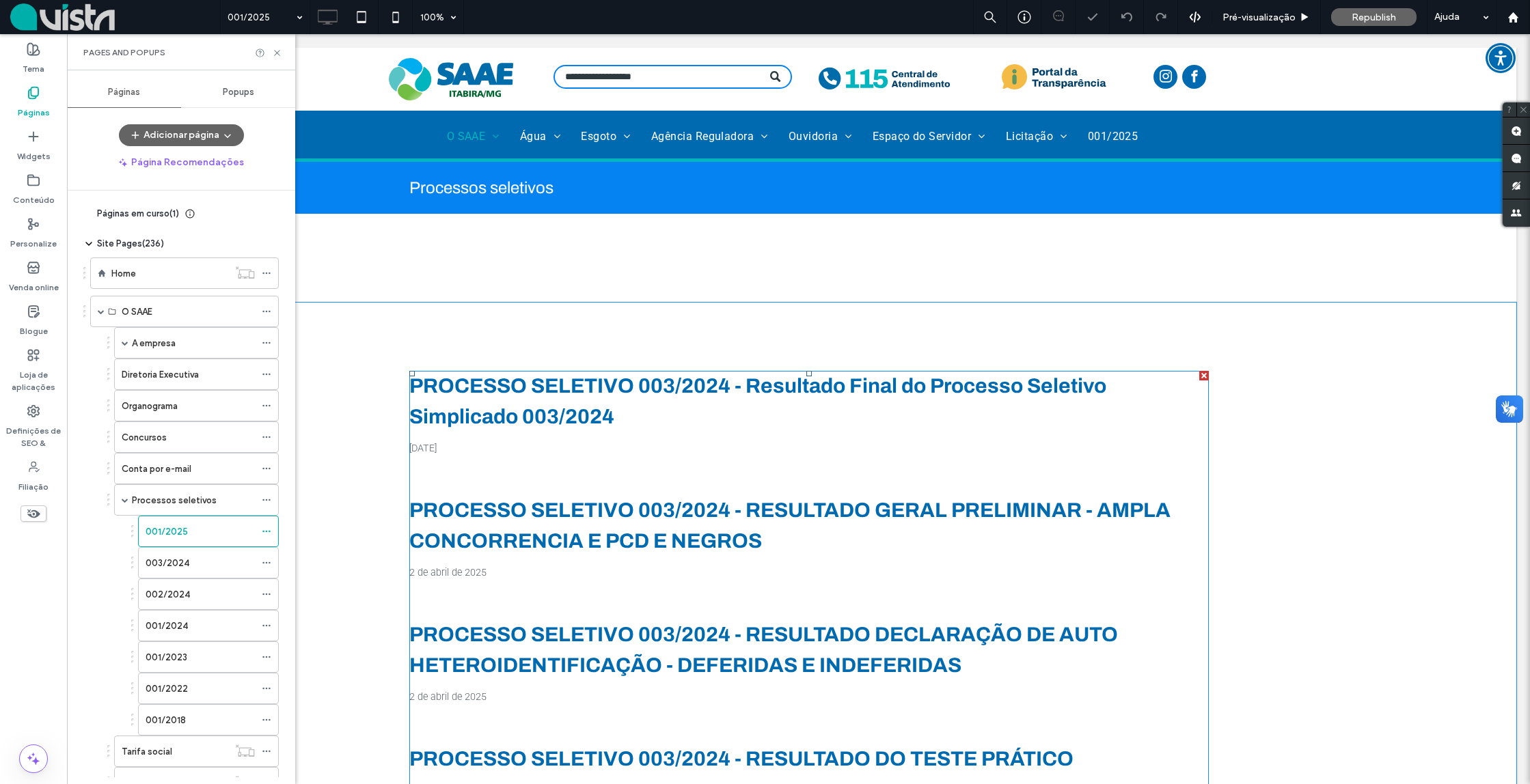
click at [684, 447] on div "[DATE]" at bounding box center [809, 449] width 800 height 12
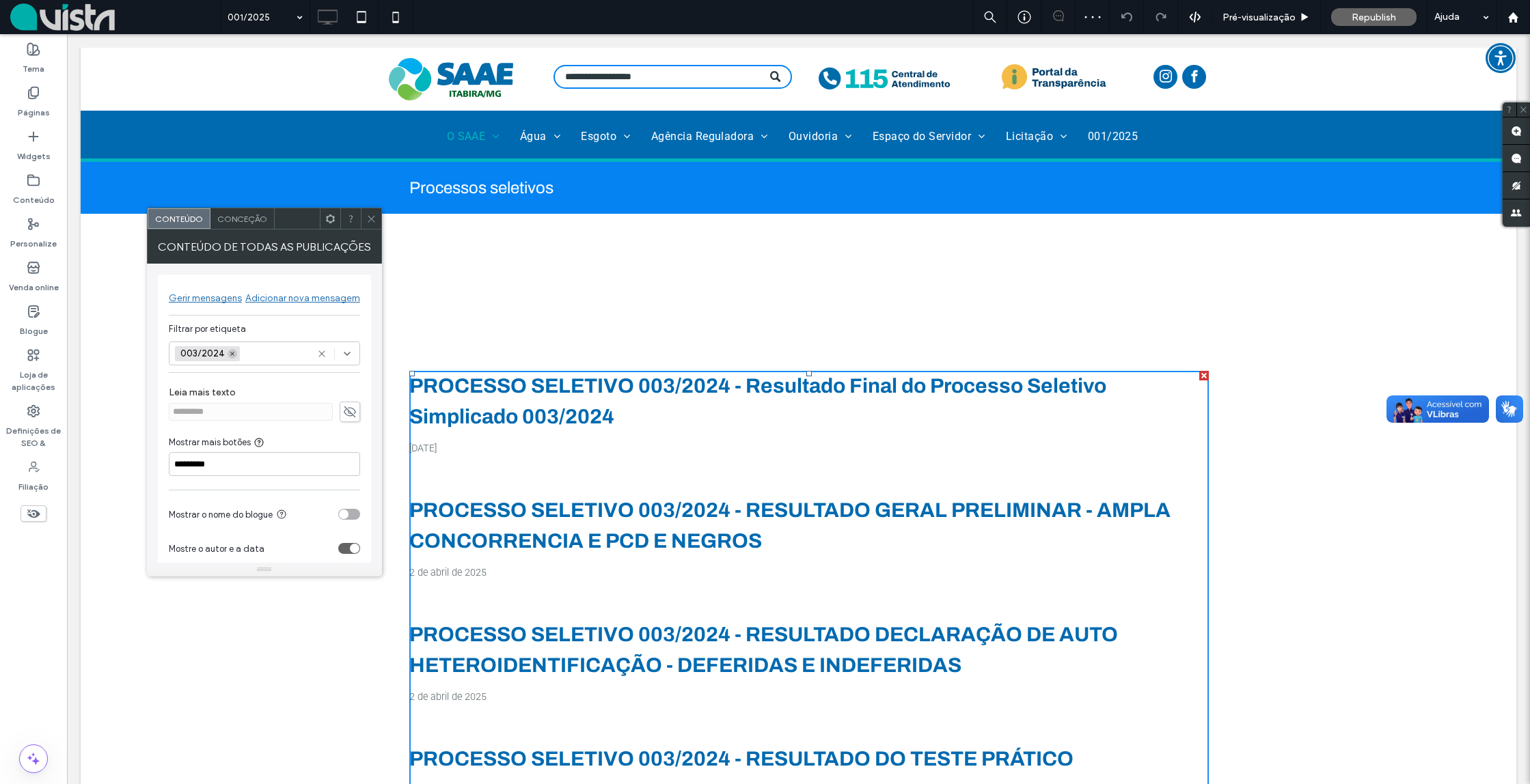
click at [229, 353] on icon at bounding box center [232, 354] width 7 height 7
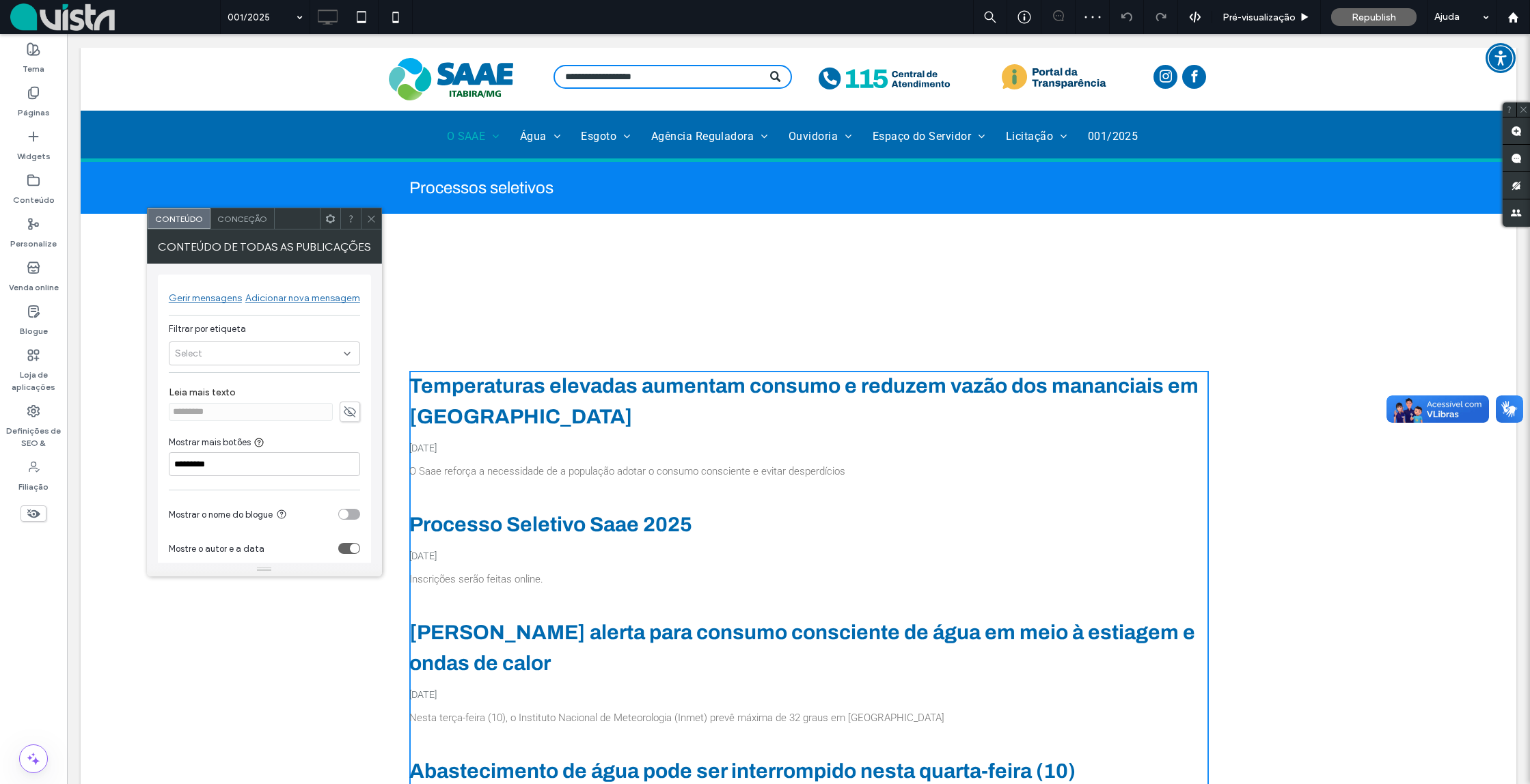
click at [237, 353] on div "Select" at bounding box center [264, 354] width 191 height 24
click at [196, 356] on span "Select" at bounding box center [188, 354] width 27 height 14
click at [327, 356] on div "Select" at bounding box center [264, 354] width 191 height 24
drag, startPoint x: 228, startPoint y: 449, endPoint x: 237, endPoint y: 436, distance: 15.8
click at [238, 430] on div "001/2018 001/2022 001/2023 001/2024 001/2025 002/2024 003/2024 Campanhas Public…" at bounding box center [264, 437] width 190 height 143
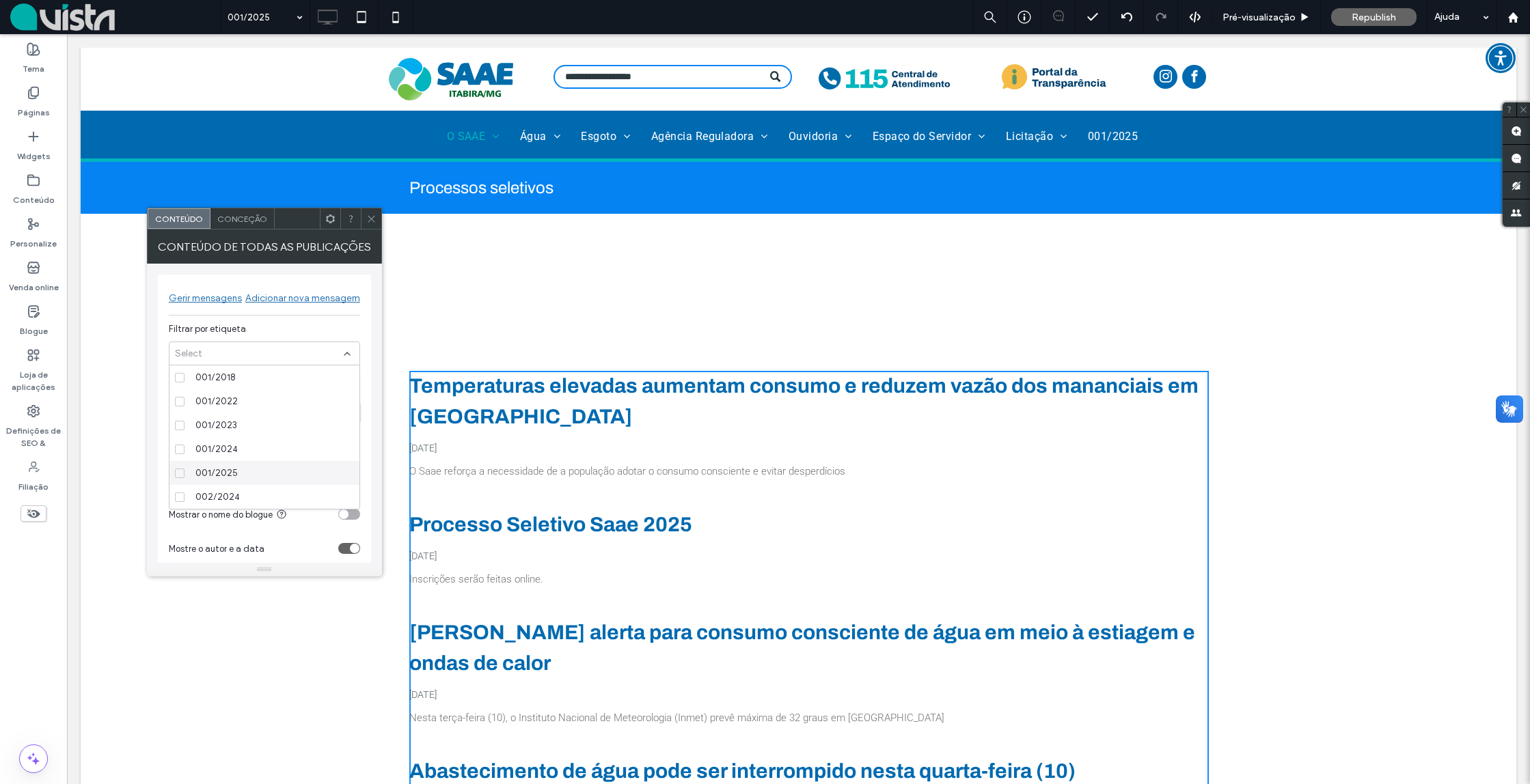
click at [220, 470] on span "001/2025" at bounding box center [217, 473] width 42 height 14
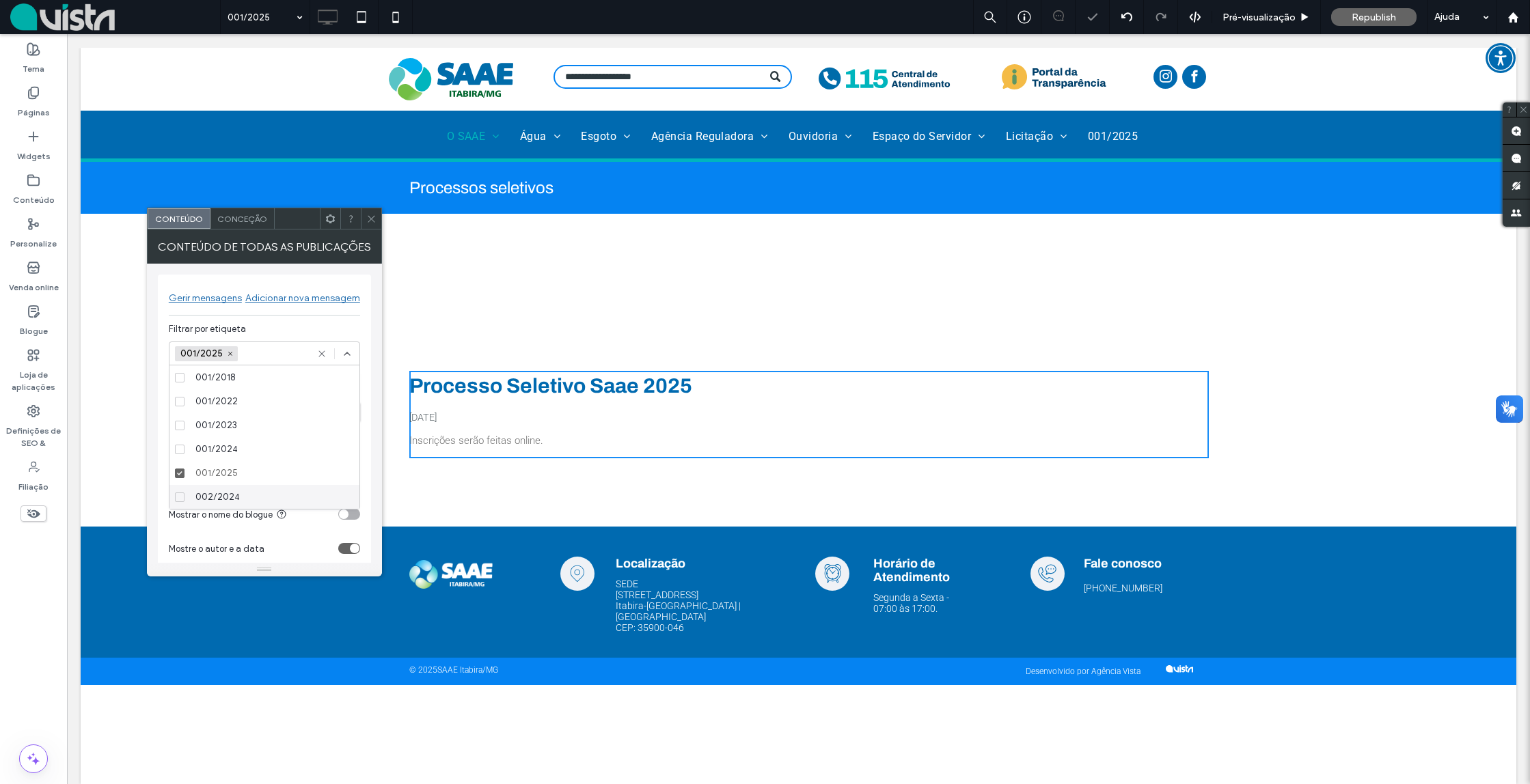
click at [315, 561] on section "Mostre o autor e a data" at bounding box center [264, 548] width 191 height 34
click at [374, 220] on icon at bounding box center [371, 219] width 10 height 10
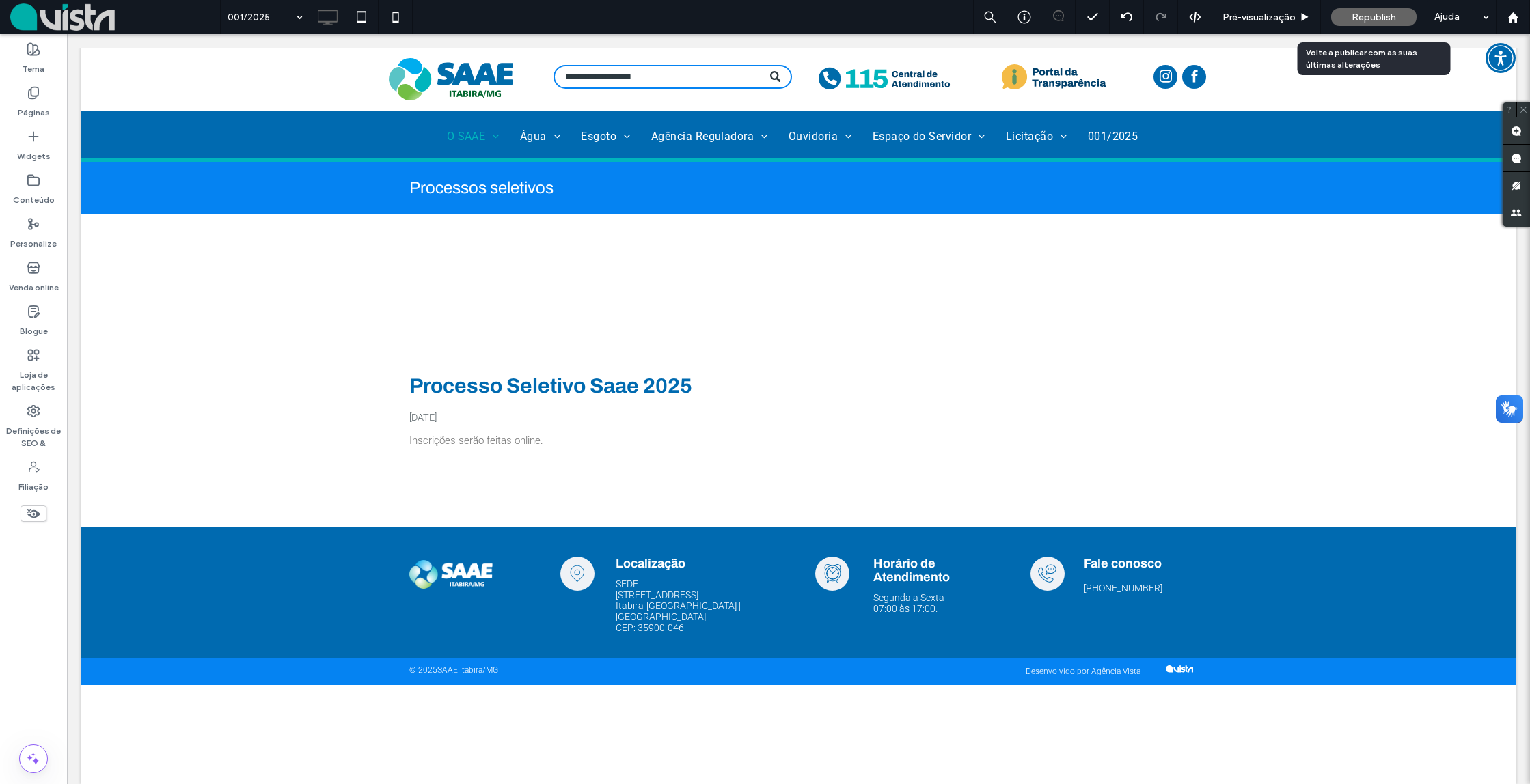
click at [1368, 18] on span "Republish" at bounding box center [1374, 18] width 45 height 12
